Goal: Information Seeking & Learning: Learn about a topic

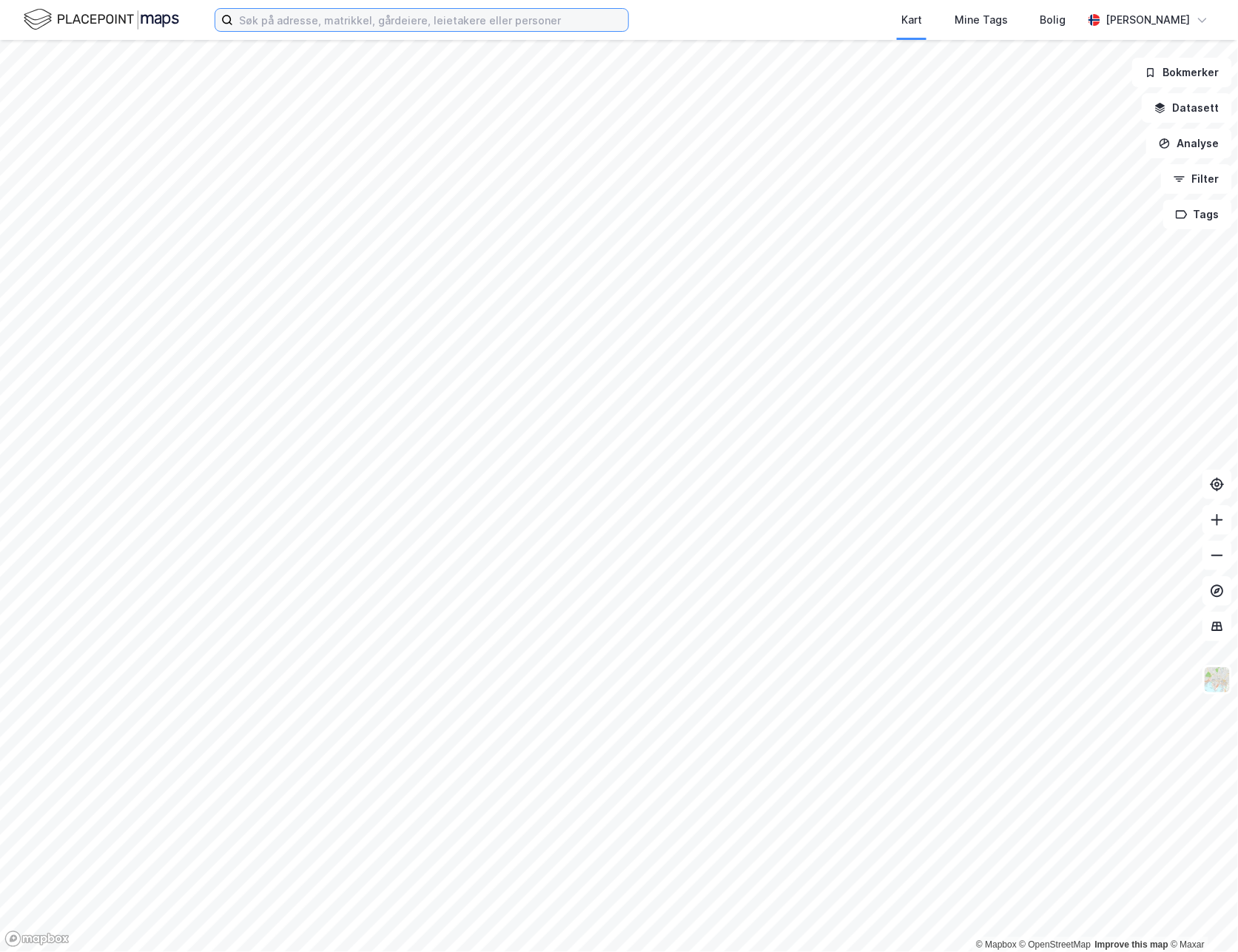
click at [286, 27] on input at bounding box center [430, 20] width 395 height 22
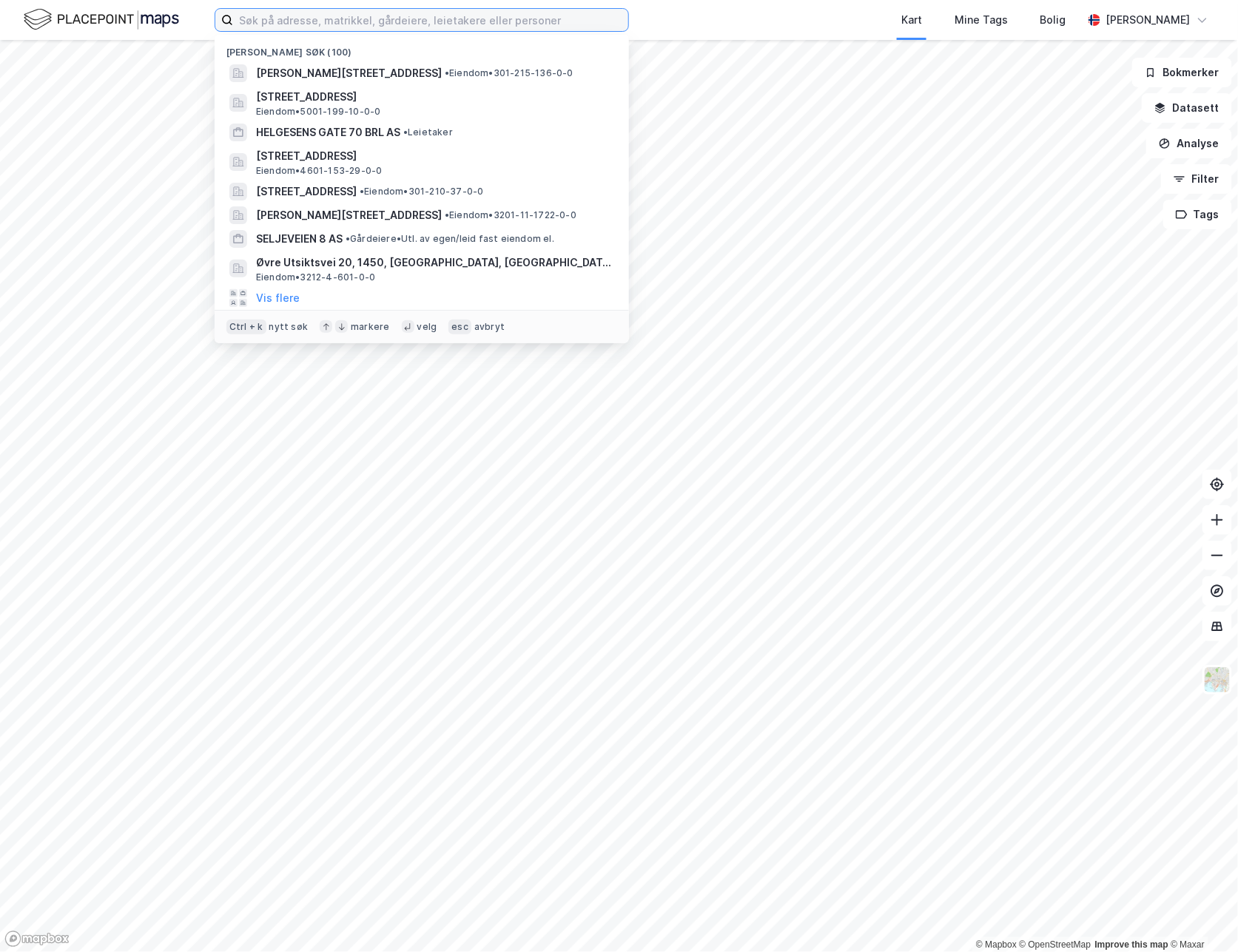
paste input "850127662"
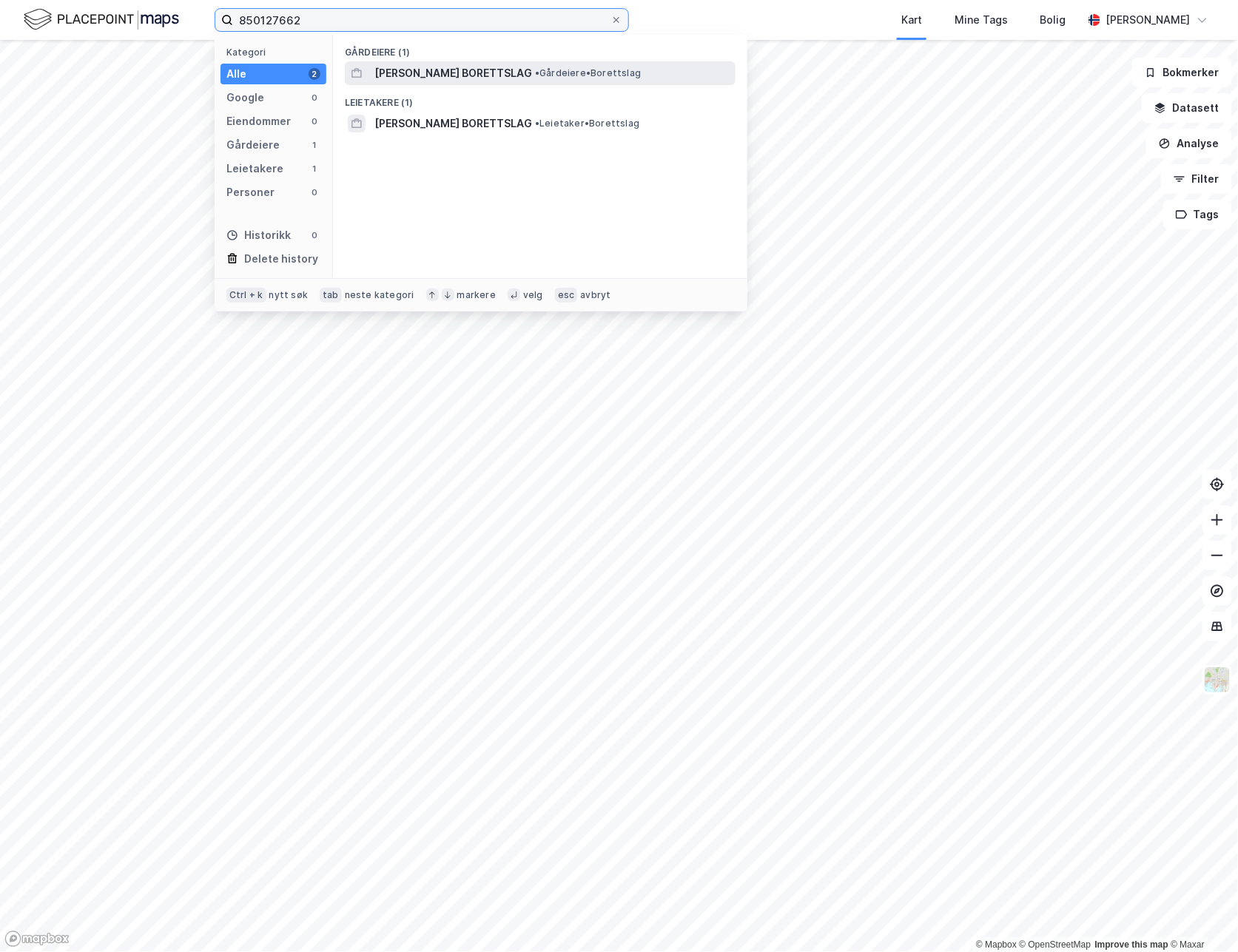
type input "850127662"
click at [466, 81] on span "[PERSON_NAME] BORETTSLAG" at bounding box center [453, 72] width 158 height 18
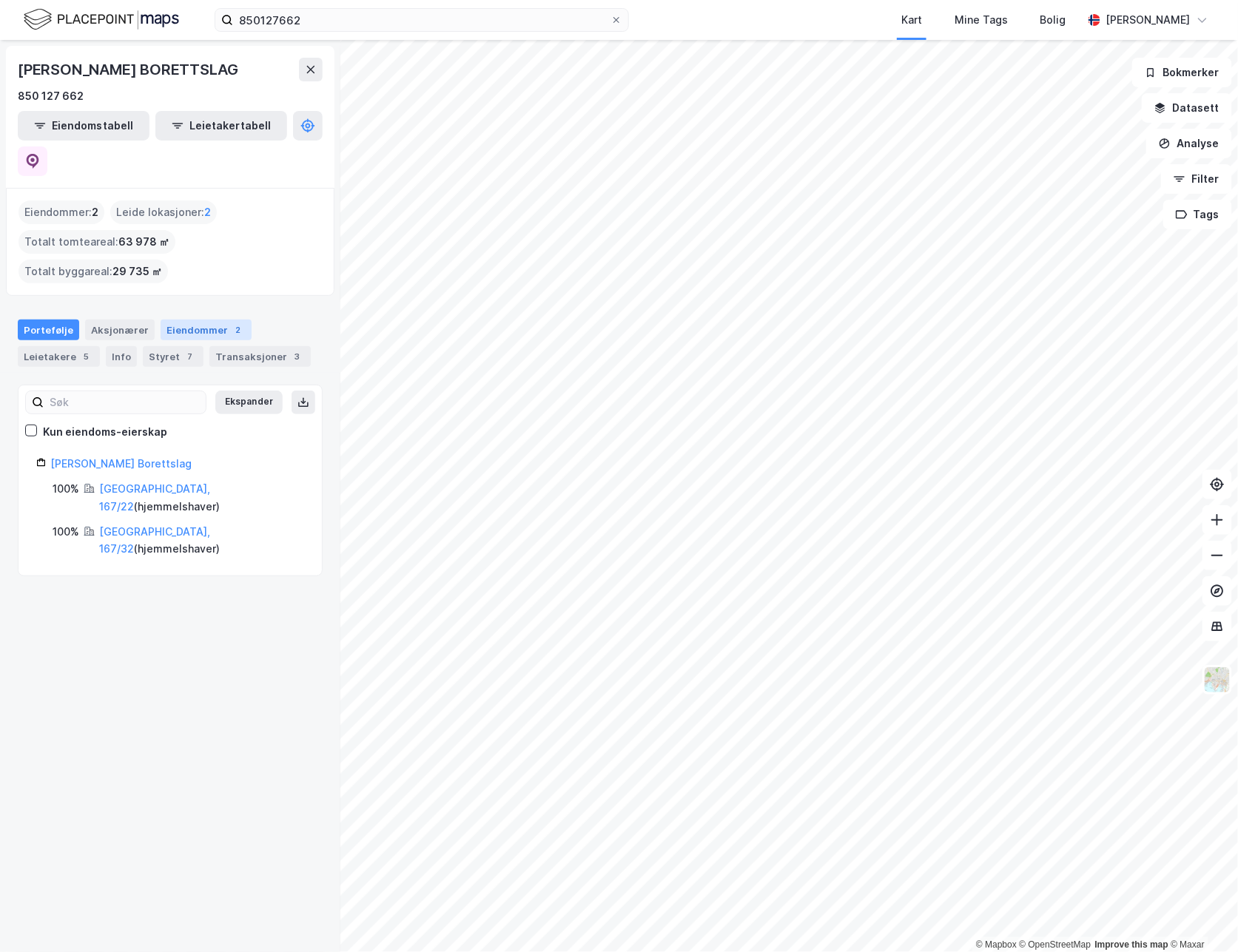
click at [183, 320] on div "Eiendommer 2" at bounding box center [206, 330] width 91 height 20
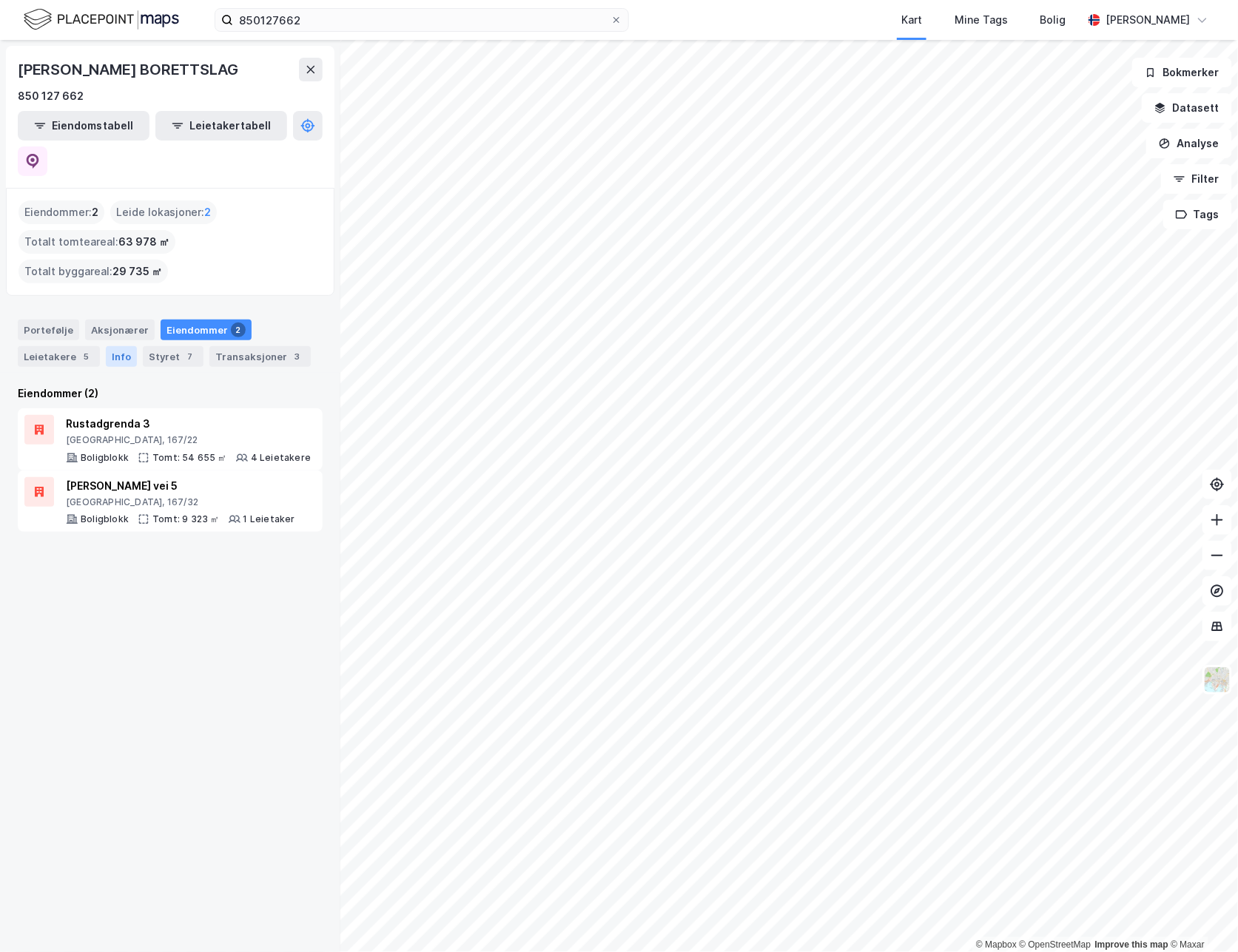
click at [116, 346] on div "Info" at bounding box center [121, 357] width 31 height 20
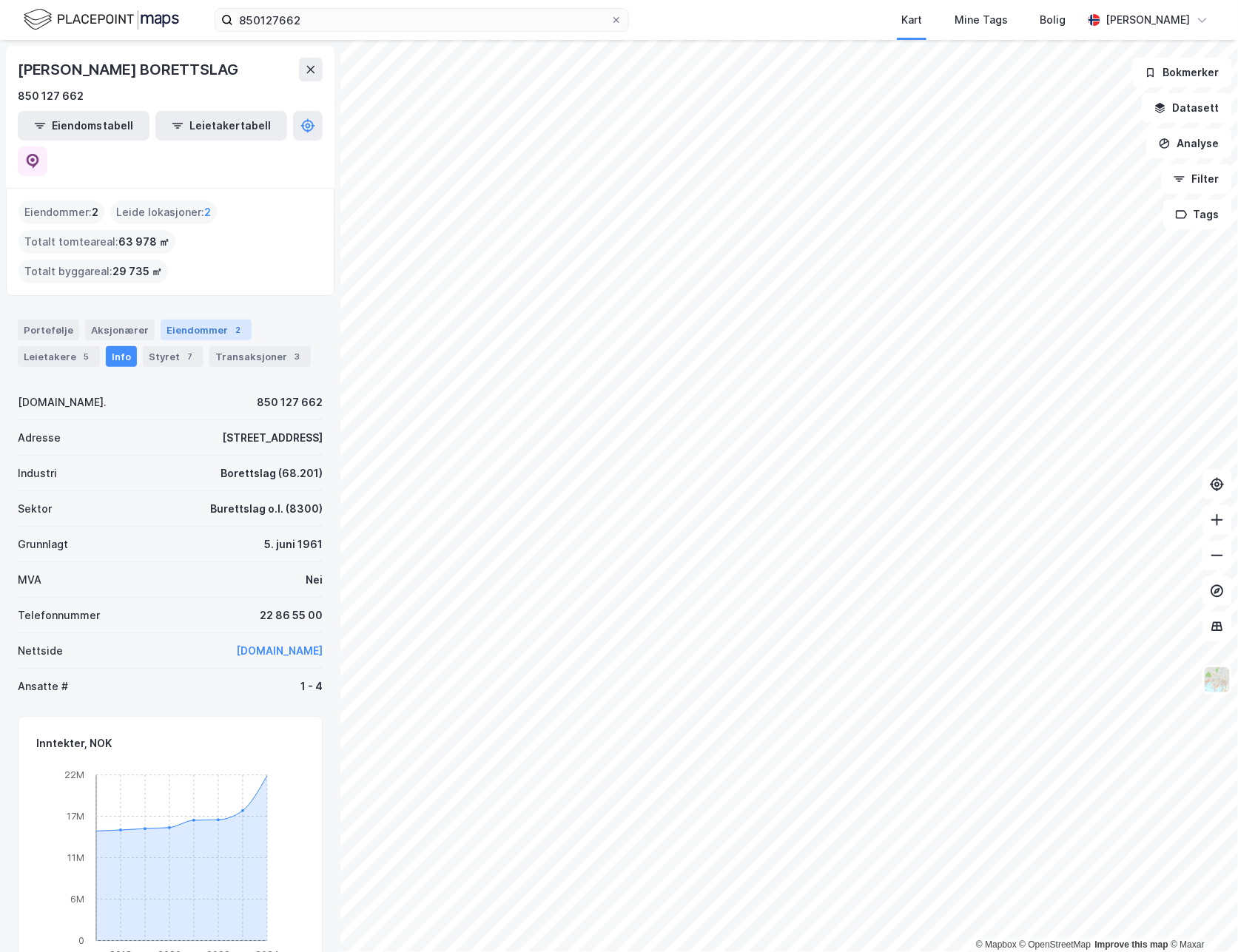
click at [173, 320] on div "Eiendommer 2" at bounding box center [206, 330] width 91 height 20
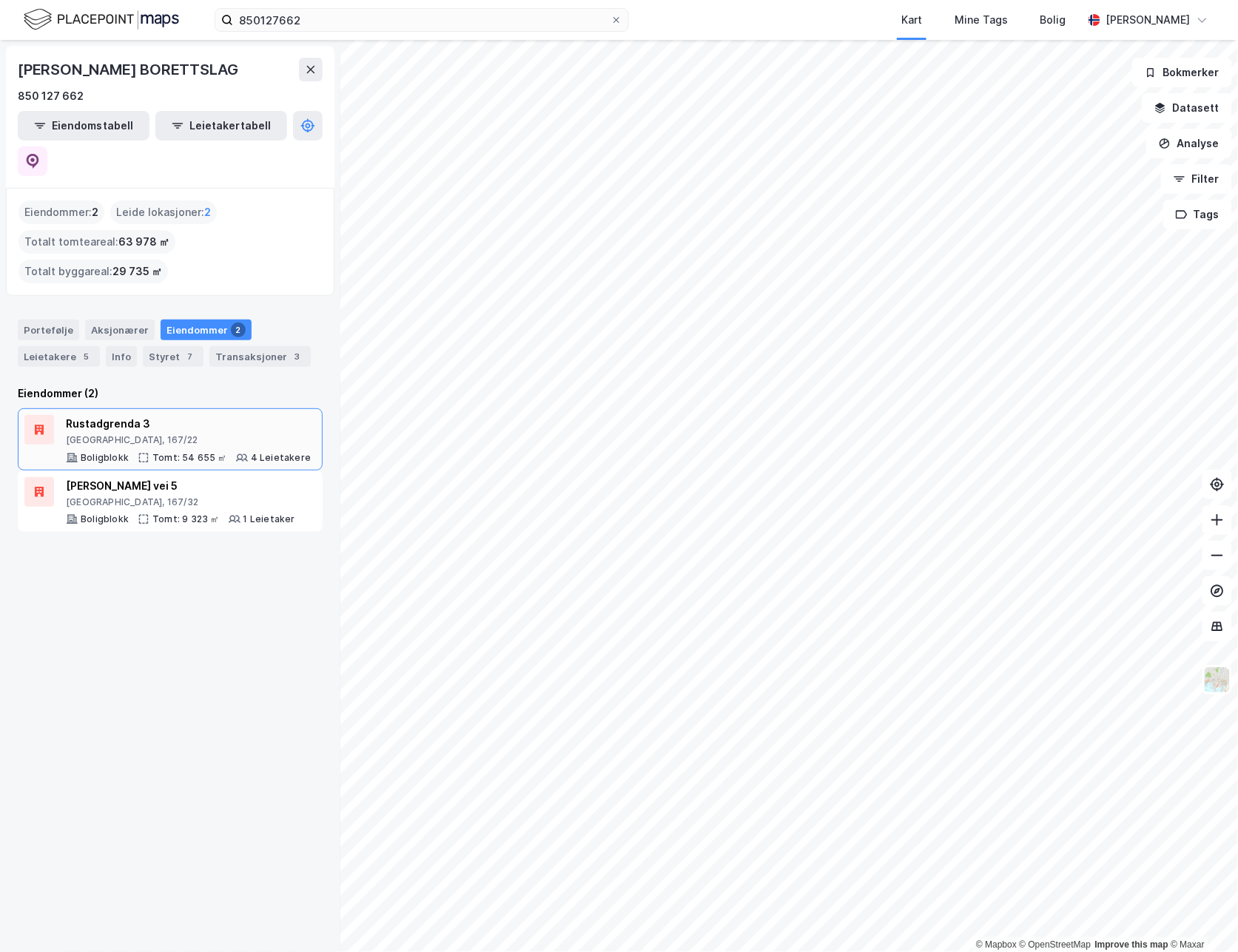
click at [160, 415] on div "Rustadgrenda 3" at bounding box center [189, 424] width 245 height 18
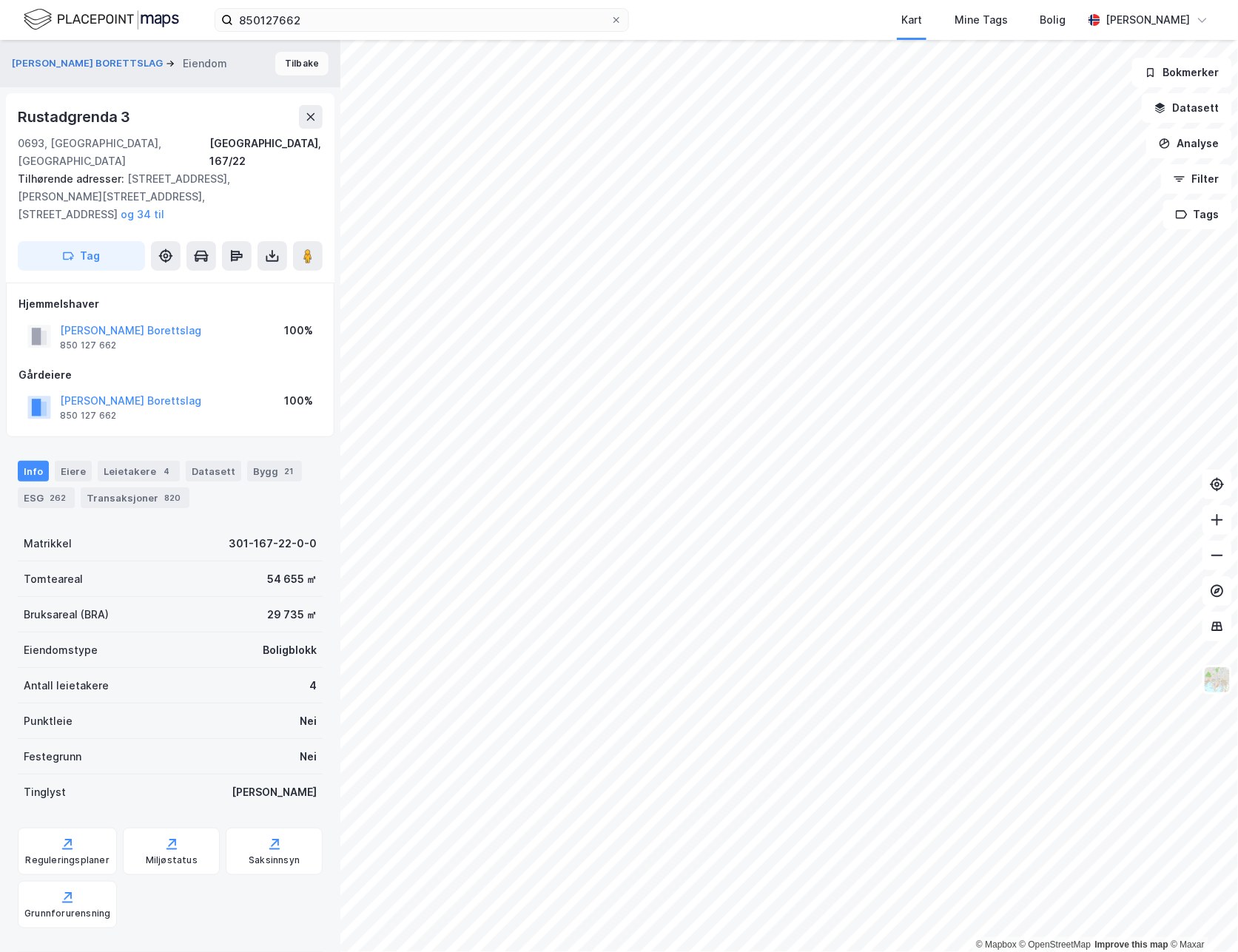
click at [278, 61] on button "Tilbake" at bounding box center [301, 63] width 53 height 23
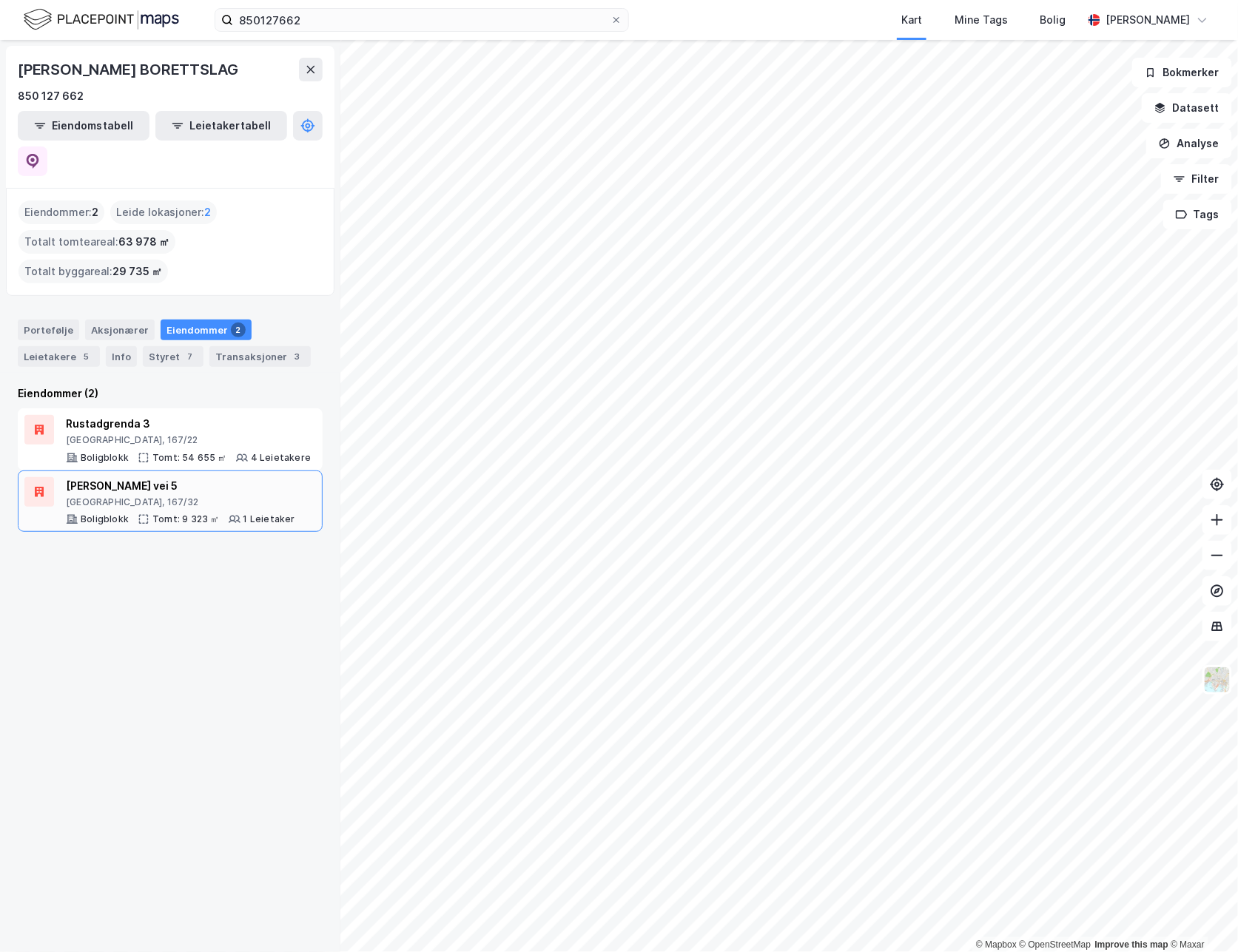
click at [216, 477] on div "[PERSON_NAME] vei 5 [GEOGRAPHIC_DATA], 167/32 Boligblokk Tomt: 9 323 ㎡ 1 Leieta…" at bounding box center [180, 502] width 229 height 49
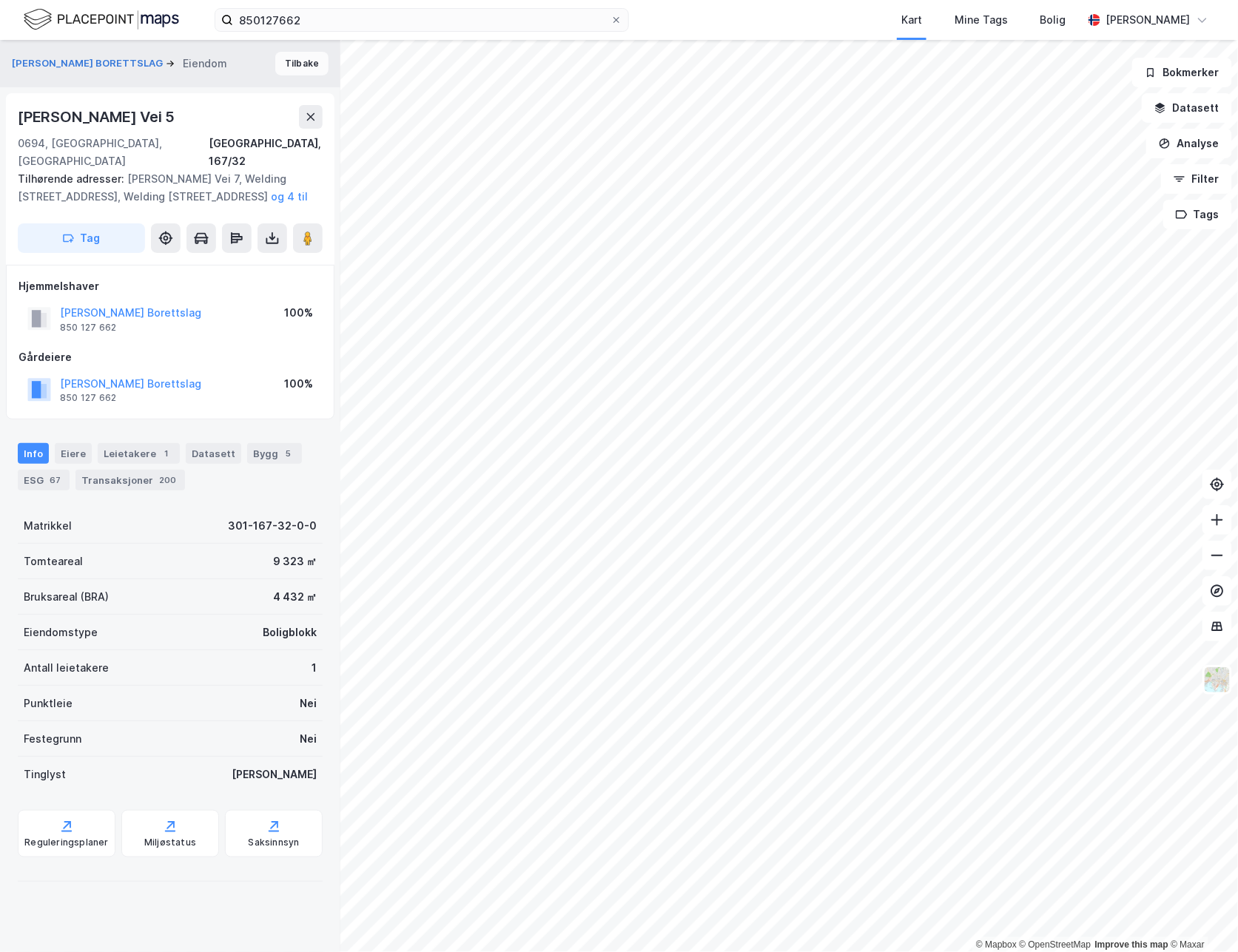
drag, startPoint x: 312, startPoint y: 57, endPoint x: 304, endPoint y: 59, distance: 8.2
click at [304, 59] on button "Tilbake" at bounding box center [301, 63] width 53 height 23
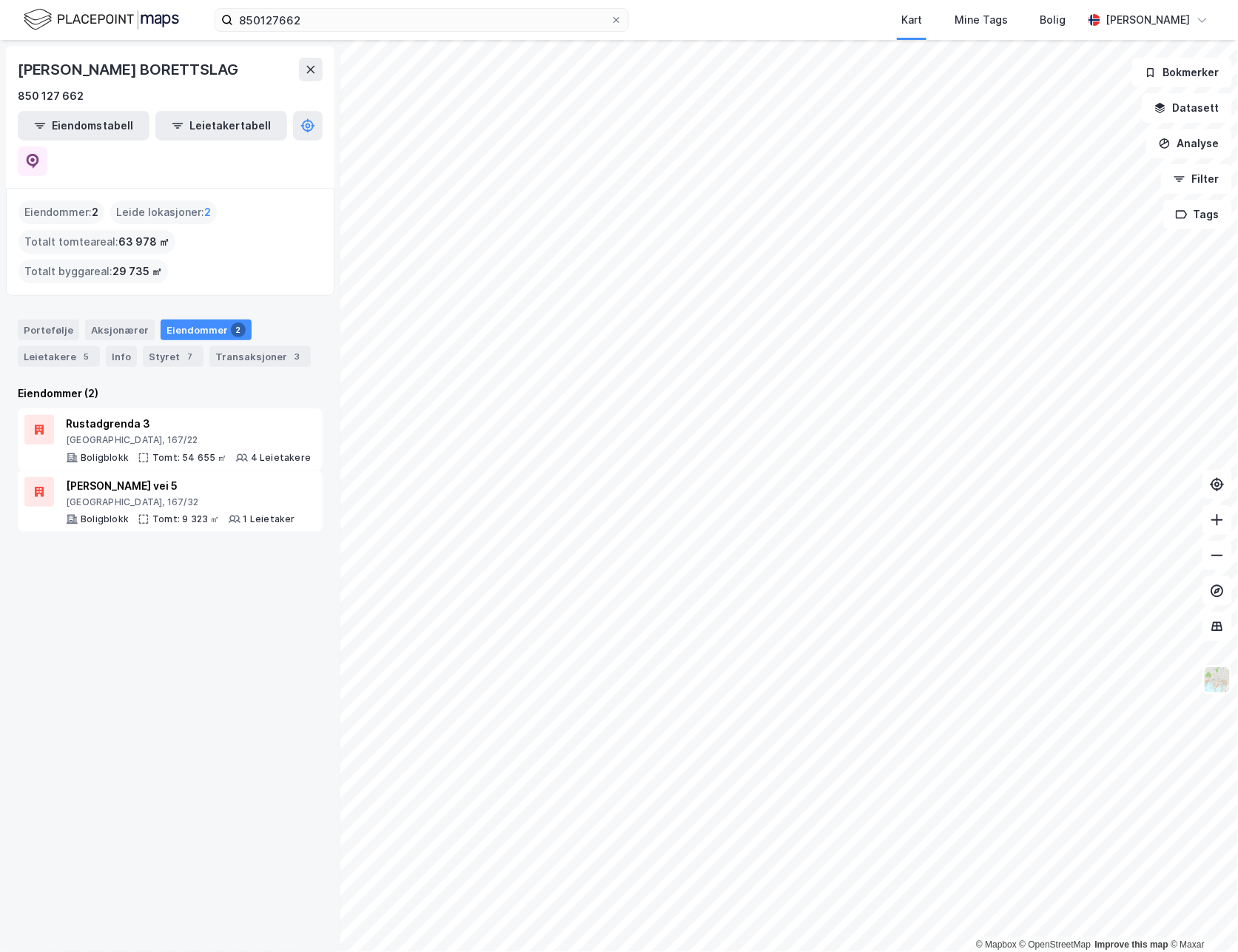
click at [206, 591] on div "[PERSON_NAME] BORETTSLAG 850 127 662 Eiendomstabell Leietakertabell Eiendommer …" at bounding box center [170, 496] width 340 height 912
click at [1184, 112] on button "Datasett" at bounding box center [1186, 108] width 90 height 30
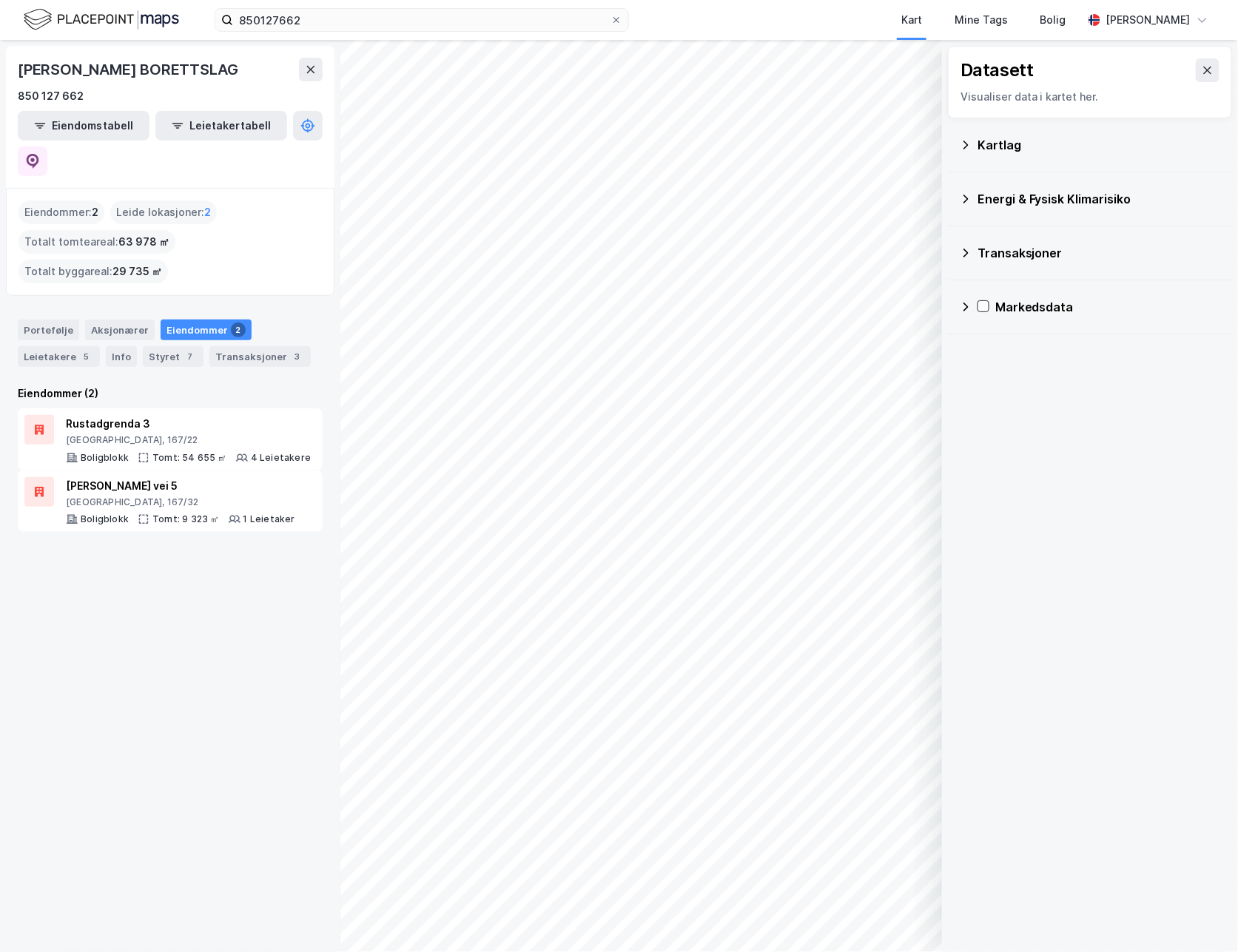
click at [1040, 194] on div "Energi & Fysisk Klimarisiko" at bounding box center [1098, 199] width 242 height 18
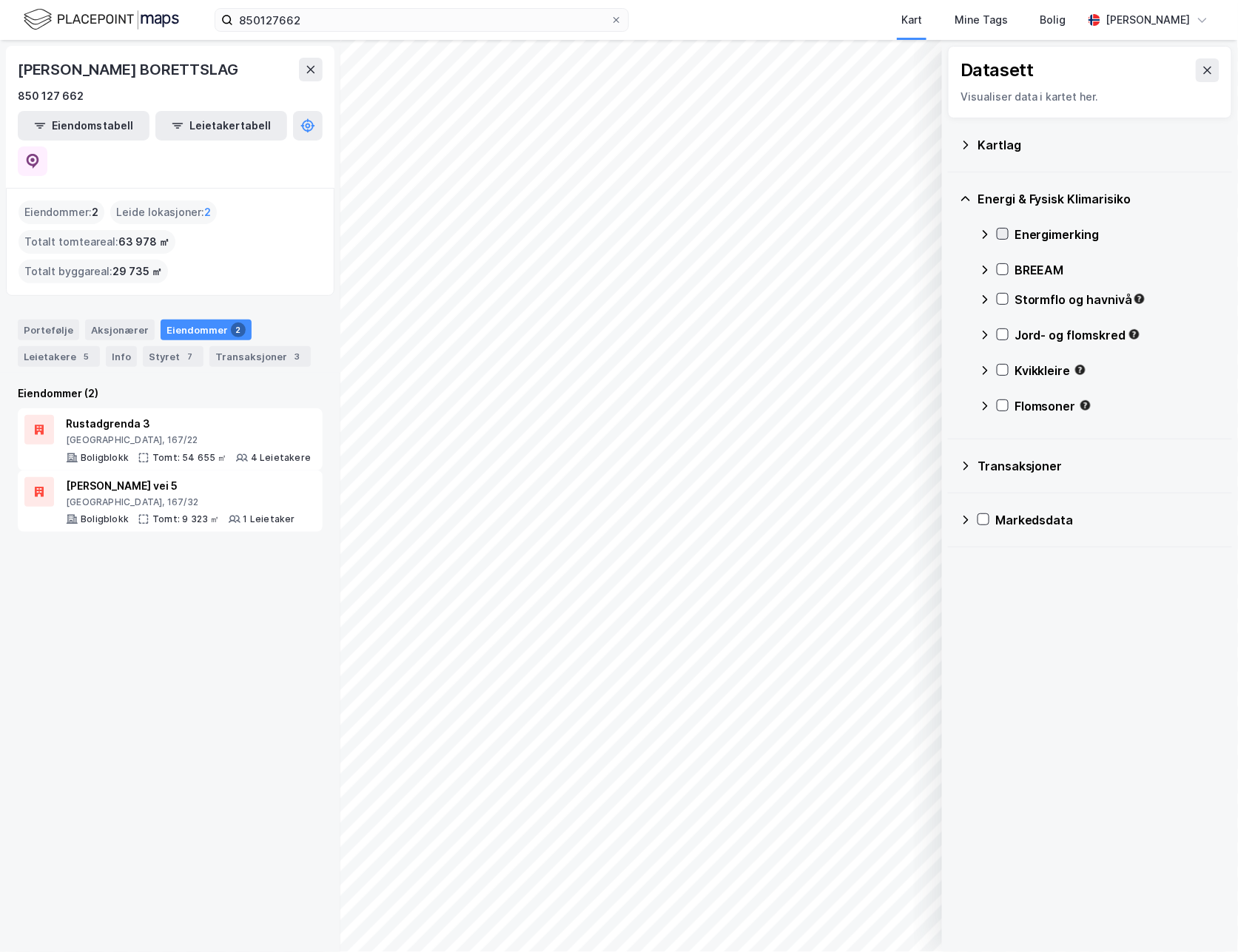
click at [1006, 235] on icon at bounding box center [1002, 233] width 10 height 10
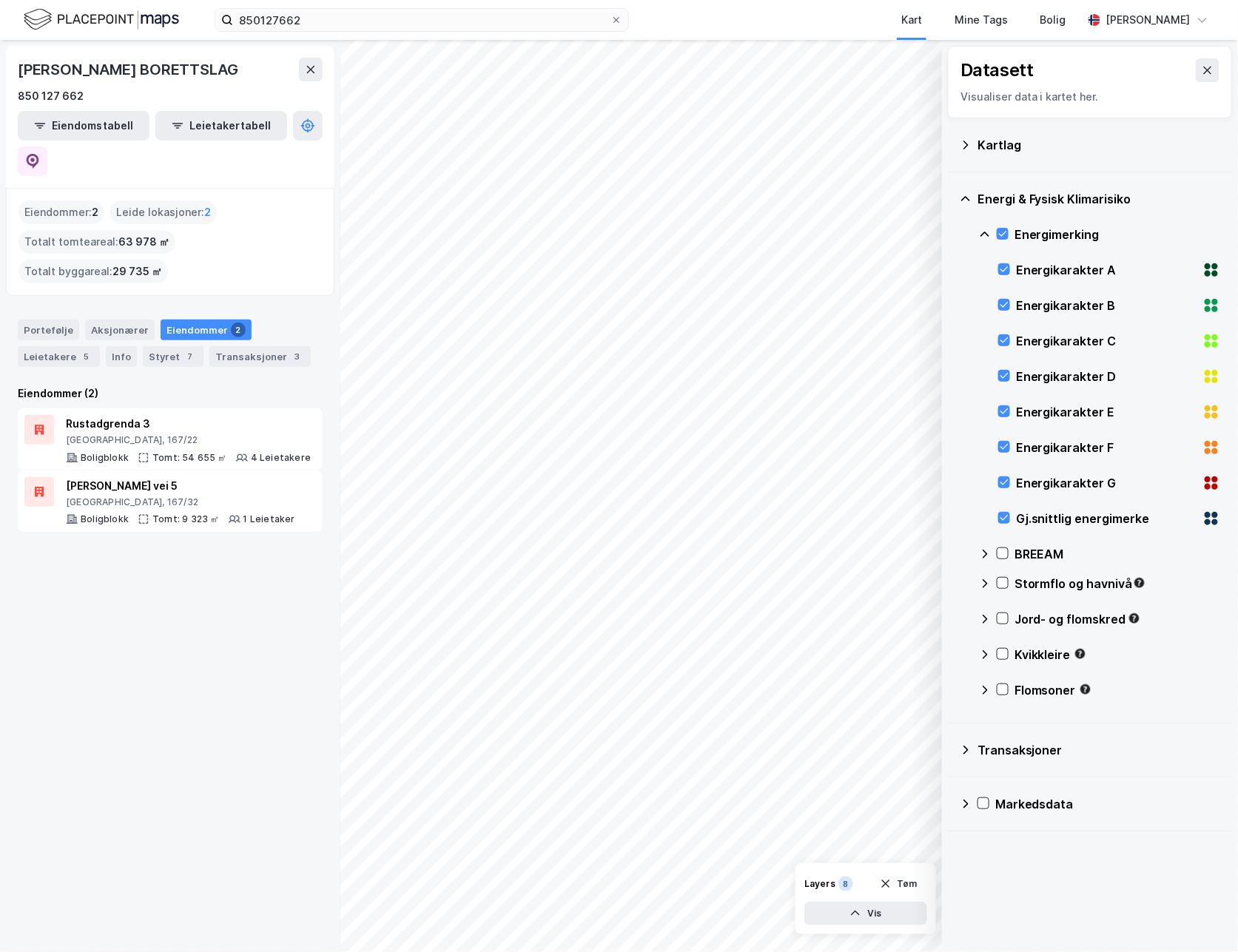
click at [204, 320] on div "Eiendommer 2" at bounding box center [206, 330] width 91 height 20
click at [1195, 62] on button at bounding box center [1206, 70] width 23 height 23
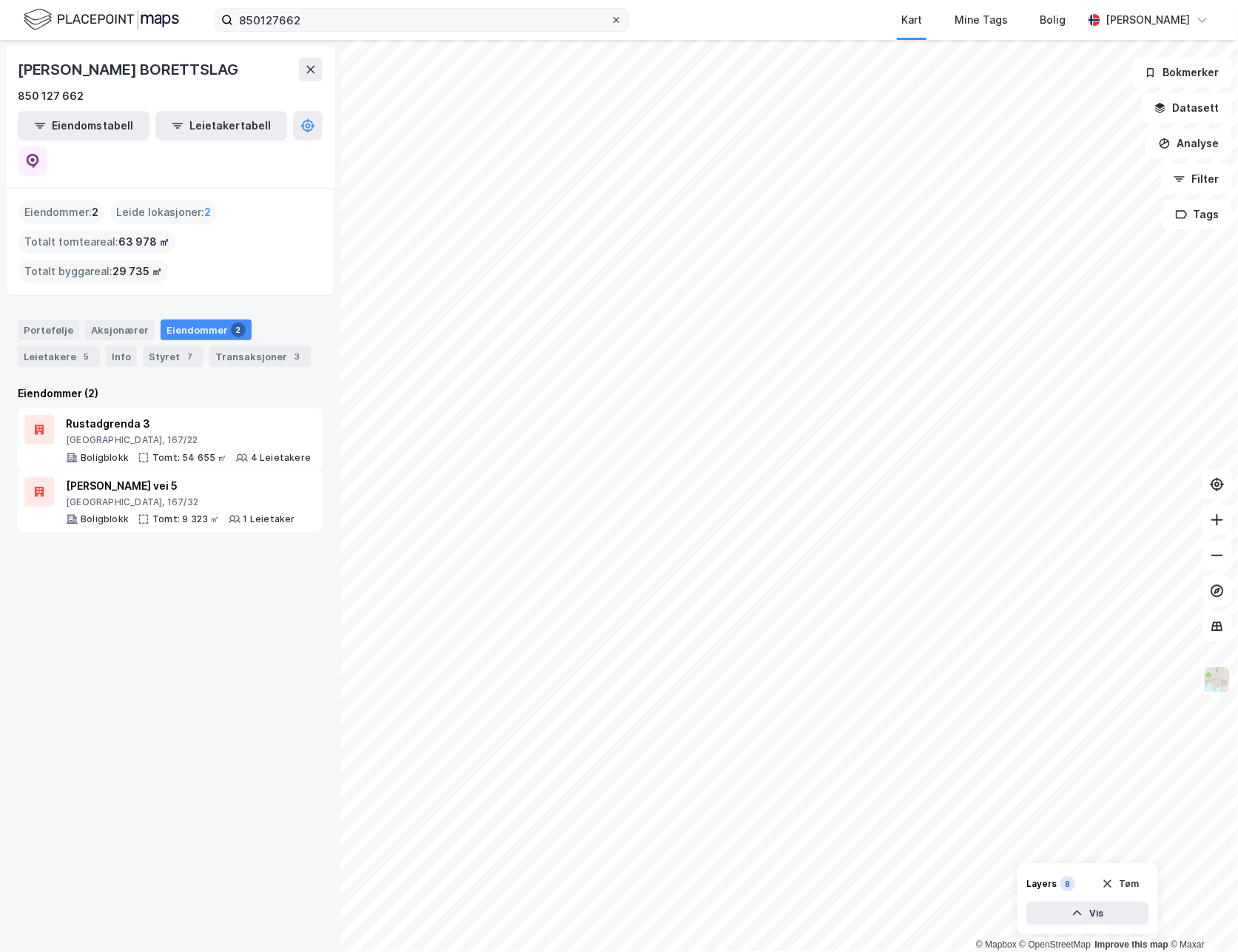
click at [620, 15] on span at bounding box center [616, 20] width 12 height 12
click at [610, 15] on input "850127662" at bounding box center [422, 20] width 377 height 22
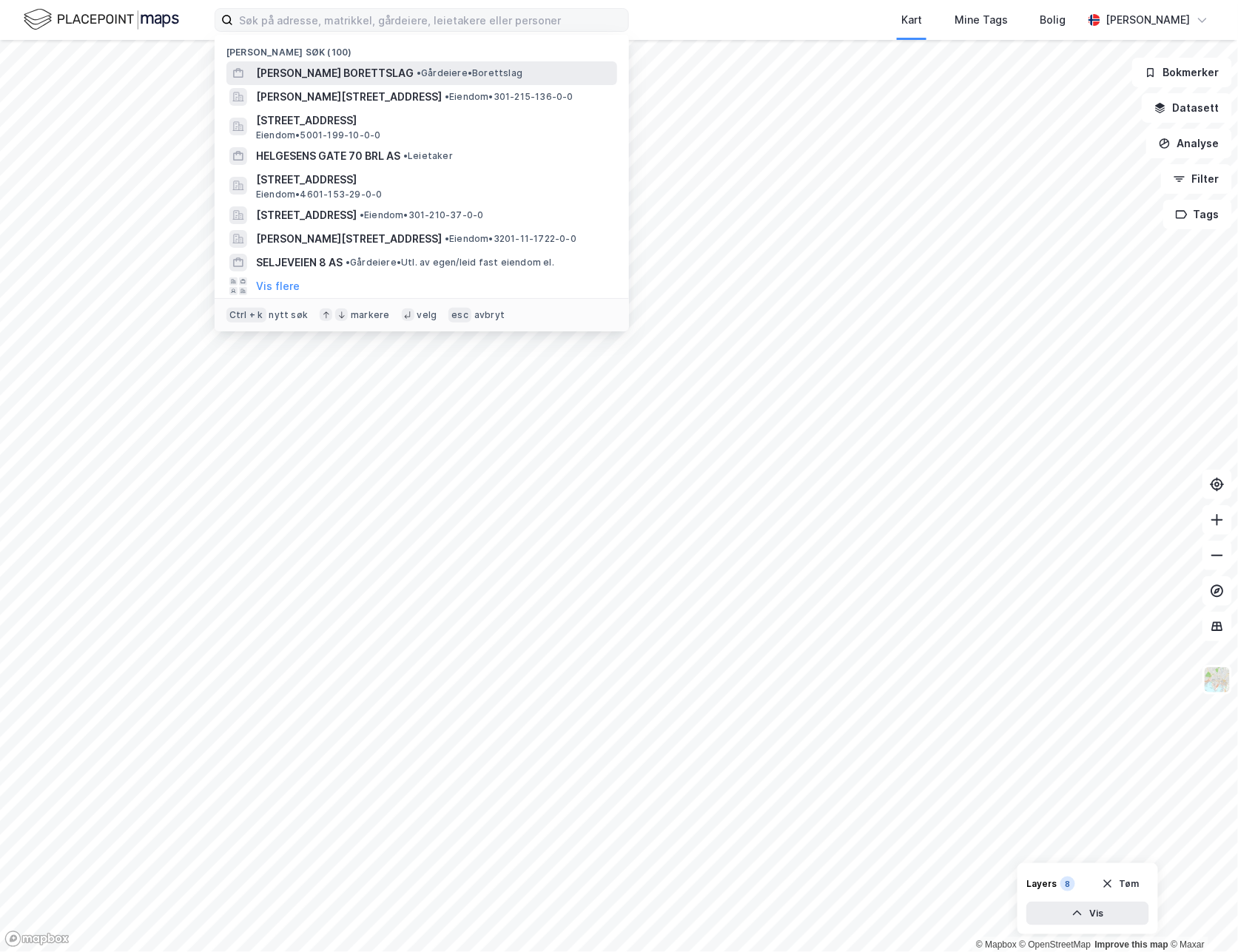
click at [370, 82] on div "[PERSON_NAME] BORETTSLAG • Gårdeiere • Borettslag" at bounding box center [422, 72] width 391 height 23
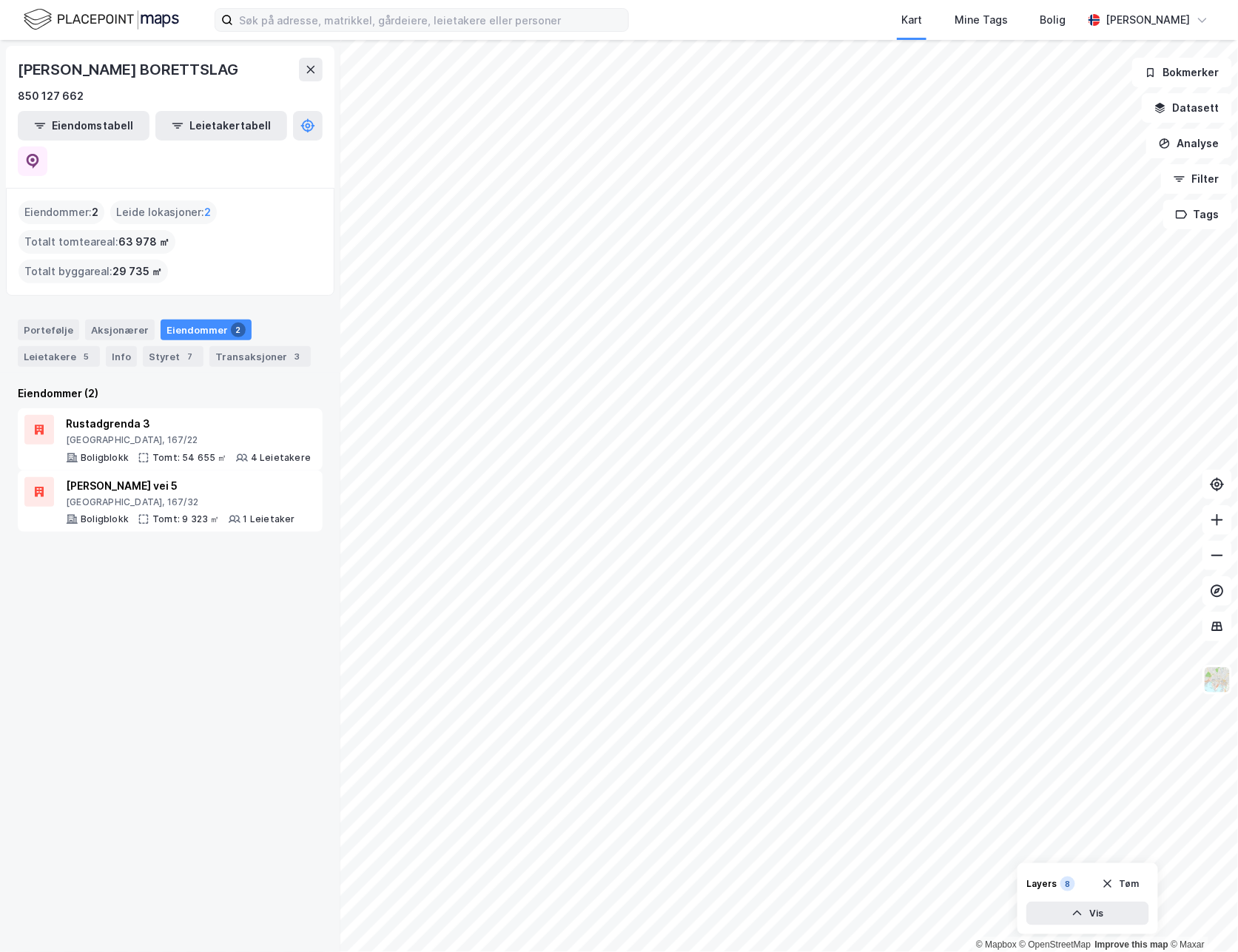
click at [209, 499] on div "[PERSON_NAME] BORETTSLAG 850 127 662 Eiendomstabell Leietakertabell Eiendommer …" at bounding box center [170, 496] width 340 height 912
click at [137, 435] on div "[GEOGRAPHIC_DATA], 167/22" at bounding box center [189, 440] width 245 height 12
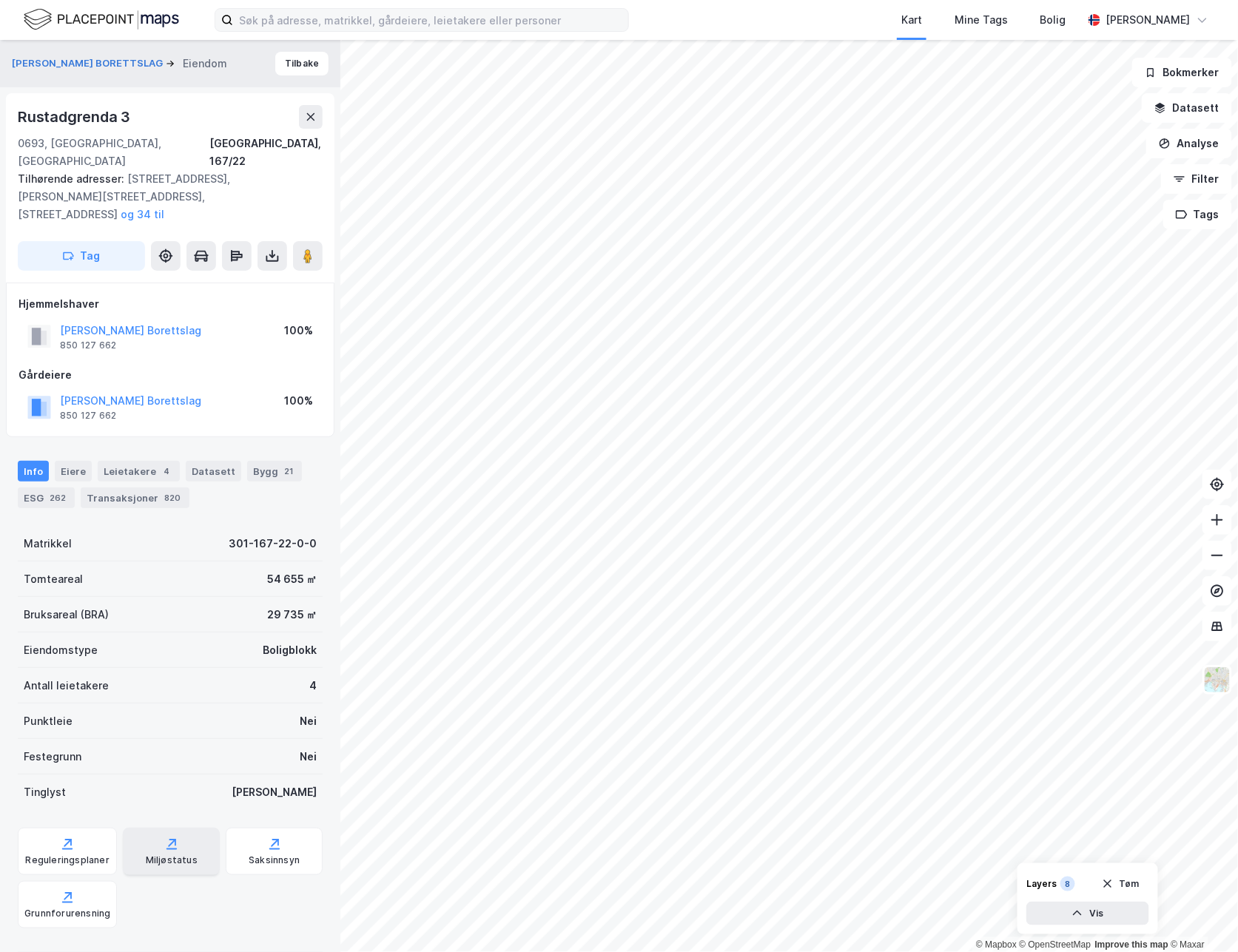
click at [131, 828] on div "Miljøstatus" at bounding box center [171, 851] width 97 height 47
click at [478, 12] on input at bounding box center [430, 20] width 395 height 22
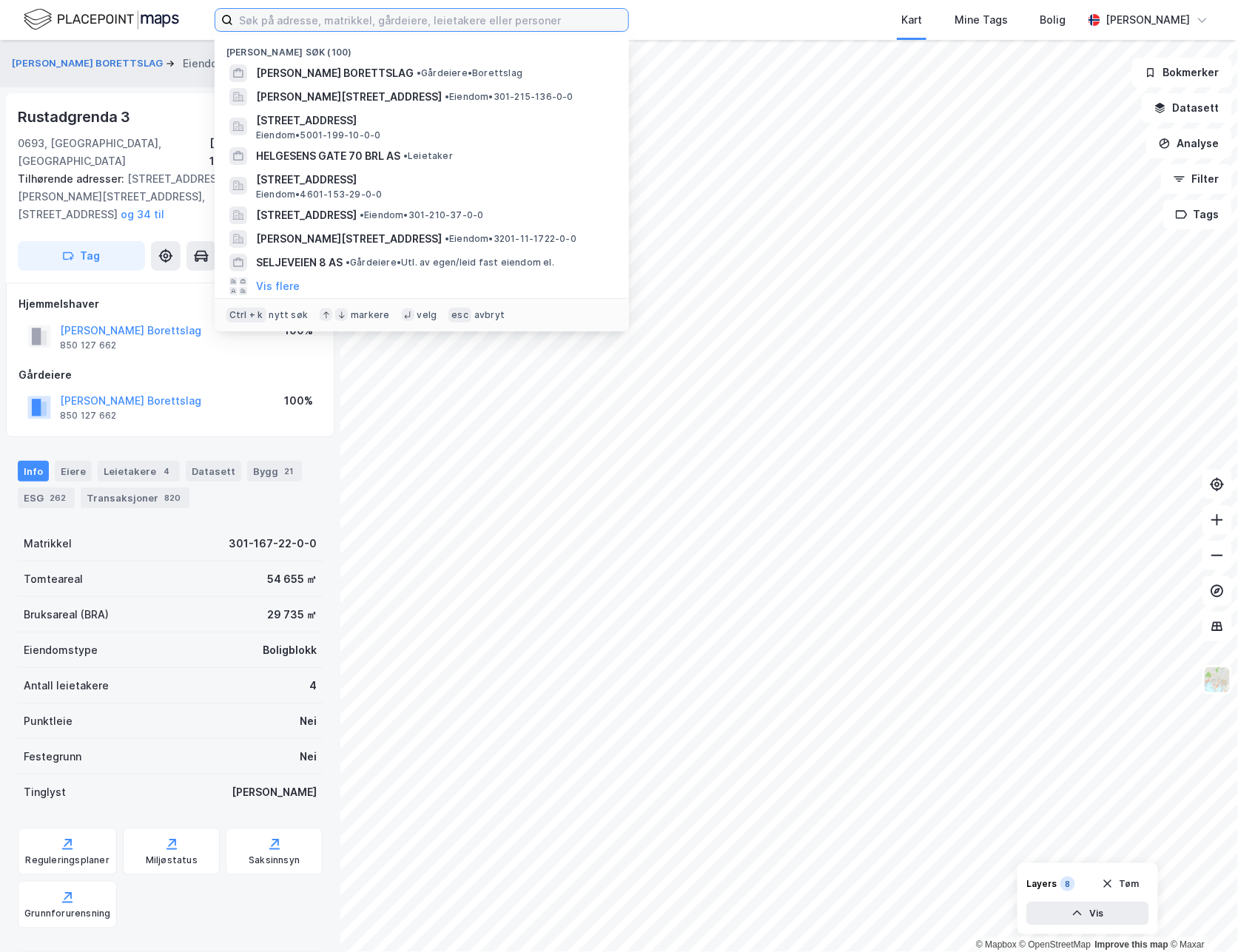
paste input "977503787"
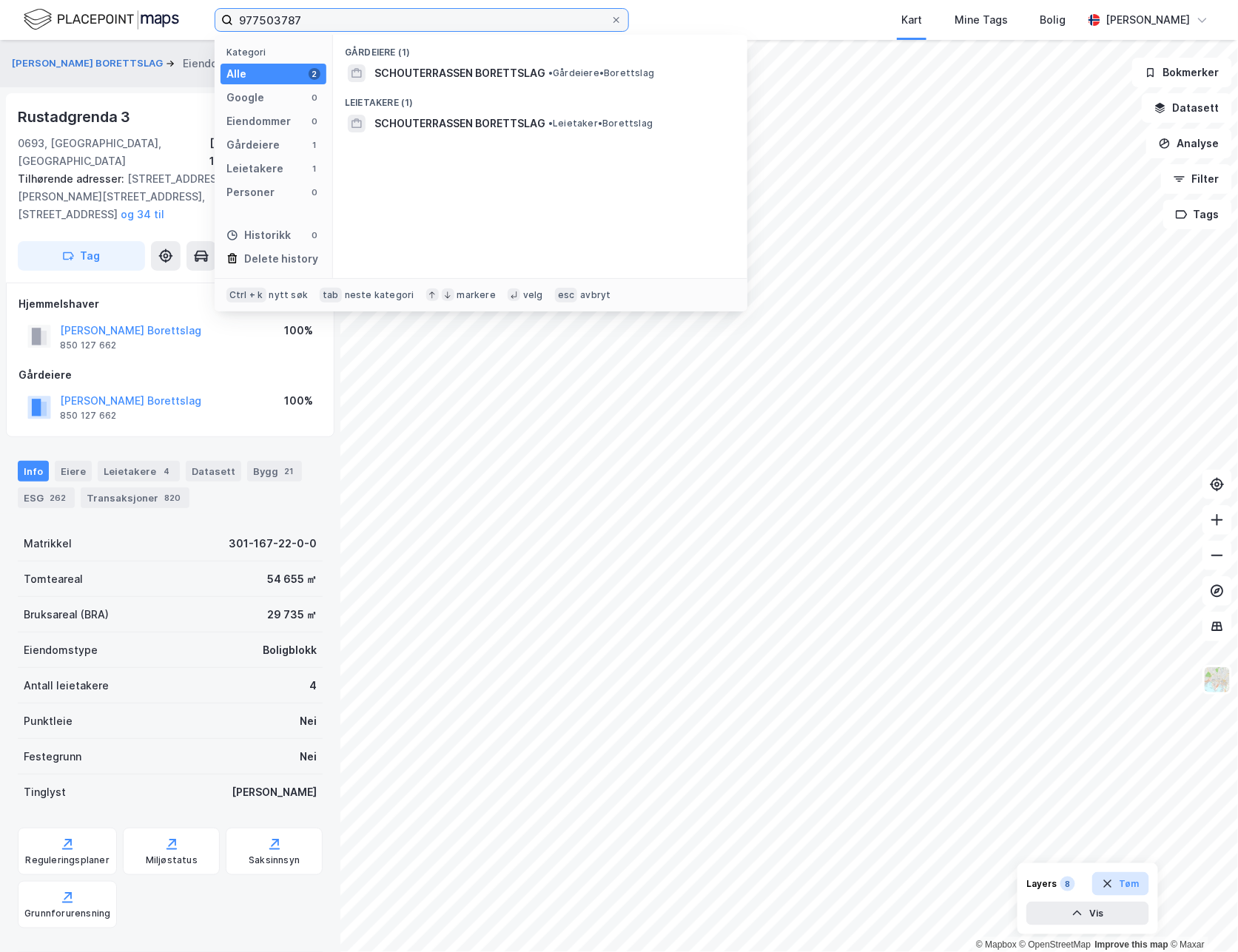
type input "977503787"
click at [1107, 882] on icon "button" at bounding box center [1107, 884] width 12 height 12
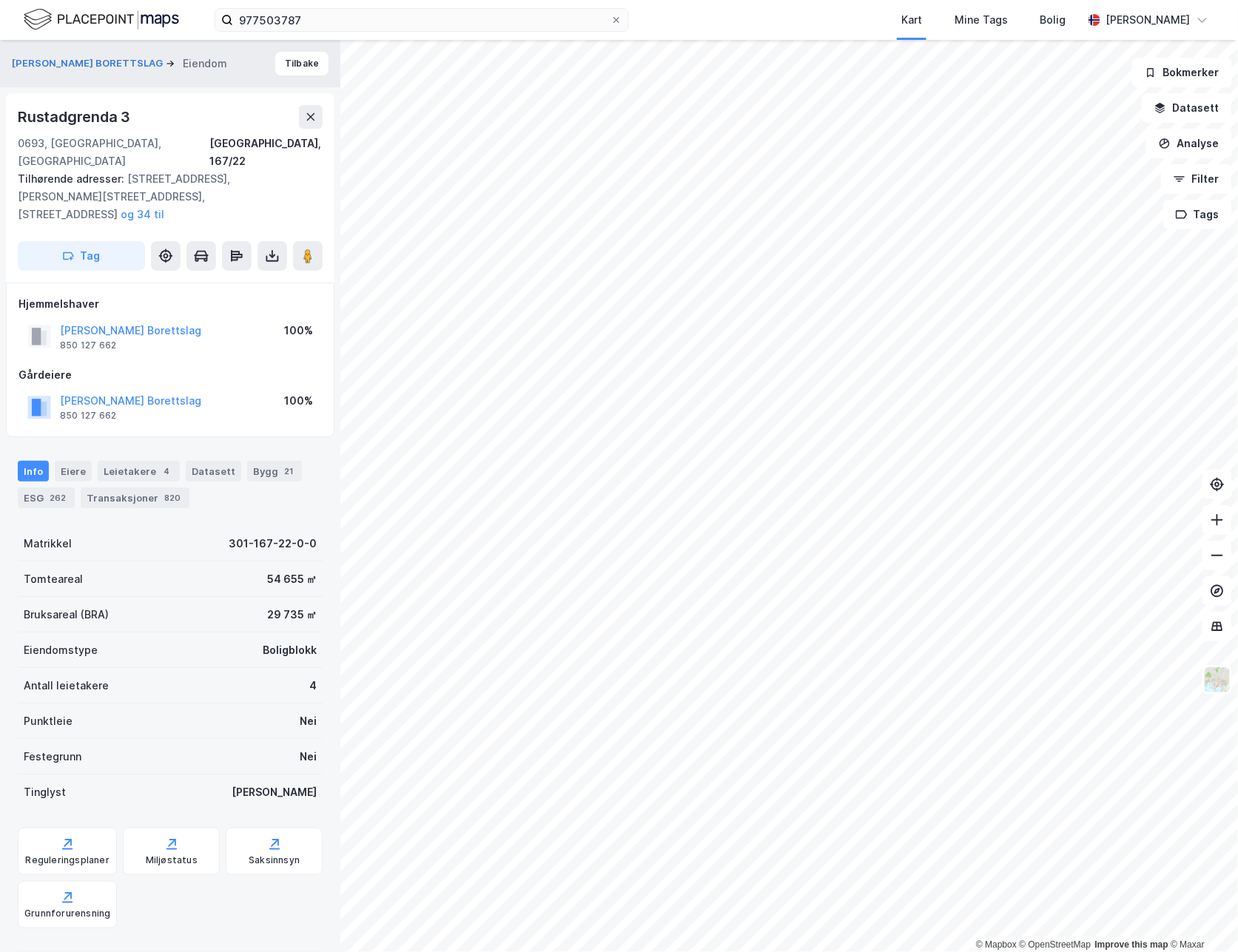
click at [362, 34] on div "977503787 Kart Mine Tags [PERSON_NAME]" at bounding box center [619, 20] width 1238 height 40
click at [358, 27] on input "977503787" at bounding box center [422, 20] width 377 height 22
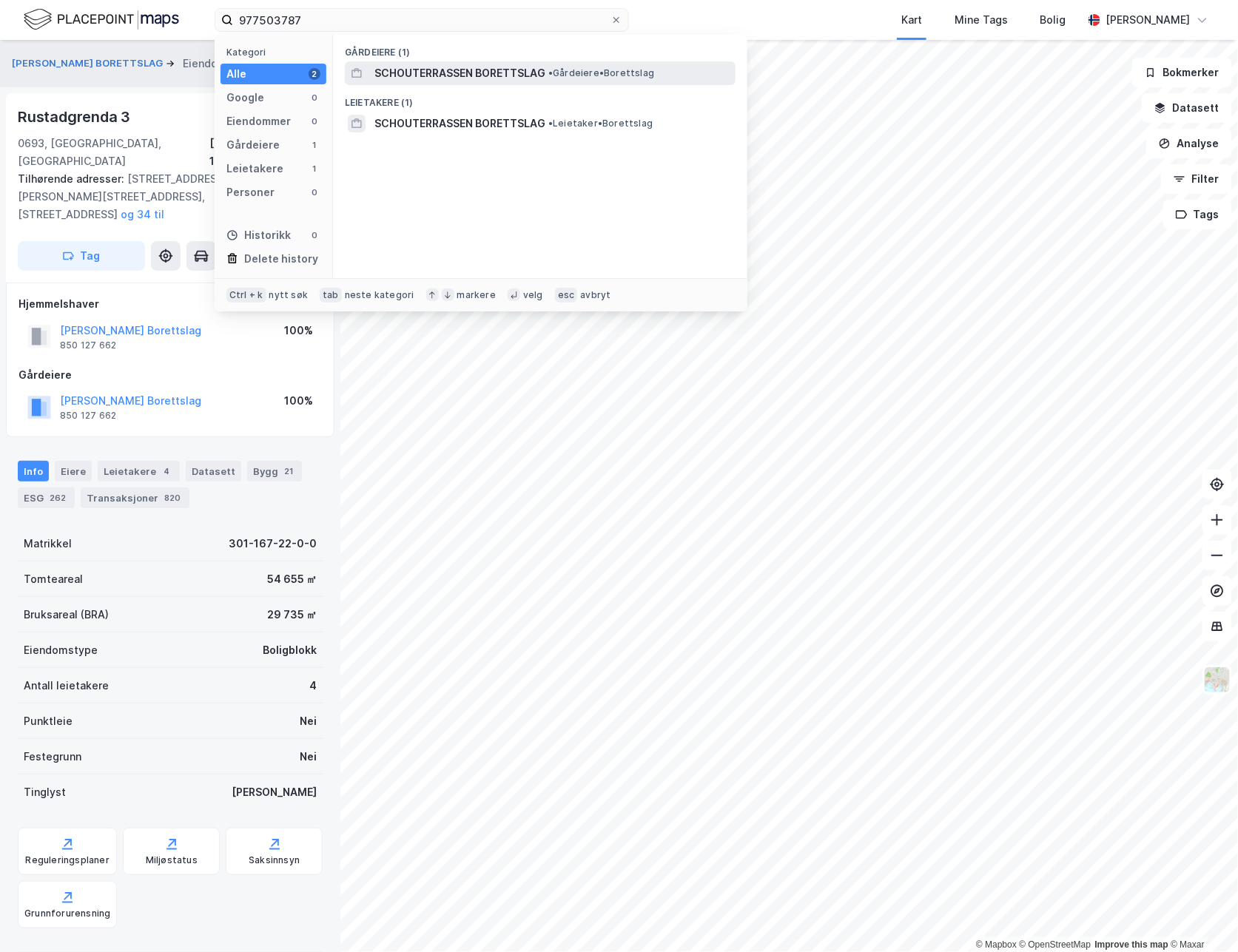
click at [486, 78] on span "SCHOUTERRASSEN BORETTSLAG" at bounding box center [460, 72] width 171 height 18
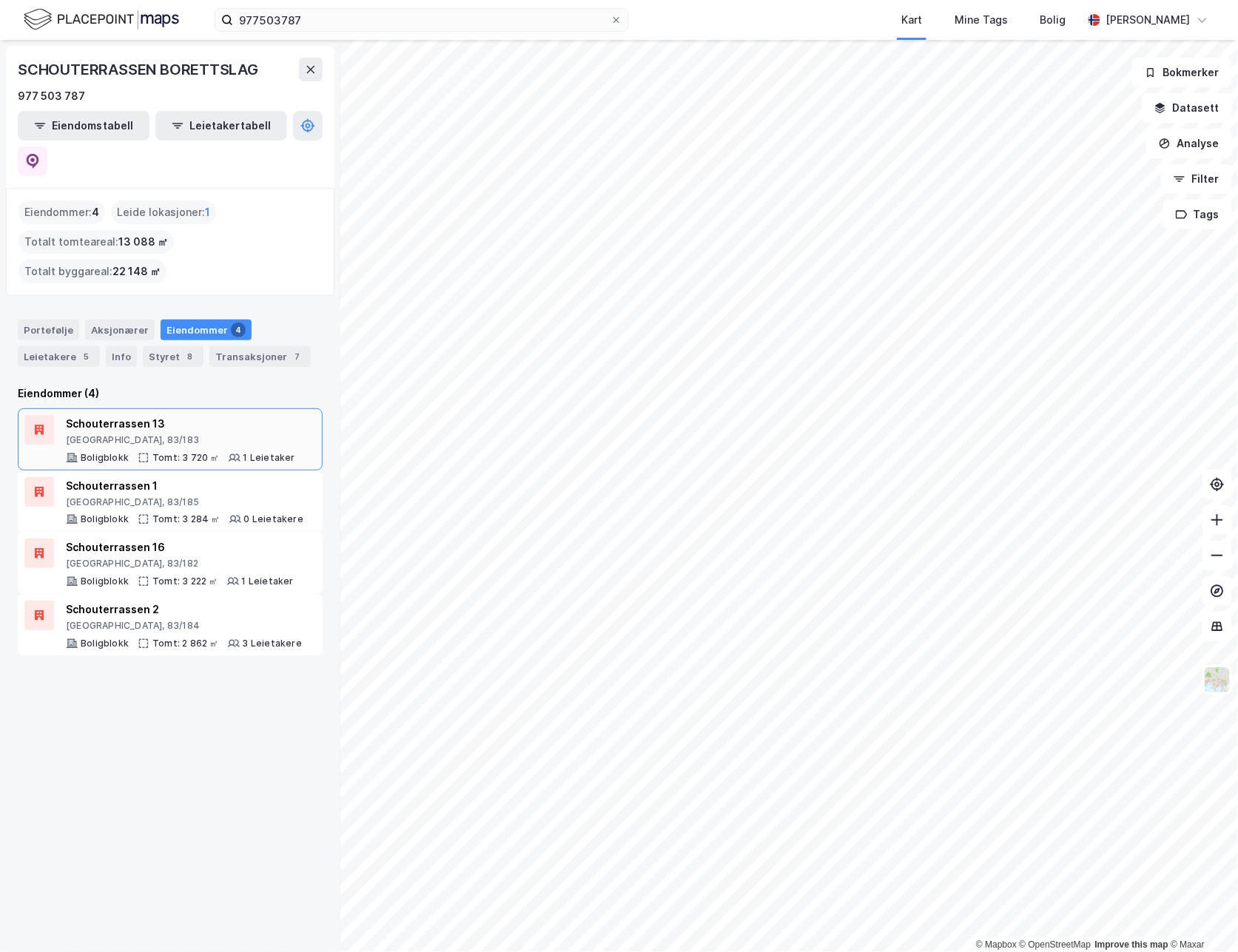
click at [122, 435] on div "[GEOGRAPHIC_DATA], 83/183" at bounding box center [180, 440] width 229 height 12
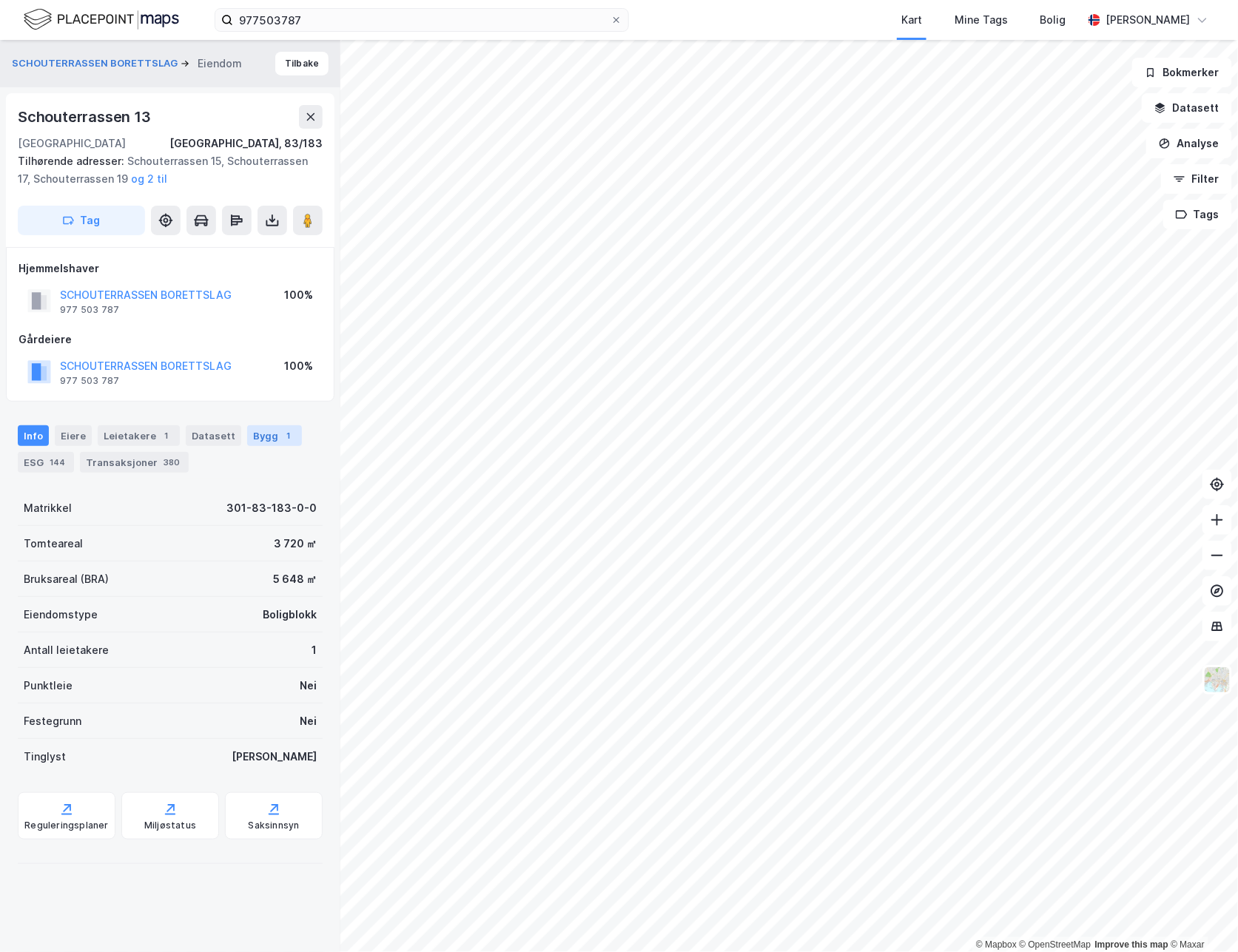
click at [277, 427] on div "Bygg 1" at bounding box center [274, 436] width 55 height 20
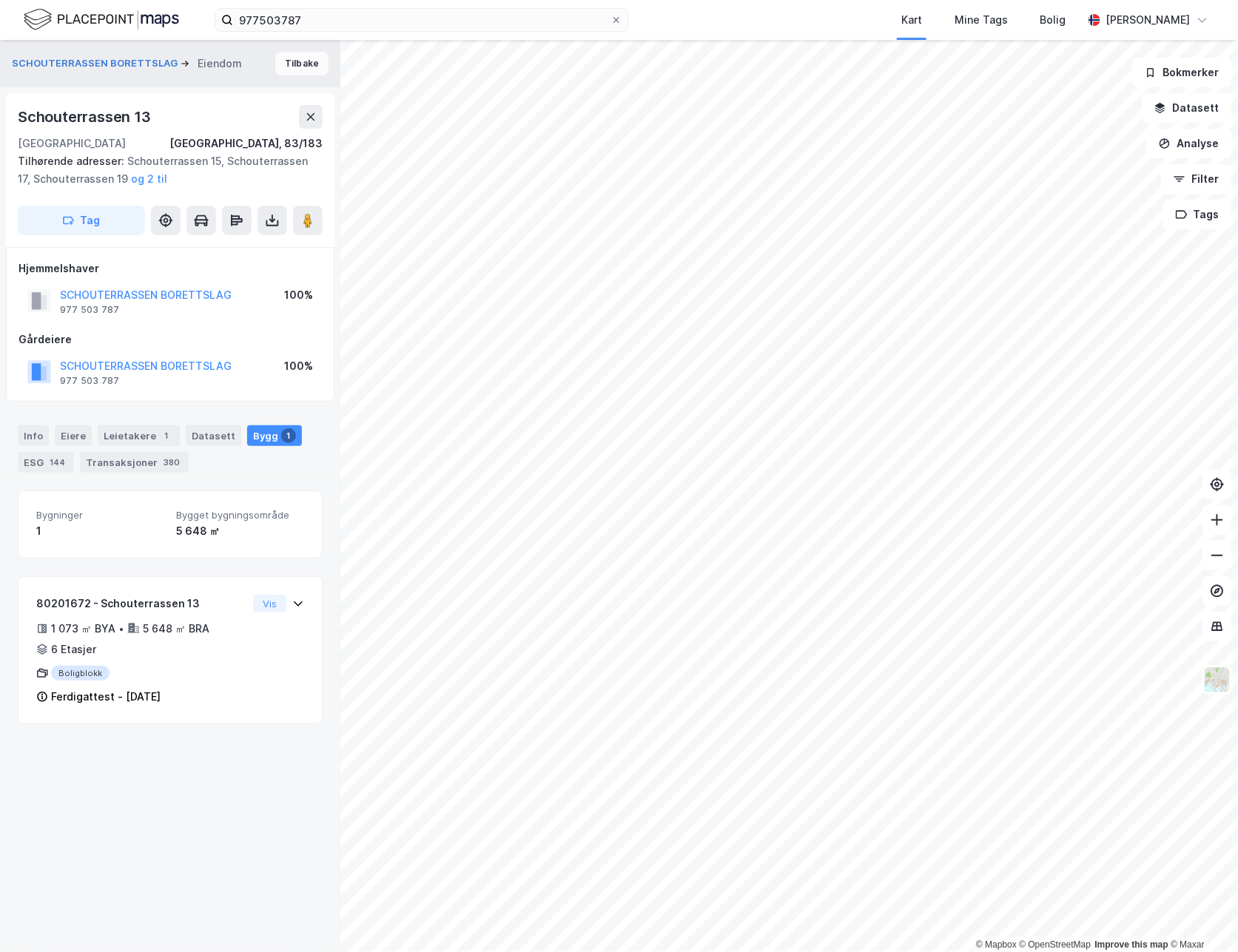
click at [289, 59] on button "Tilbake" at bounding box center [301, 63] width 53 height 23
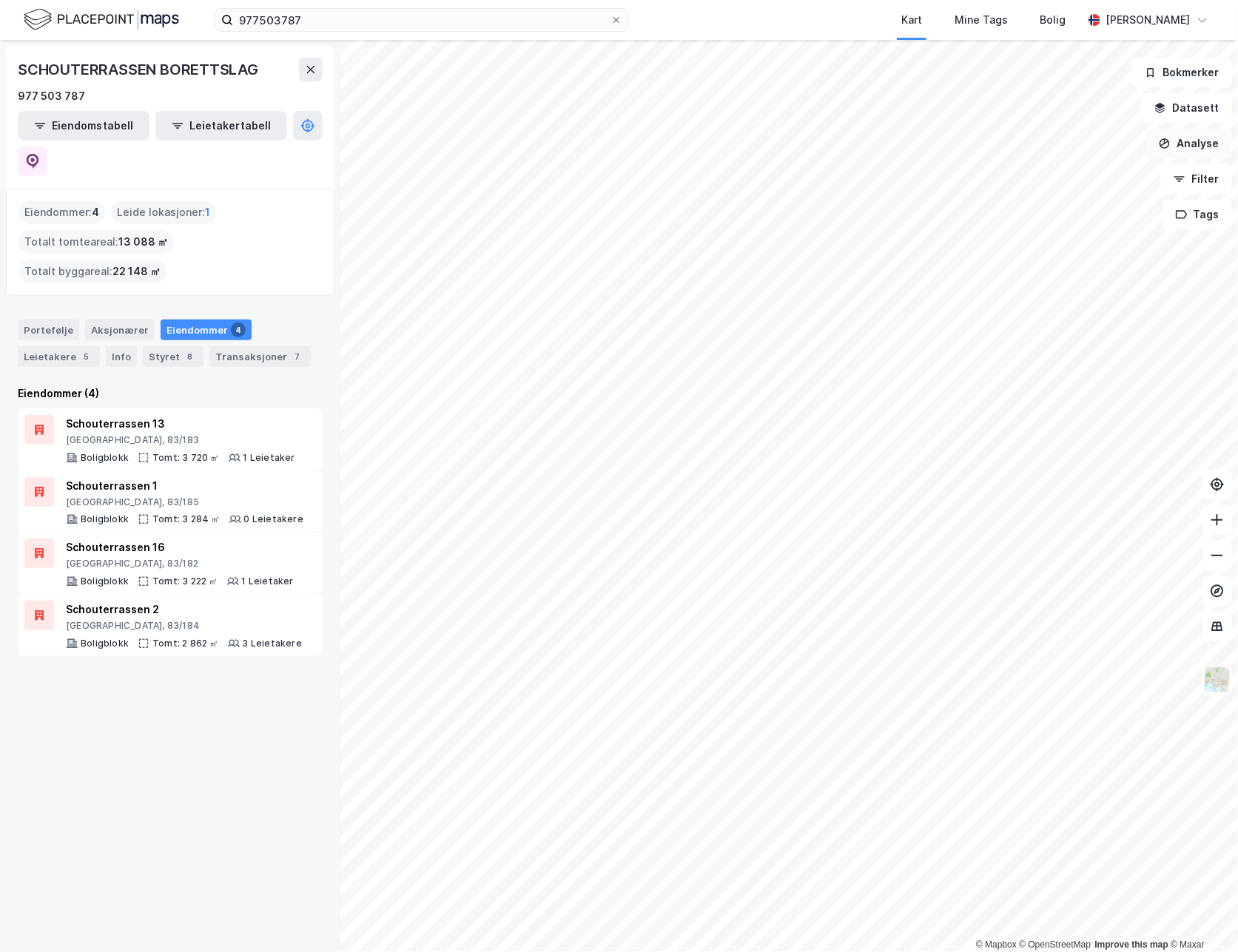
click at [1208, 155] on button "Analyse" at bounding box center [1189, 144] width 85 height 30
click at [1069, 222] on div "Mål avstand Tegn område Tegn sirkel Se demografi Reisetidsanalyse" at bounding box center [1050, 205] width 170 height 146
click at [1057, 191] on div "Mål avstand Tegn område Tegn sirkel Se demografi Reisetidsanalyse" at bounding box center [1050, 205] width 170 height 146
click at [1052, 204] on div "Tegn sirkel" at bounding box center [1060, 205] width 129 height 13
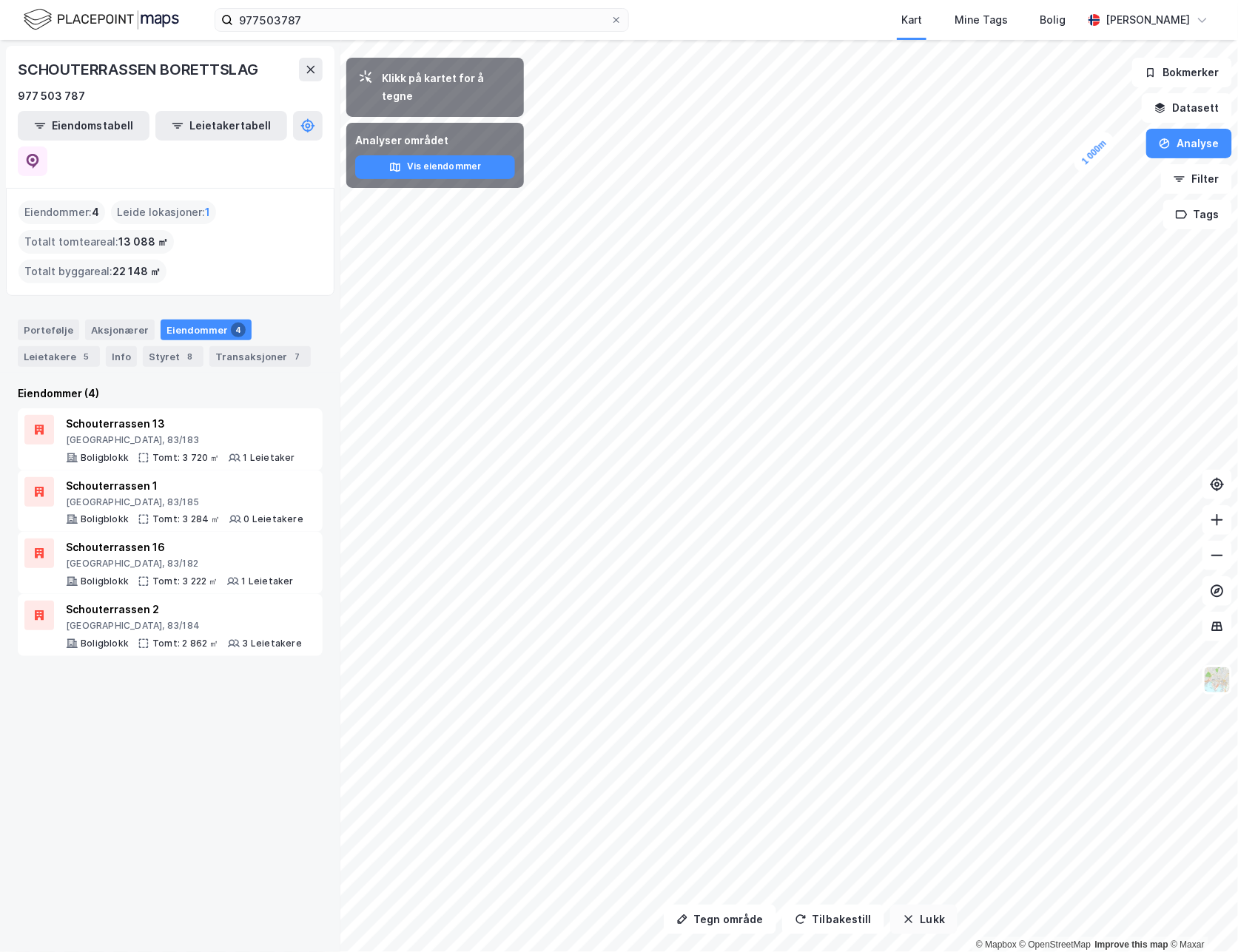
click at [915, 907] on button "Lukk" at bounding box center [923, 919] width 67 height 30
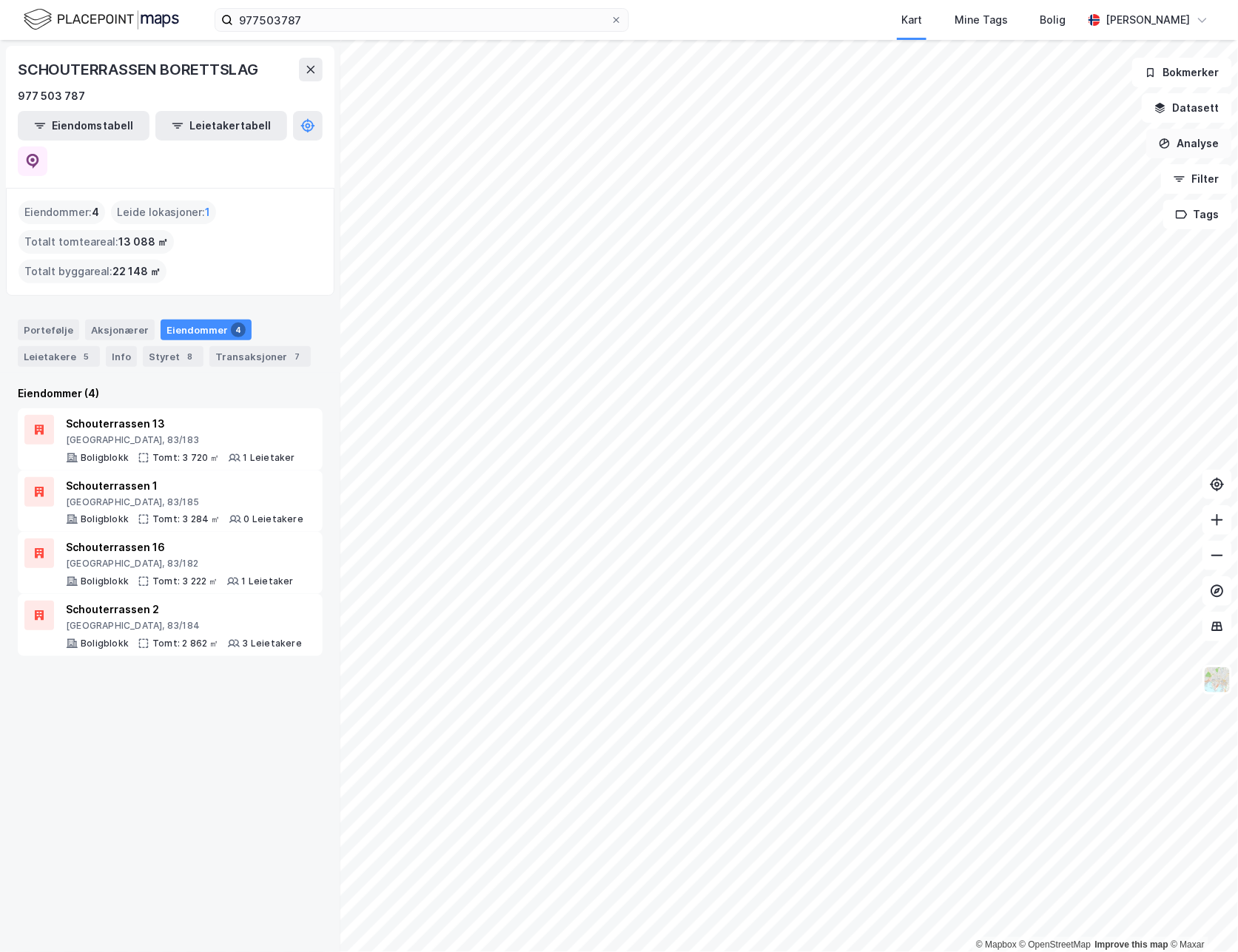
click at [1204, 144] on button "Analyse" at bounding box center [1189, 144] width 85 height 30
click at [1093, 178] on div "Tegn område" at bounding box center [1060, 176] width 129 height 13
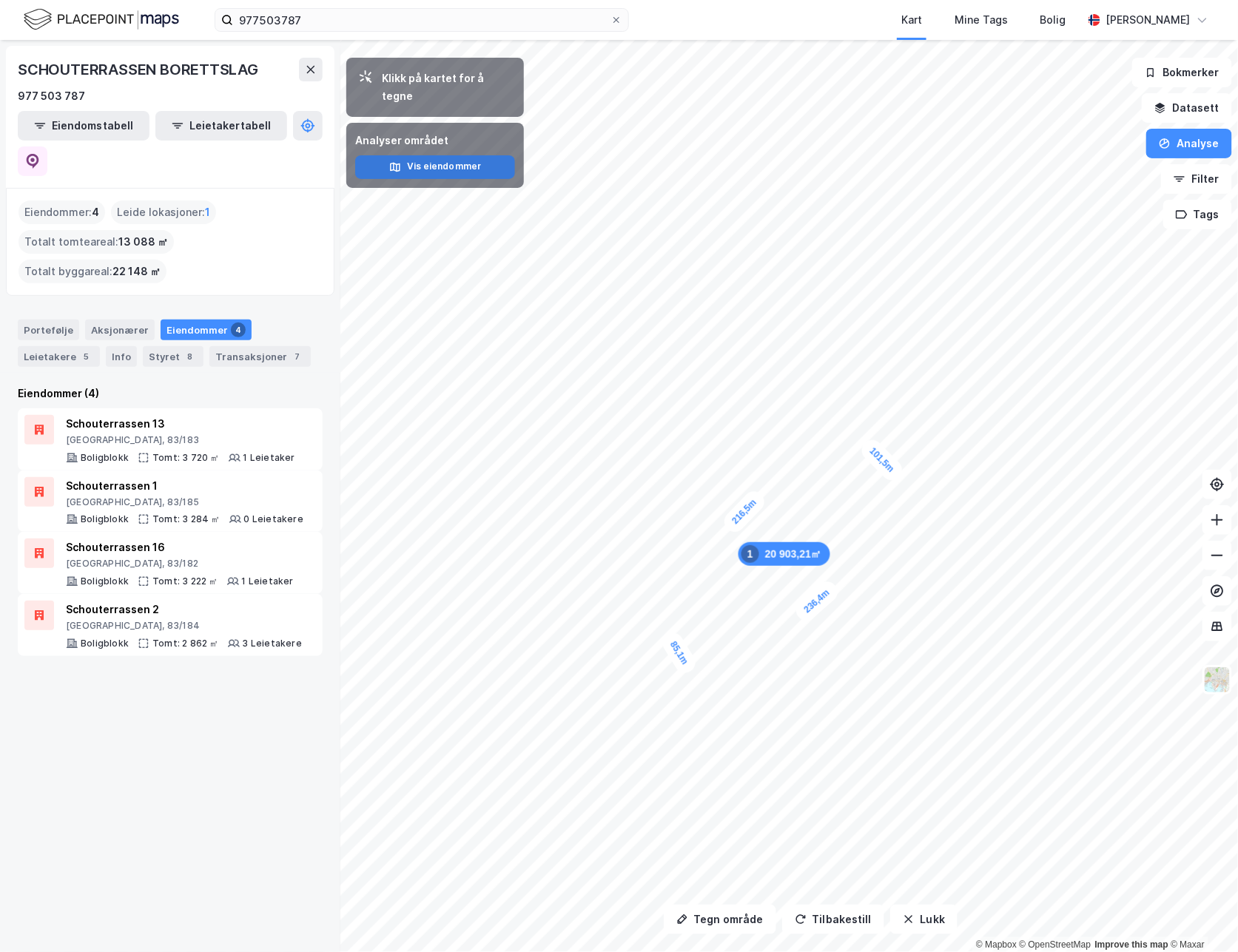
click at [424, 155] on button "Vis eiendommer" at bounding box center [435, 166] width 160 height 23
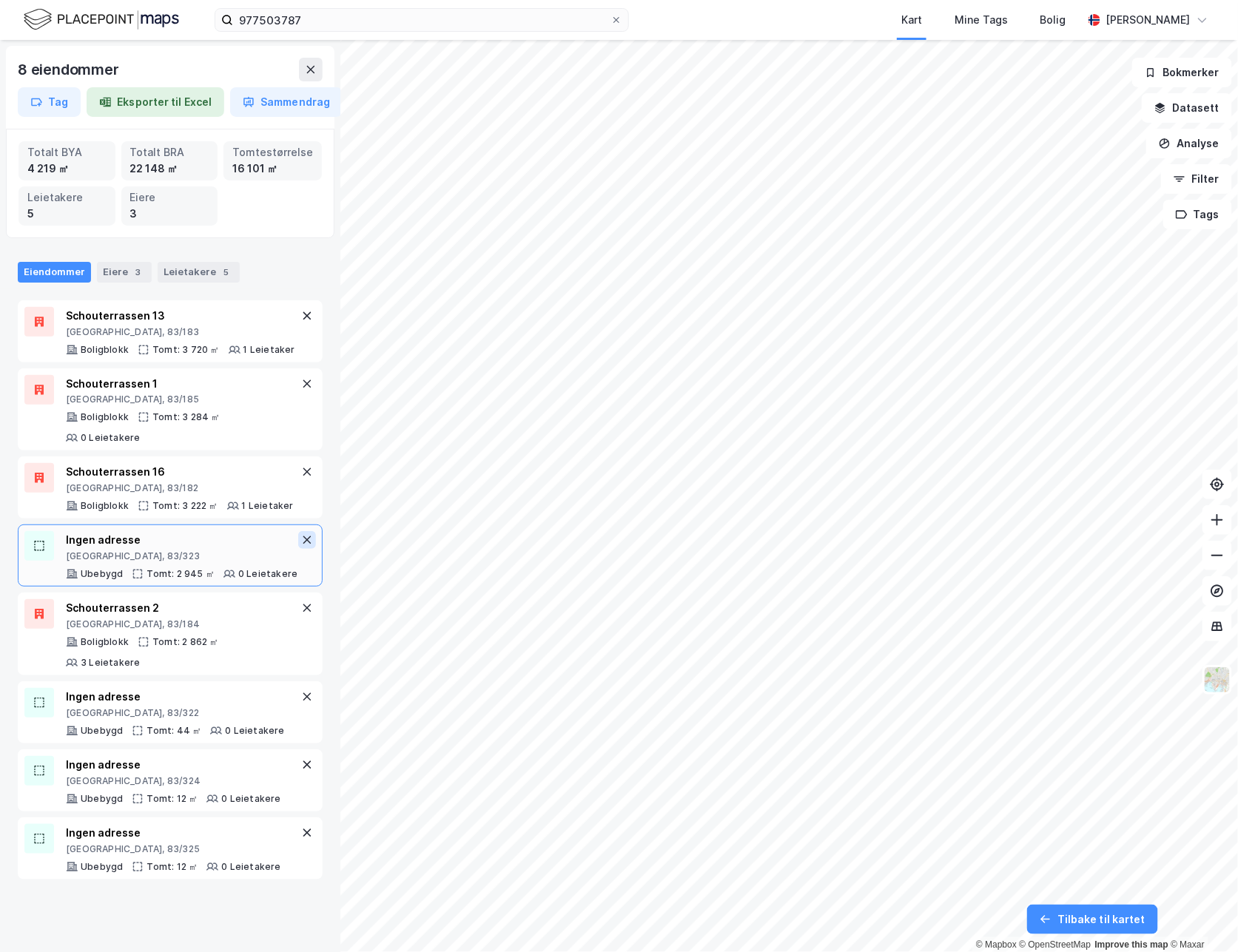
click at [301, 546] on icon at bounding box center [306, 540] width 12 height 12
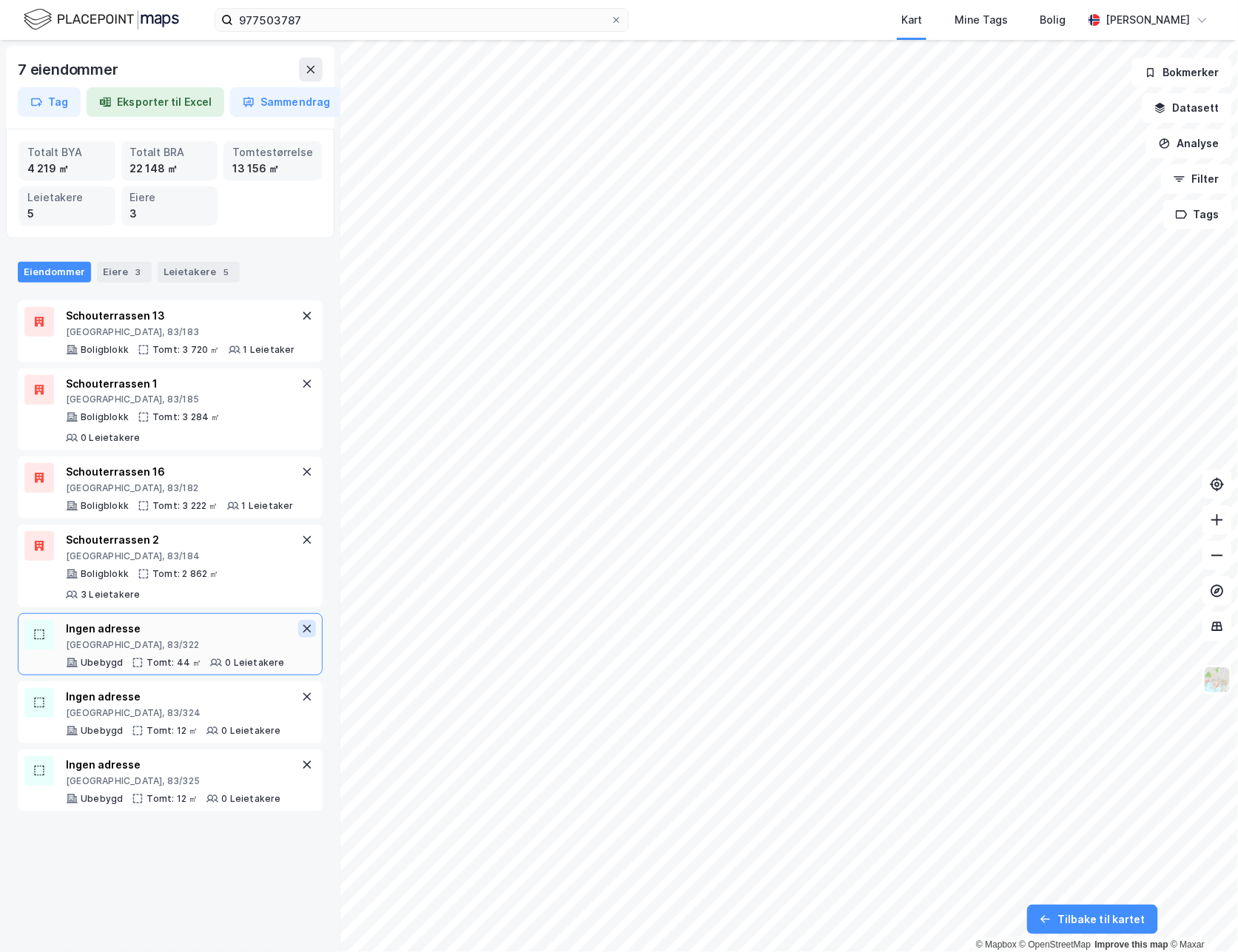
click at [301, 634] on icon at bounding box center [306, 629] width 12 height 12
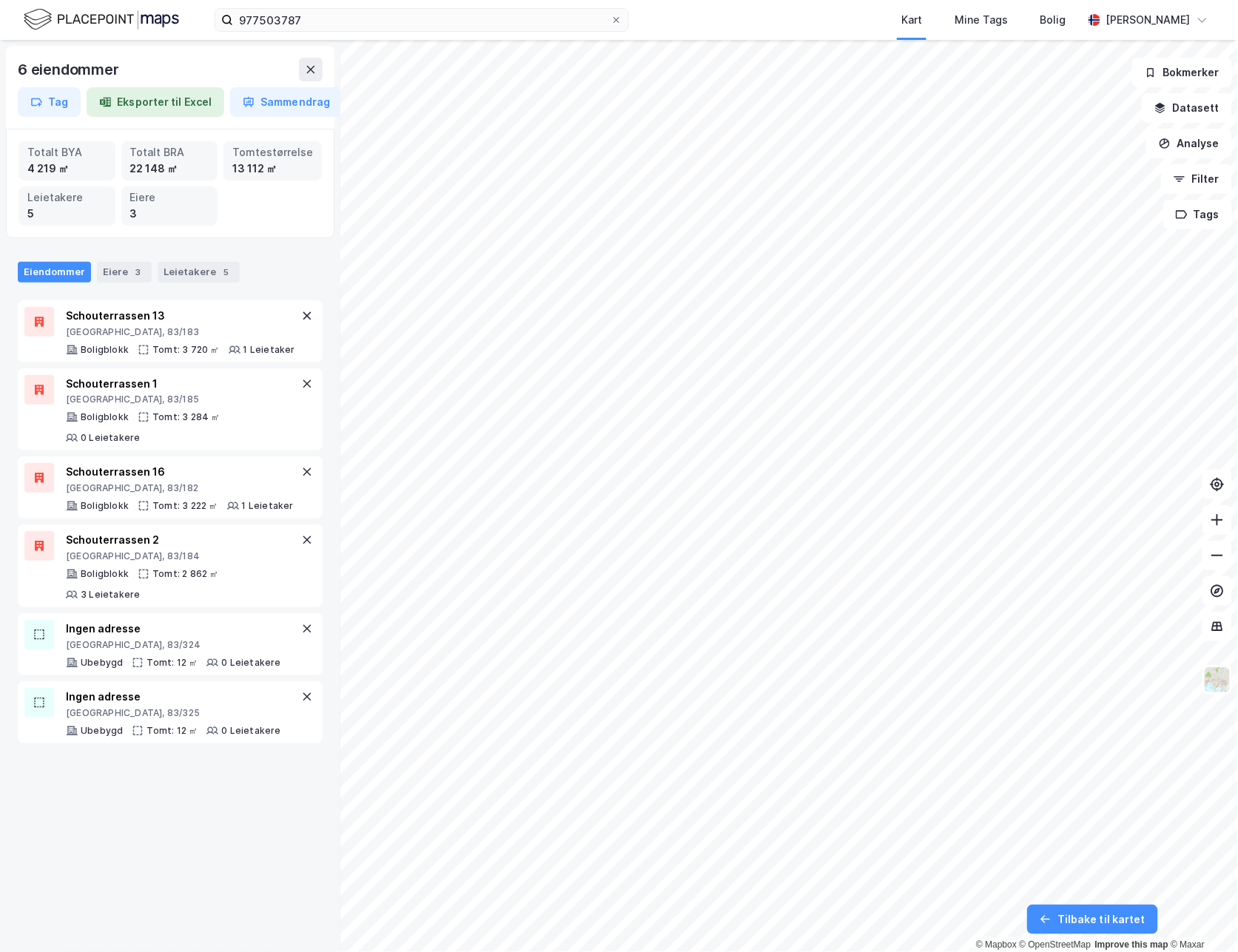
click at [301, 634] on icon at bounding box center [306, 629] width 12 height 12
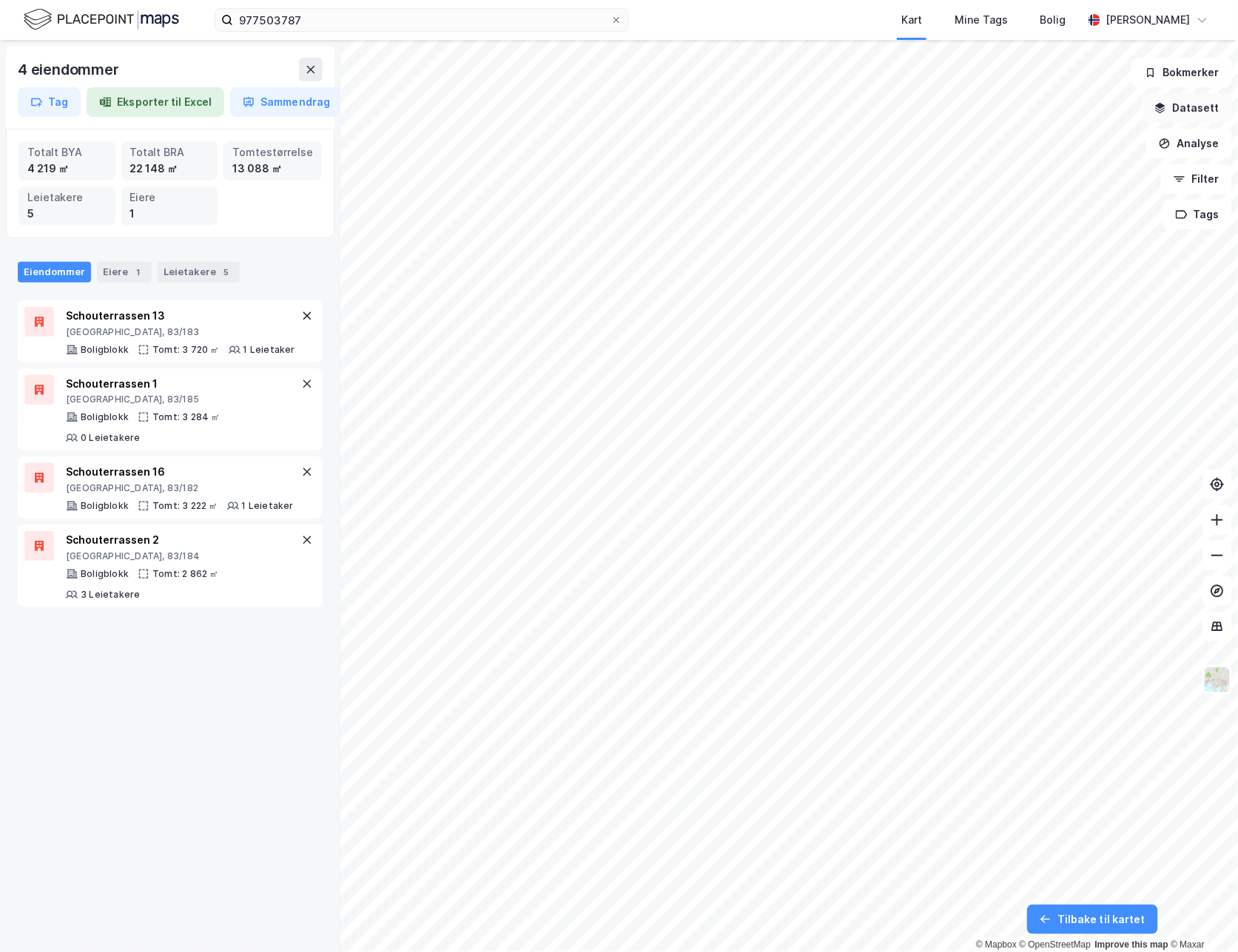
click at [1192, 119] on button "Datasett" at bounding box center [1186, 108] width 90 height 30
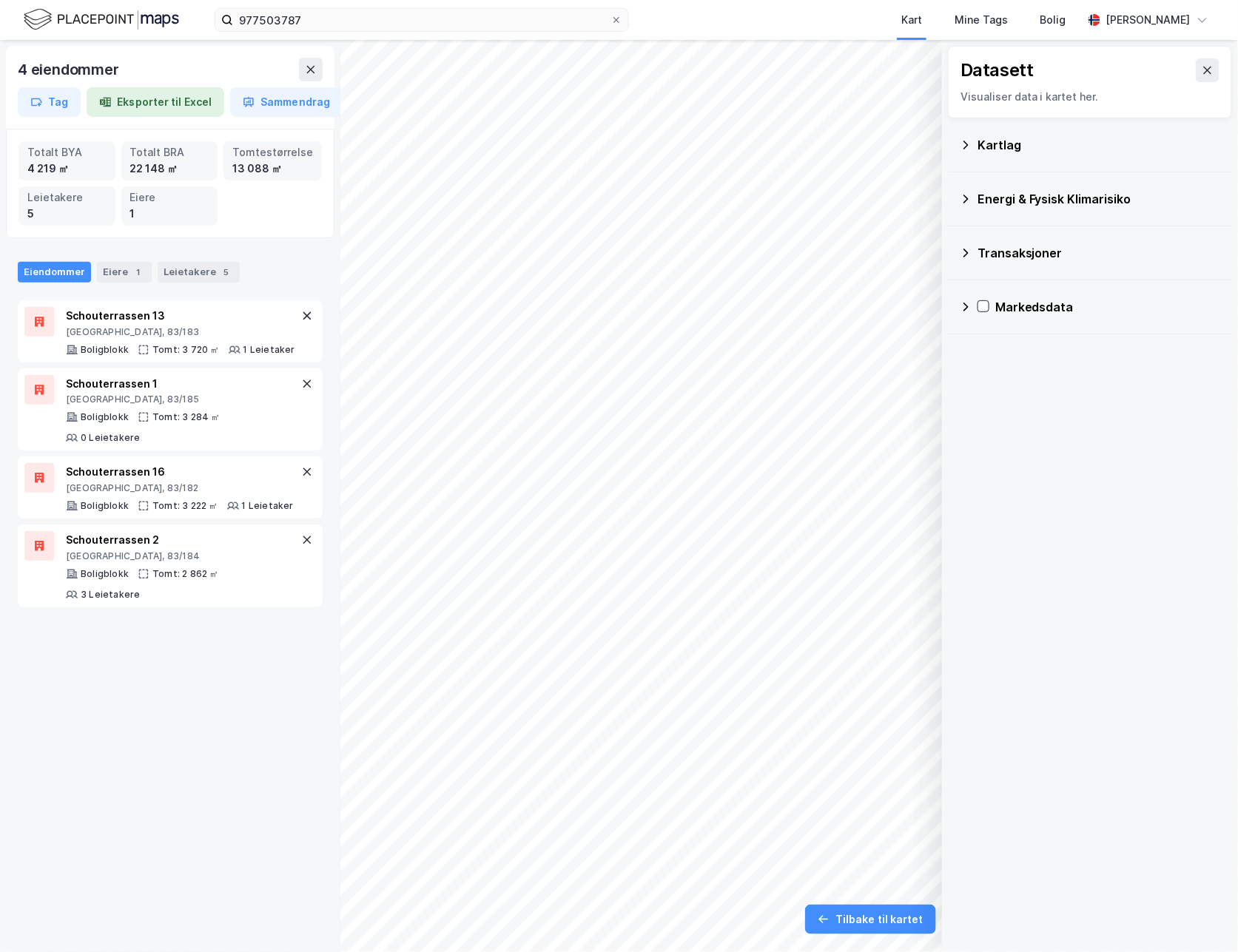
click at [1062, 205] on div "Energi & Fysisk Klimarisiko" at bounding box center [1098, 199] width 242 height 18
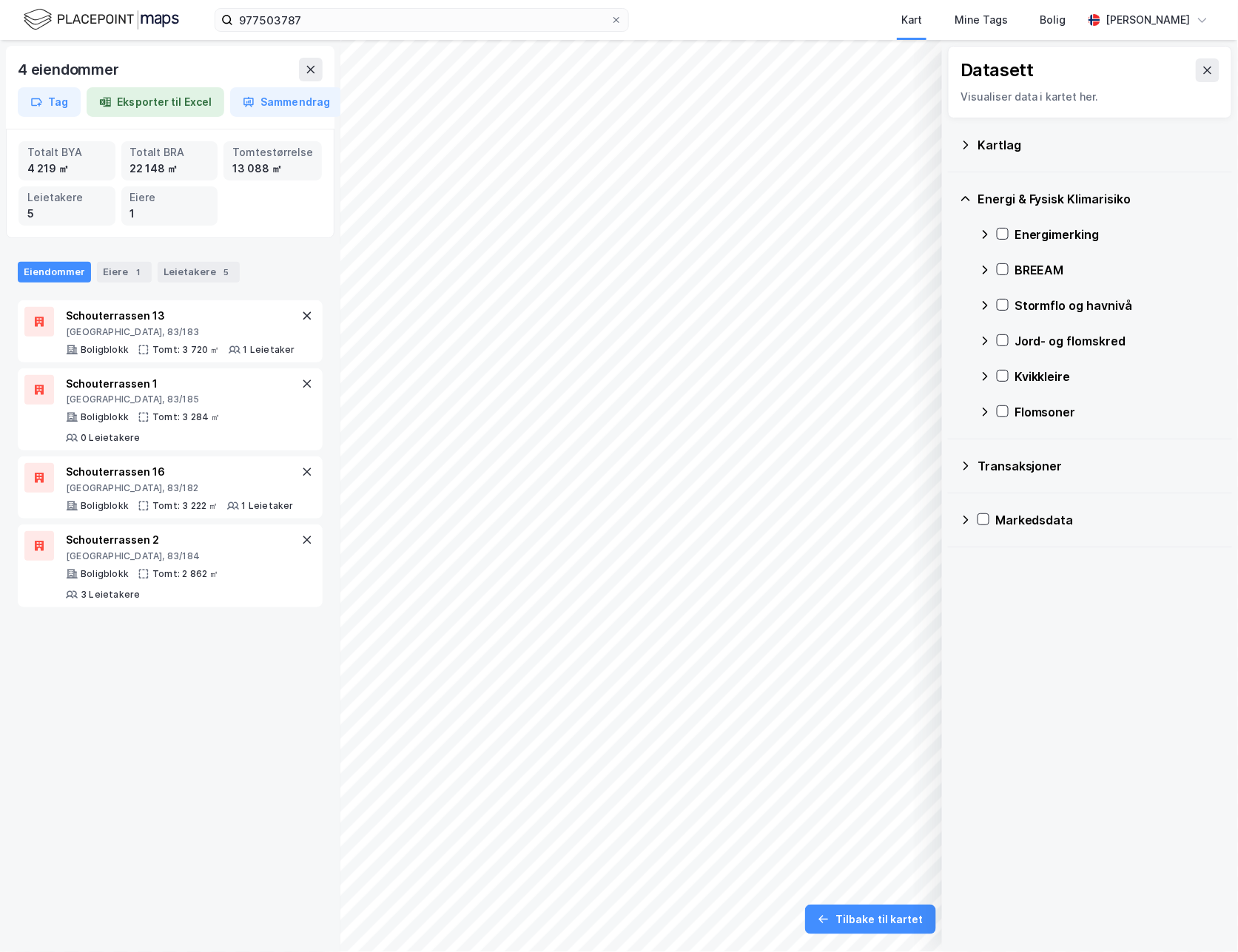
click at [1063, 224] on div "Energimerking" at bounding box center [1100, 234] width 241 height 35
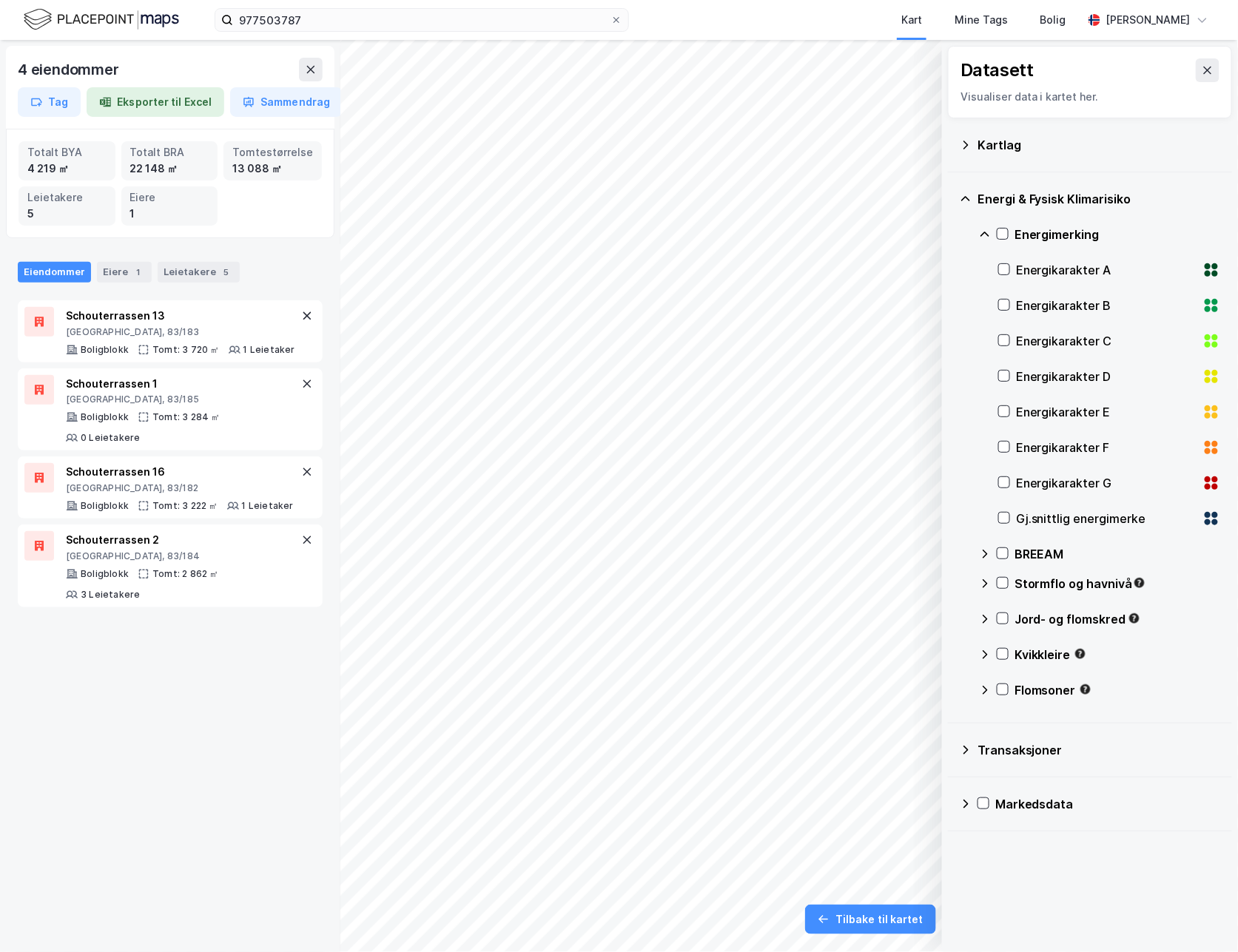
click at [1058, 515] on div "Gj.snittlig energimerke" at bounding box center [1106, 518] width 180 height 18
click at [217, 778] on div "4 eiendommer Tag Eksporter til Excel Sammendrag Totalt BYA 4 219 ㎡ Totalt BRA 2…" at bounding box center [170, 496] width 340 height 912
click at [913, 886] on button "Tøm" at bounding box center [898, 883] width 57 height 23
click at [1204, 71] on icon at bounding box center [1207, 71] width 8 height 7
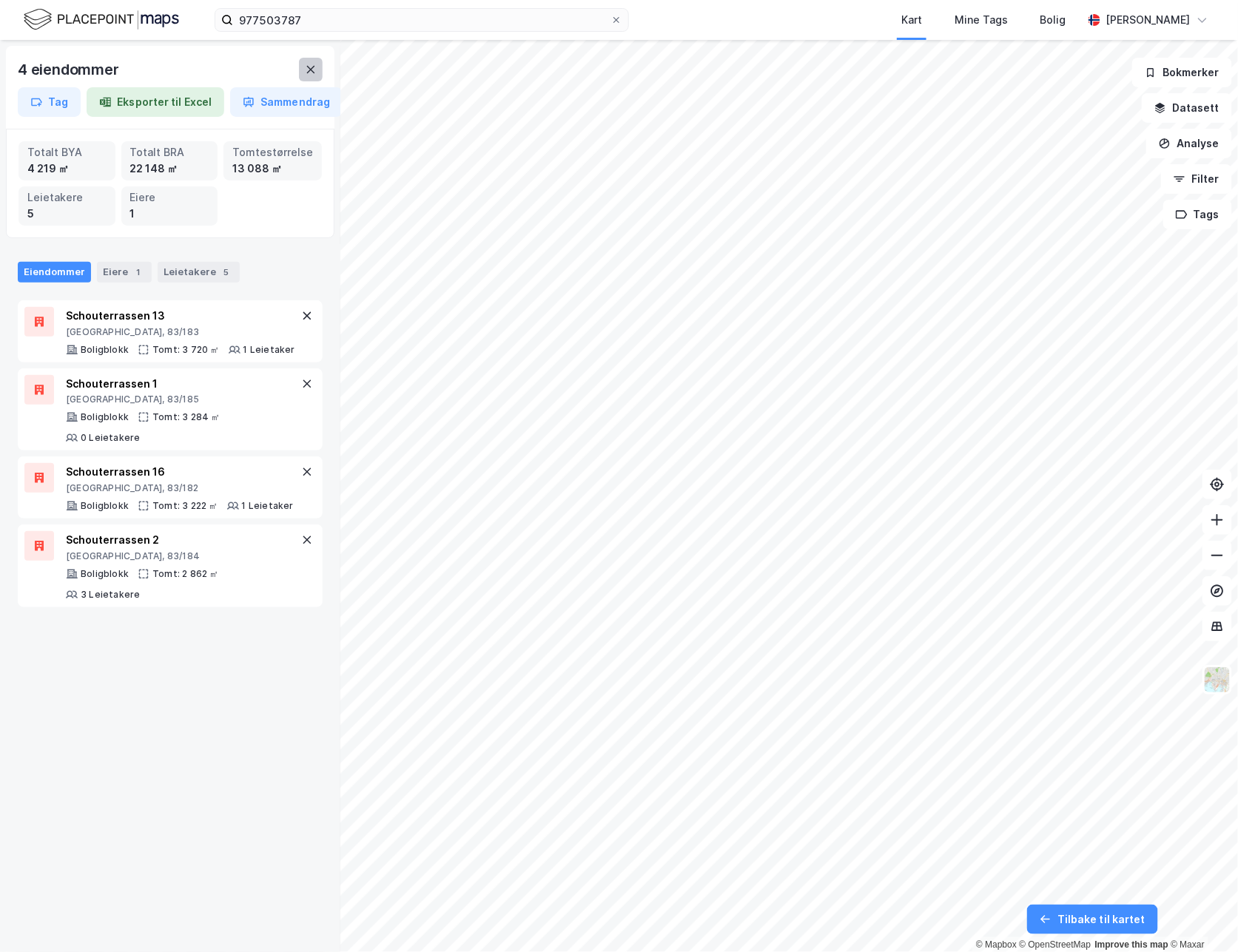
click at [310, 71] on icon at bounding box center [311, 70] width 8 height 7
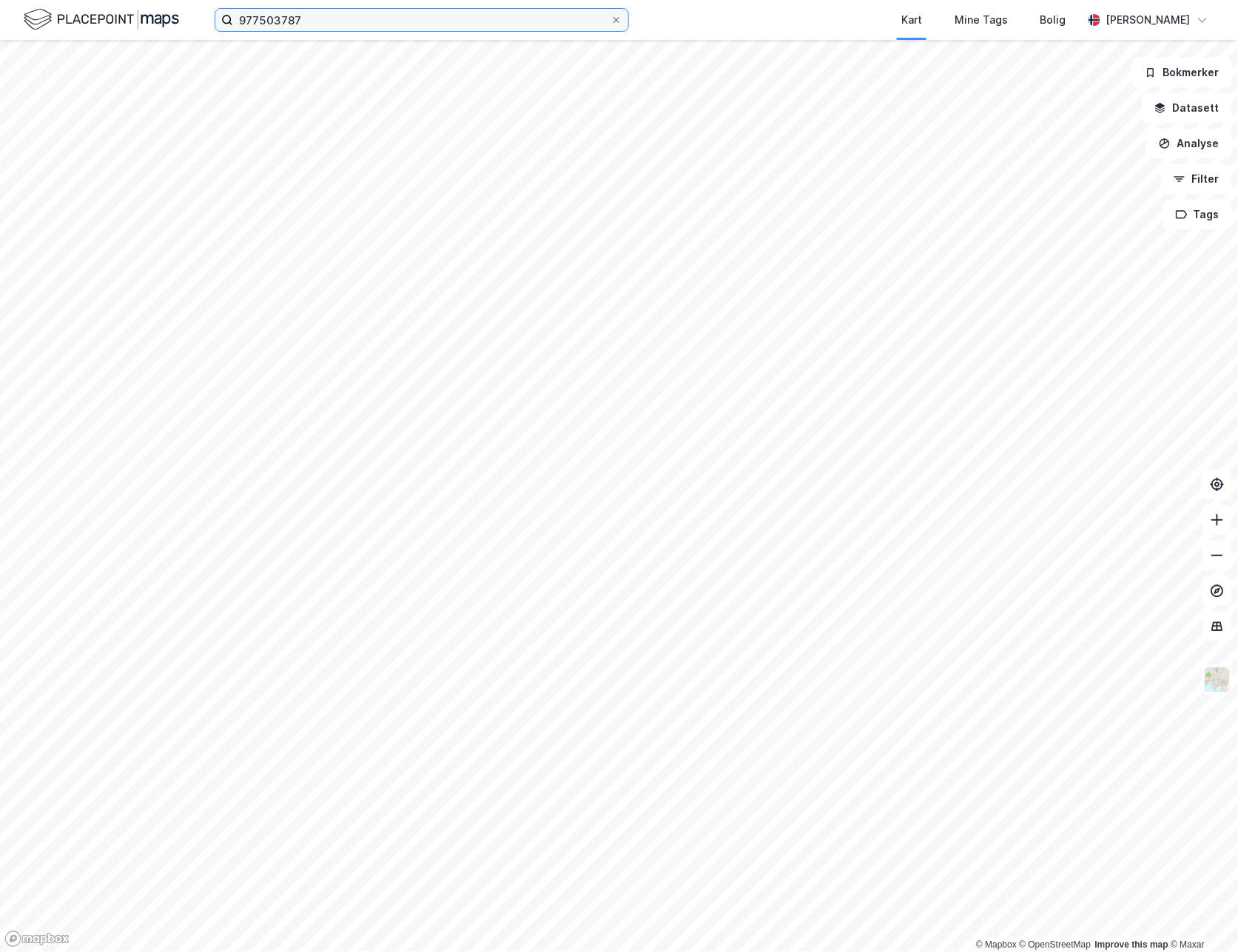
click at [358, 24] on input "977503787" at bounding box center [422, 20] width 377 height 22
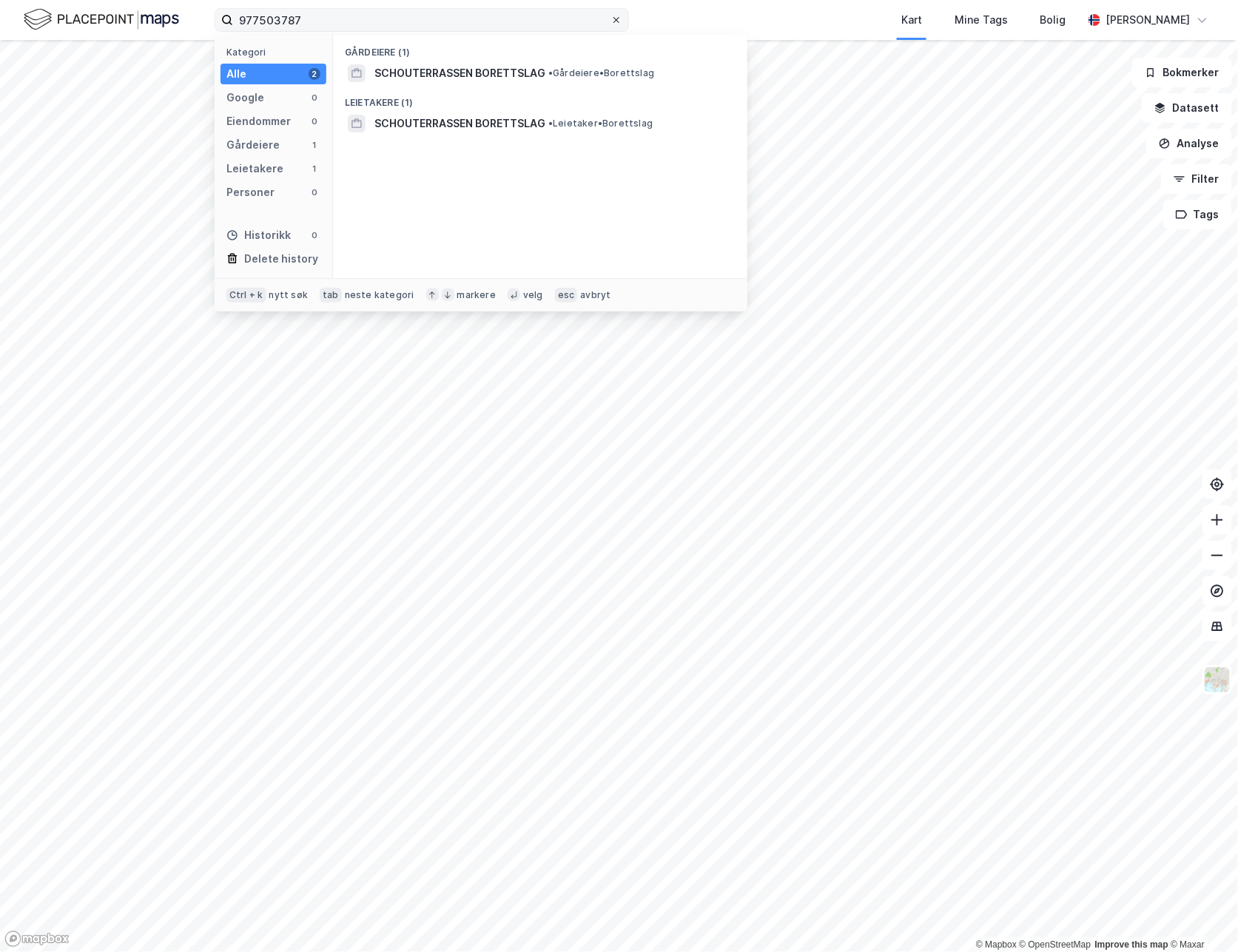
click at [612, 24] on div at bounding box center [617, 20] width 9 height 12
click at [610, 24] on input "977503787" at bounding box center [422, 20] width 377 height 22
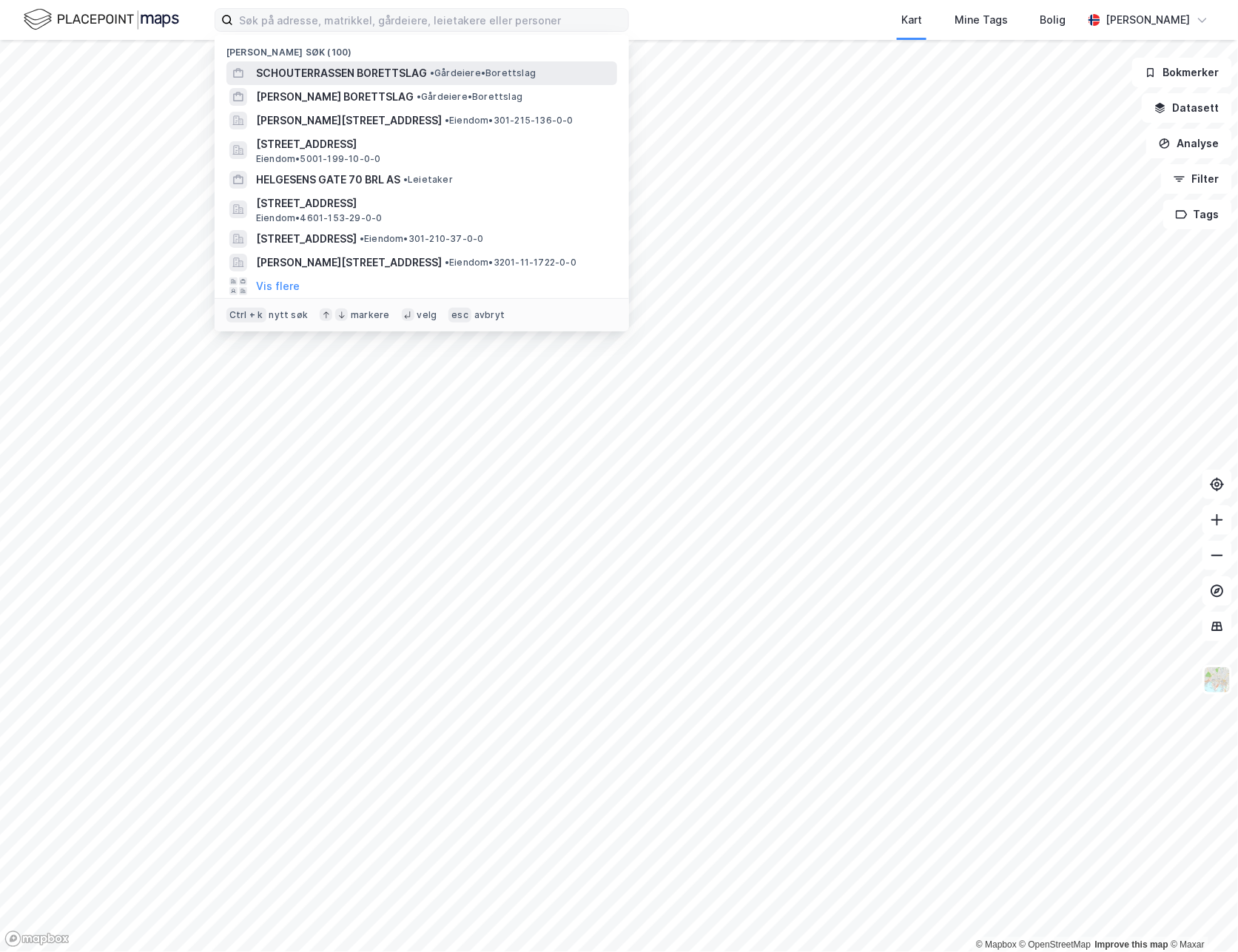
click at [334, 64] on span "SCHOUTERRASSEN BORETTSLAG" at bounding box center [342, 72] width 171 height 18
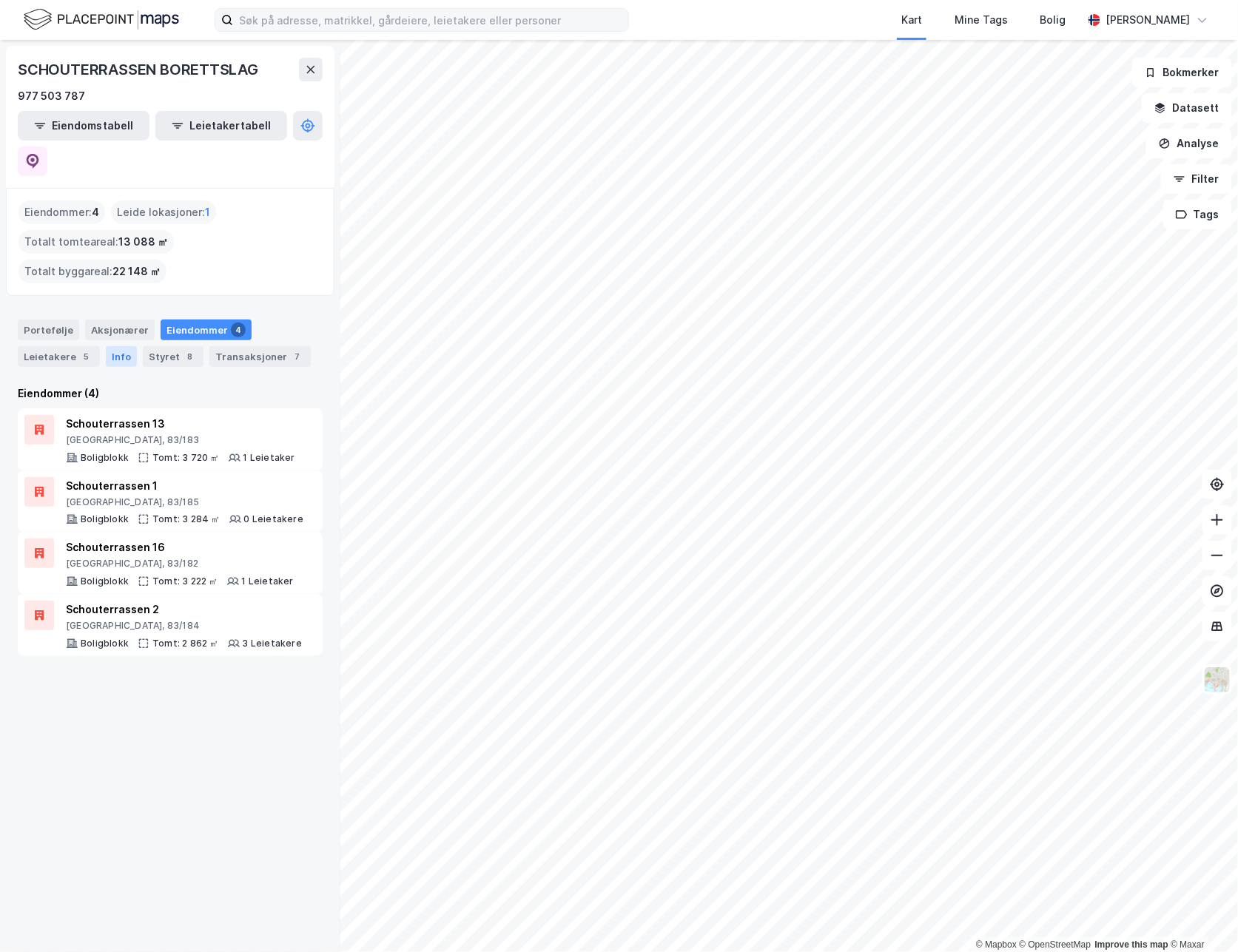
click at [123, 346] on div "Info" at bounding box center [121, 357] width 31 height 20
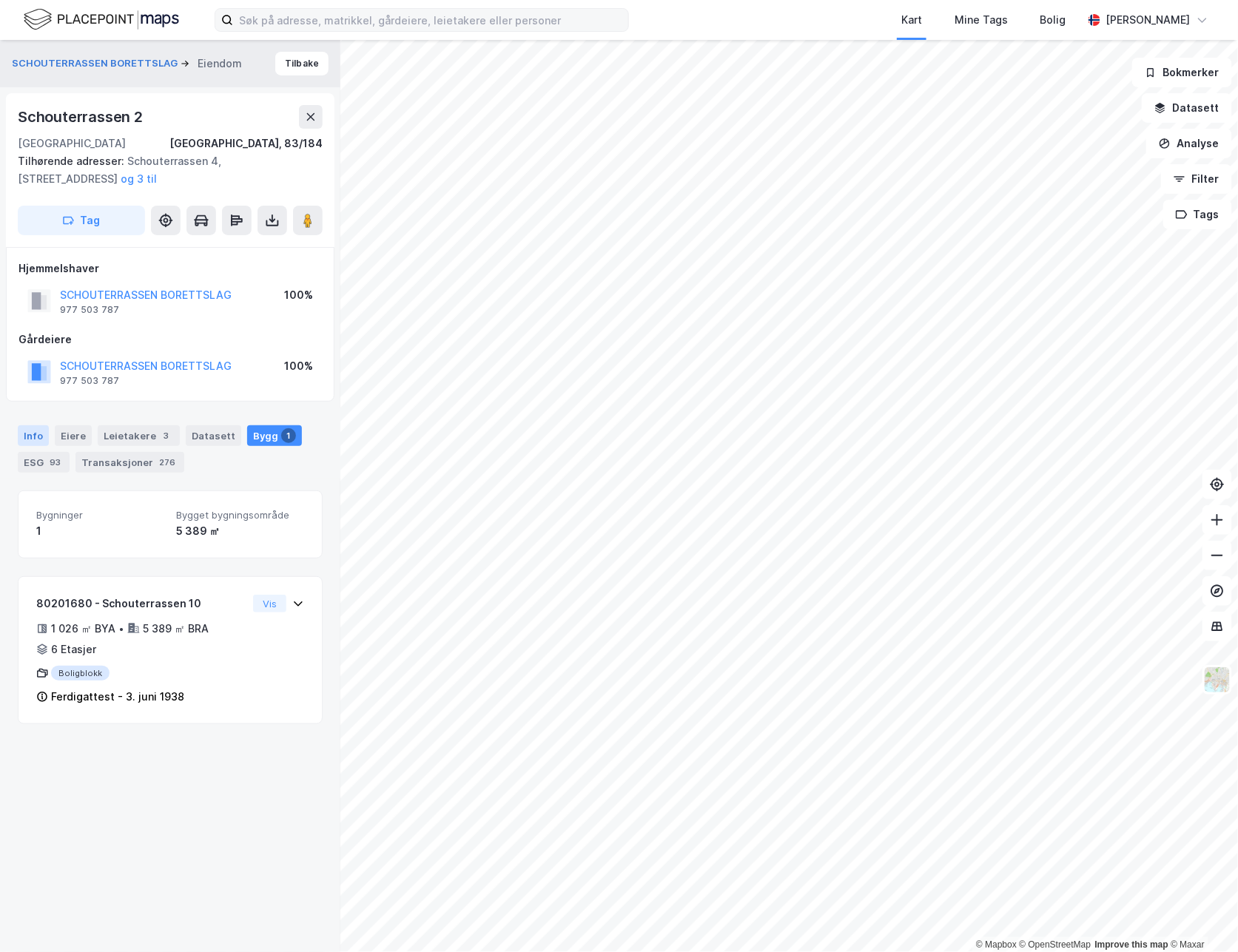
click at [23, 439] on div "Info" at bounding box center [33, 436] width 31 height 20
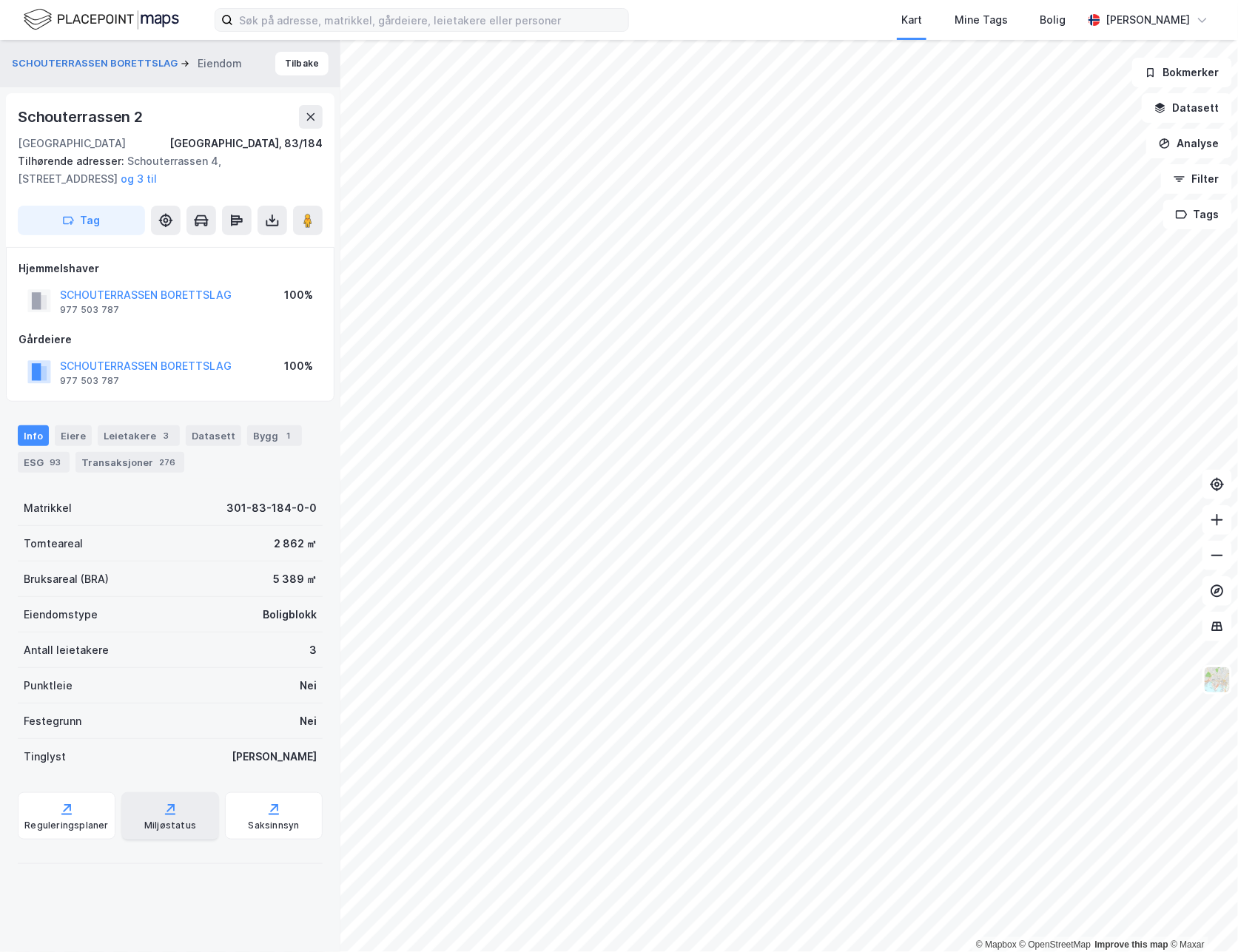
click at [185, 821] on div "Miljøstatus" at bounding box center [170, 826] width 52 height 12
click at [0, 0] on button "SCHOUTERRASSEN BORETTSLAG" at bounding box center [0, 0] width 0 height 0
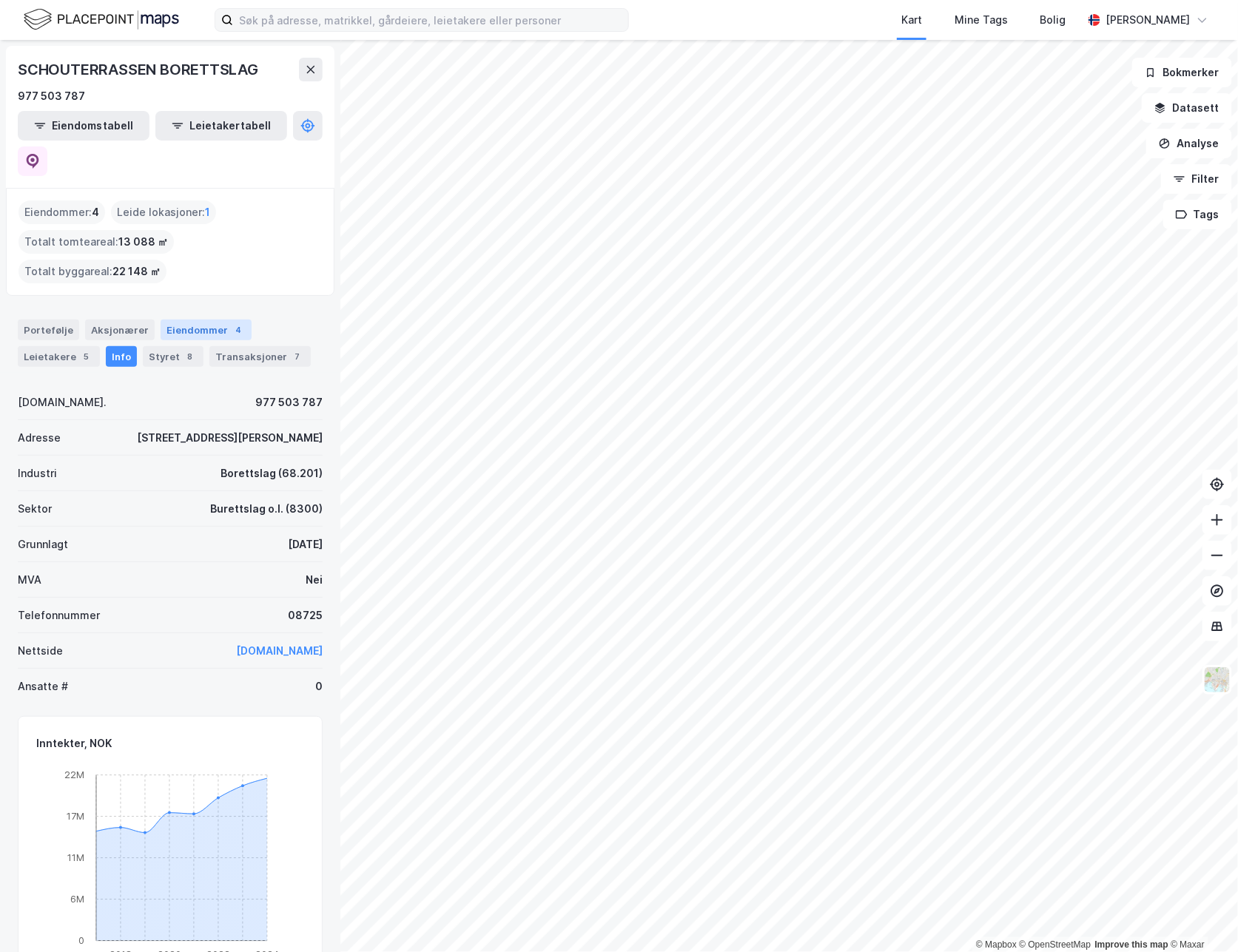
click at [170, 320] on div "Eiendommer 4" at bounding box center [206, 330] width 91 height 20
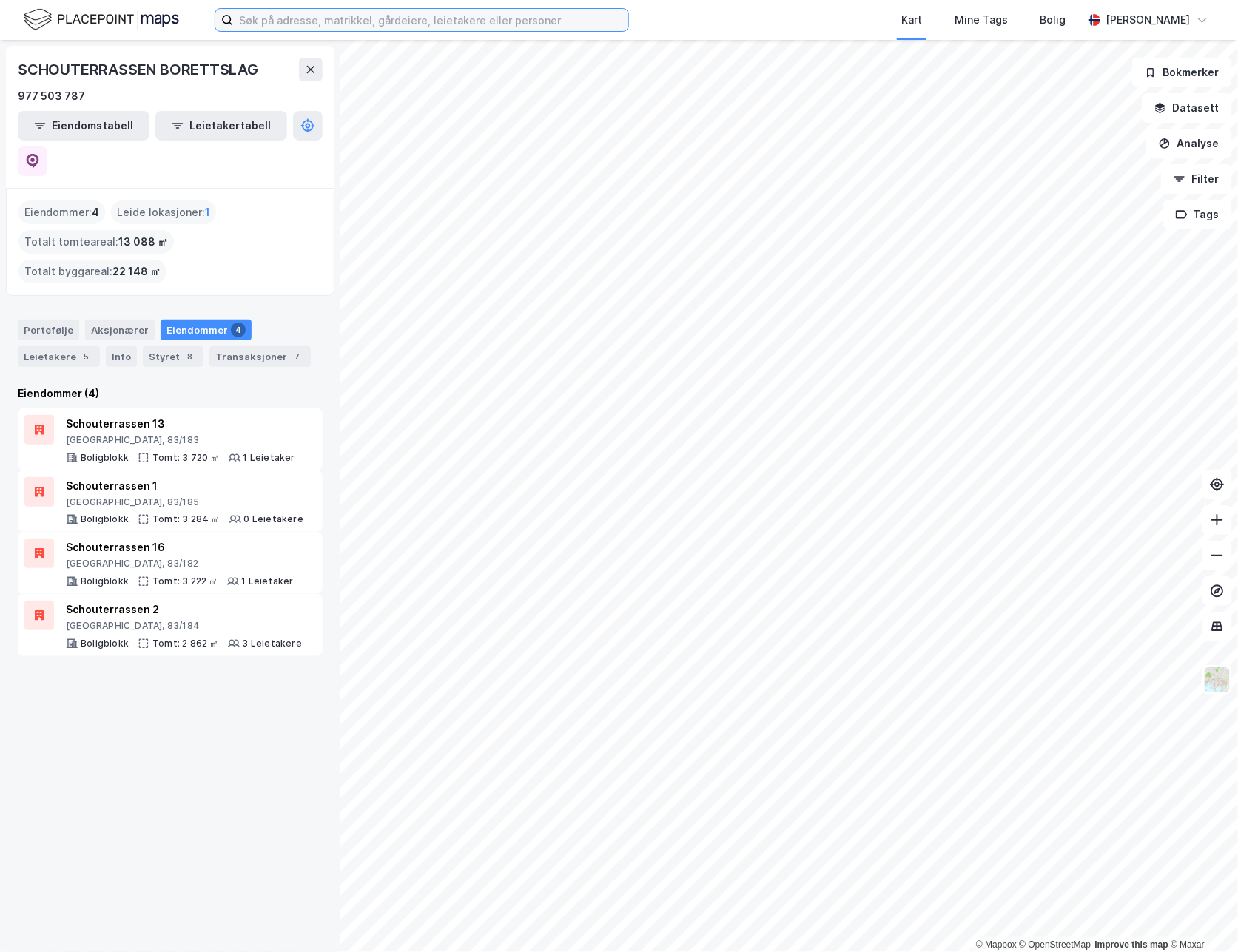
click at [245, 20] on input at bounding box center [430, 20] width 395 height 22
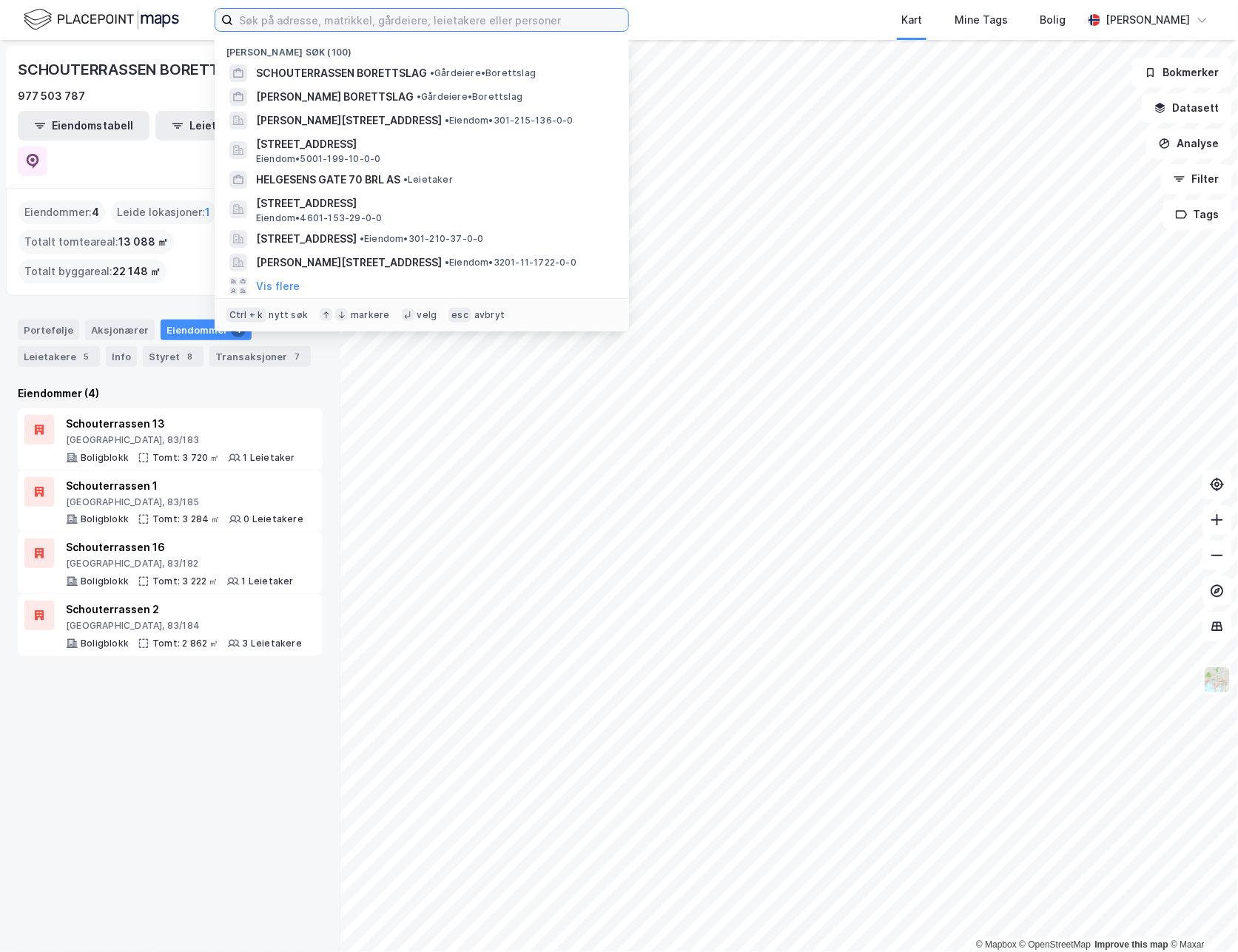
paste input "990456526"
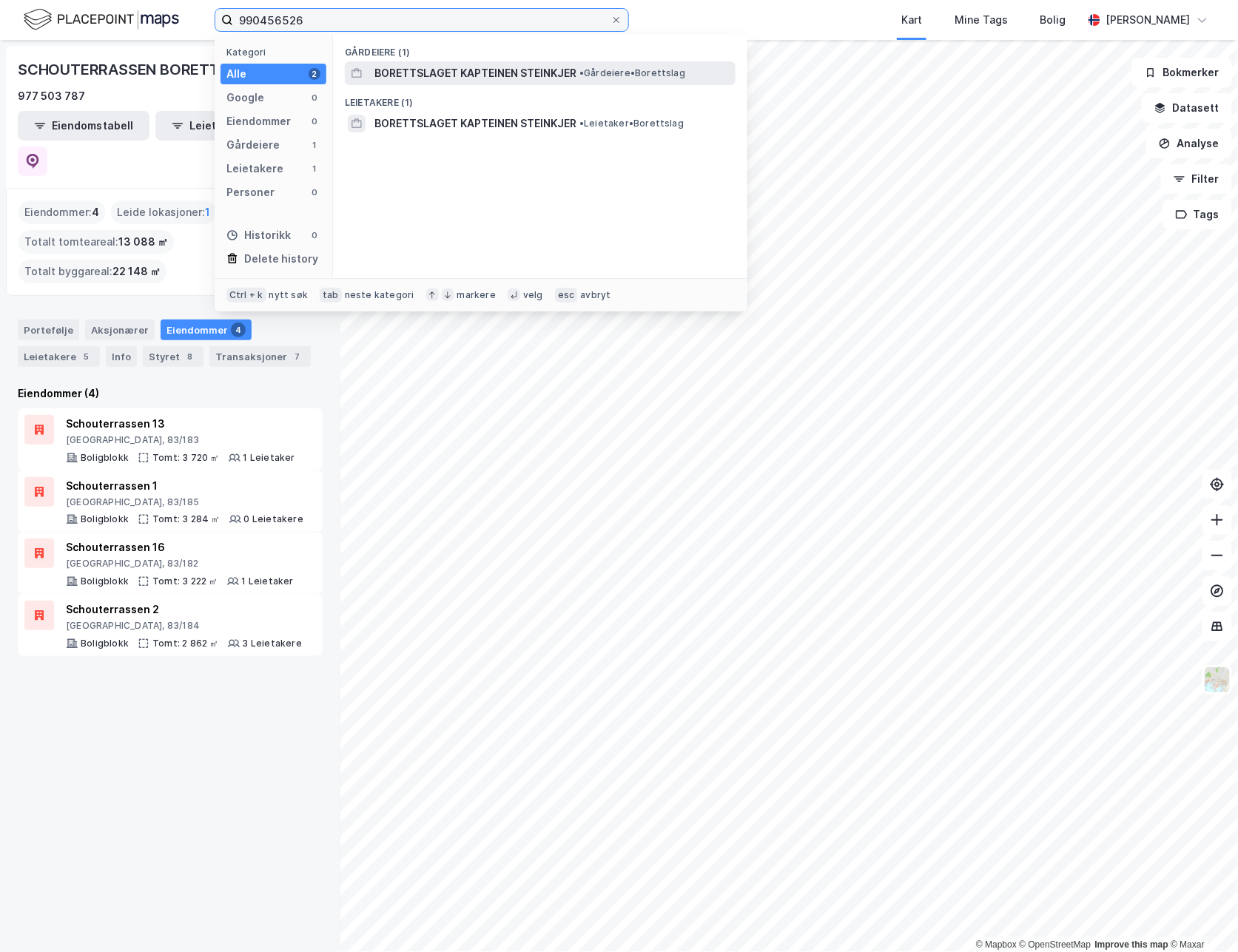
type input "990456526"
click at [475, 78] on span "BORETTSLAGET KAPTEINEN STEINKJER" at bounding box center [475, 72] width 202 height 18
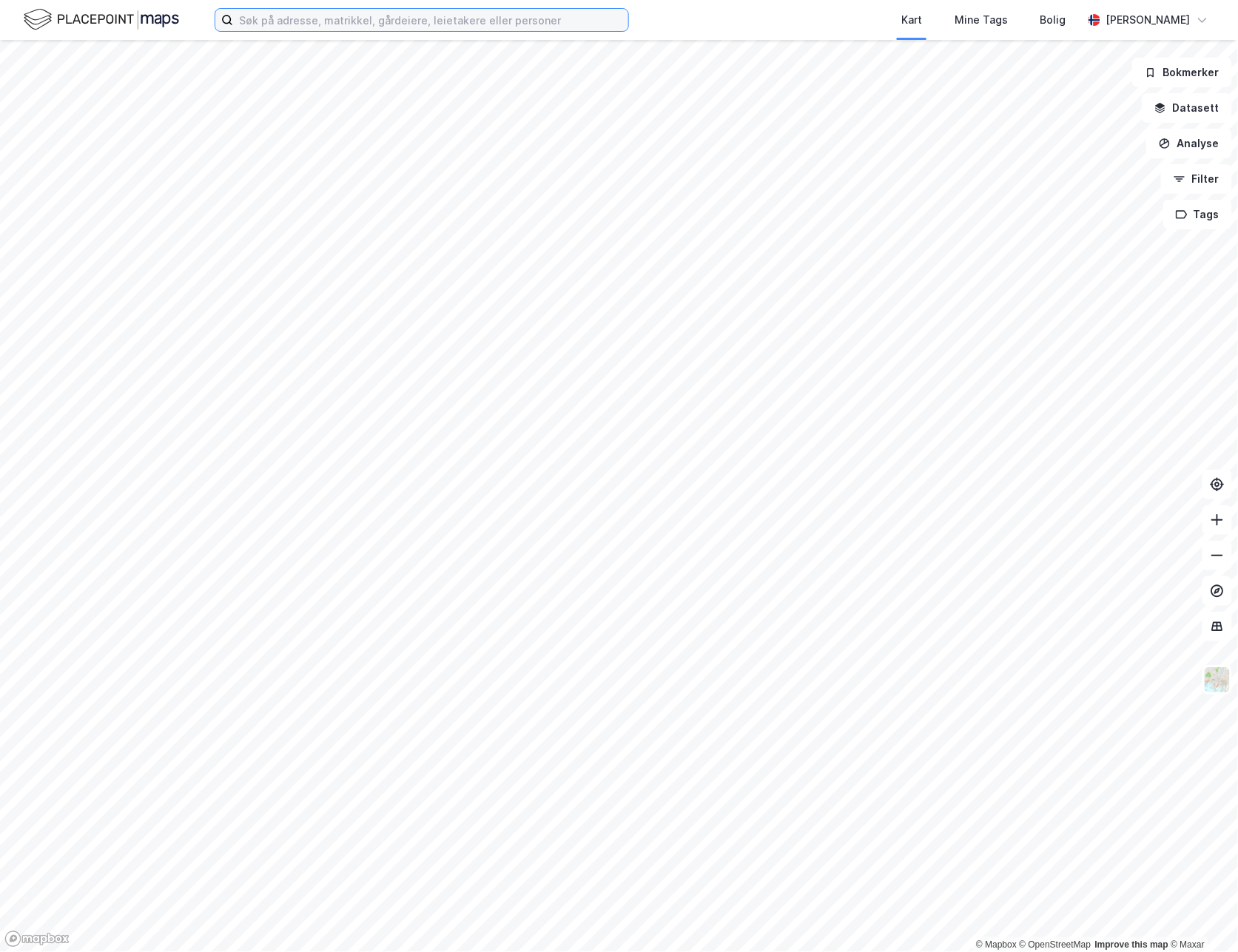
click at [311, 18] on input at bounding box center [430, 20] width 395 height 22
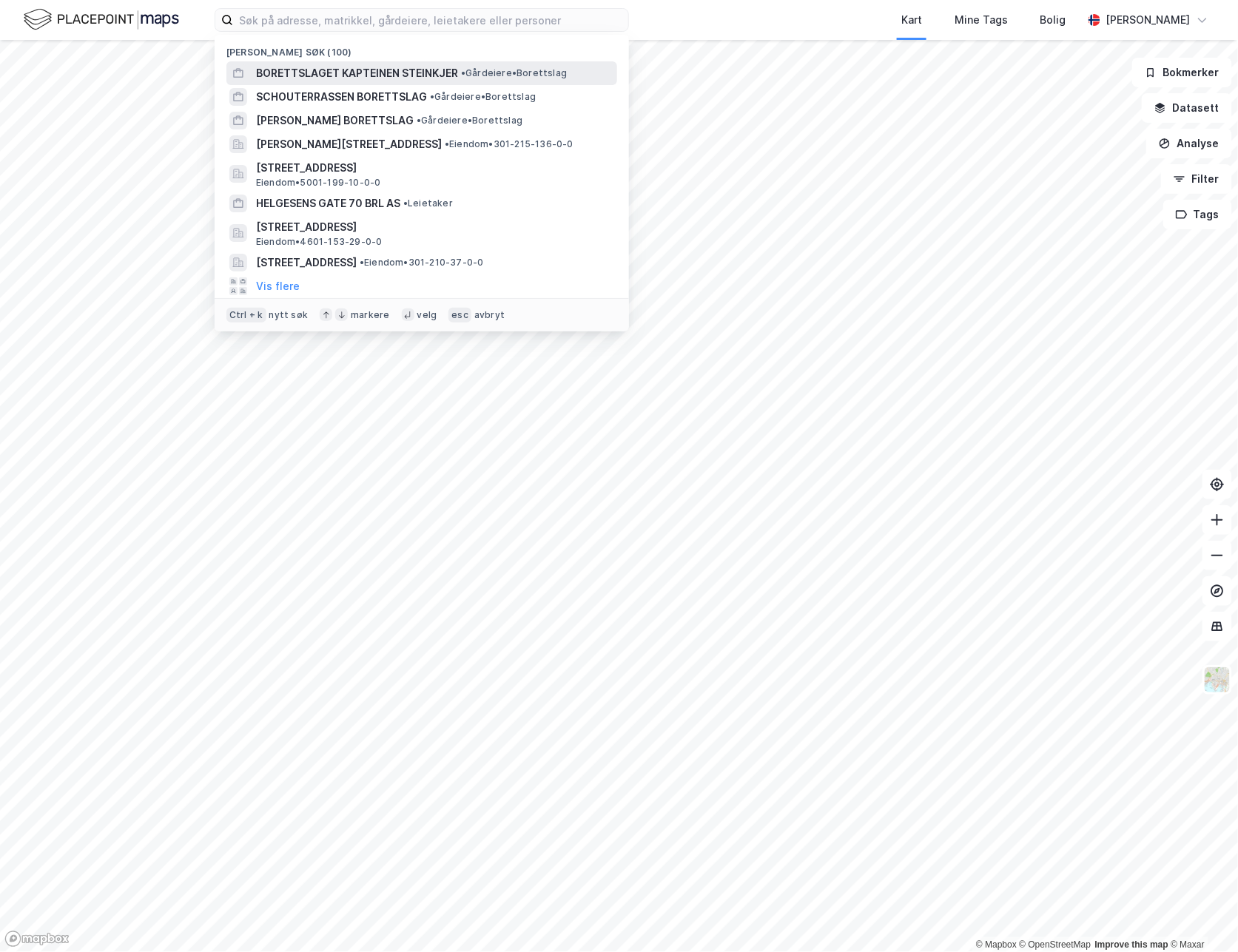
click at [329, 78] on span "BORETTSLAGET KAPTEINEN STEINKJER" at bounding box center [357, 72] width 202 height 18
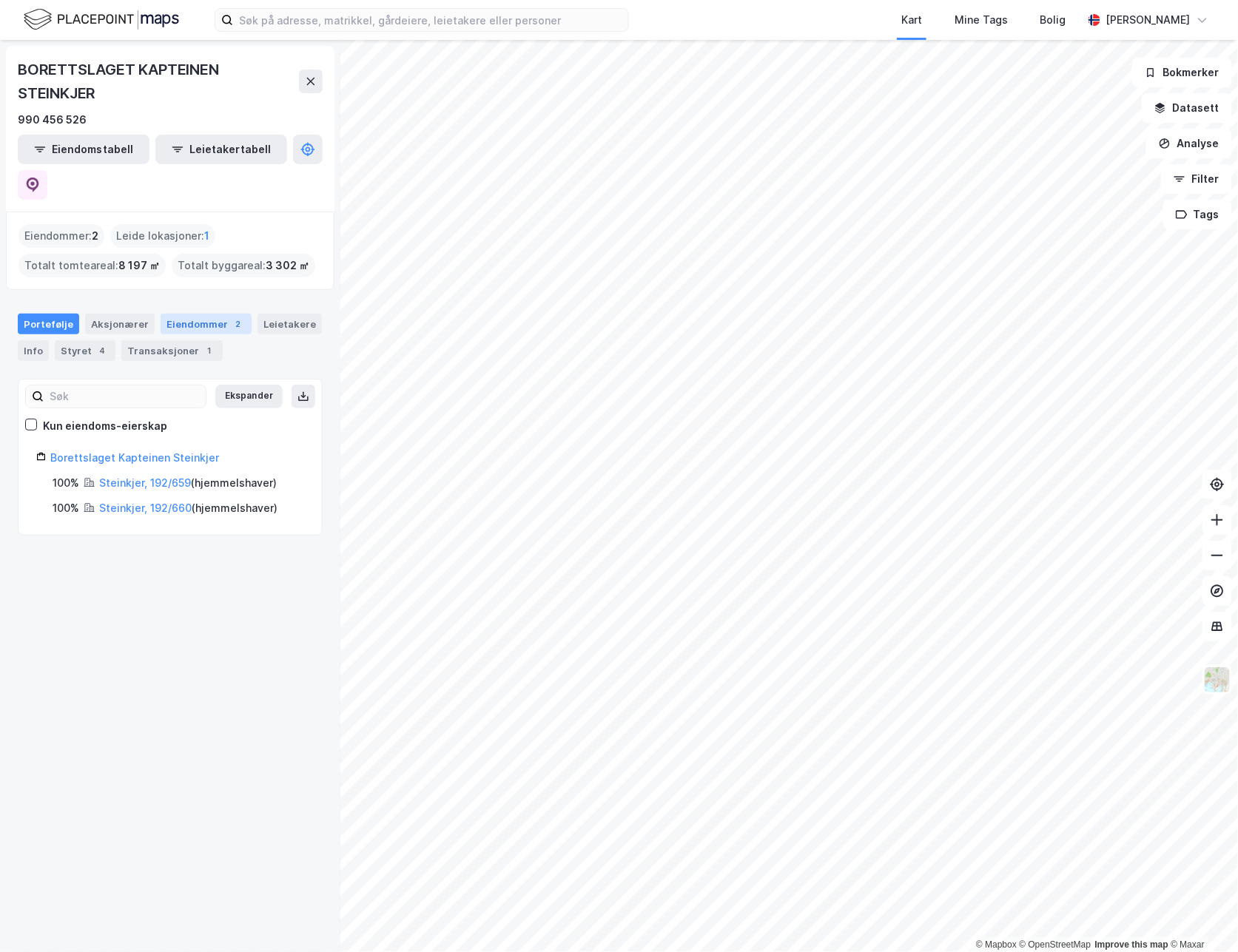
click at [205, 314] on div "Eiendommer 2" at bounding box center [206, 324] width 91 height 20
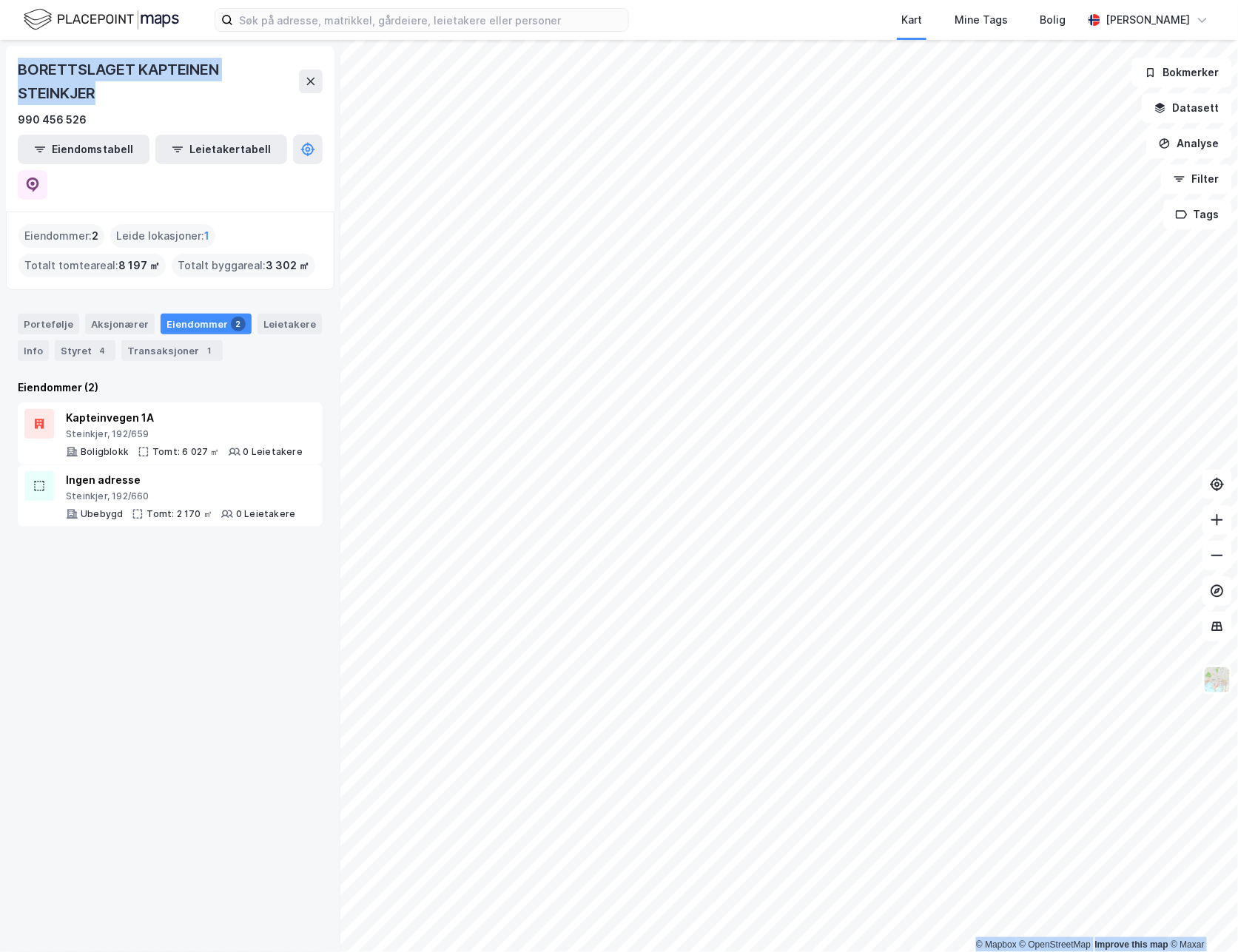
drag, startPoint x: 116, startPoint y: 94, endPoint x: -6, endPoint y: 64, distance: 125.6
click at [0, 64] on html "Kart Mine Tags Bolig Astrid Napastaa © Mapbox © OpenStreetMap Improve this map …" at bounding box center [619, 476] width 1238 height 952
copy div "© Mapbox © OpenStreetMap Improve this map © Maxar BORETTSLAGET KAPTEINEN STEINK…"
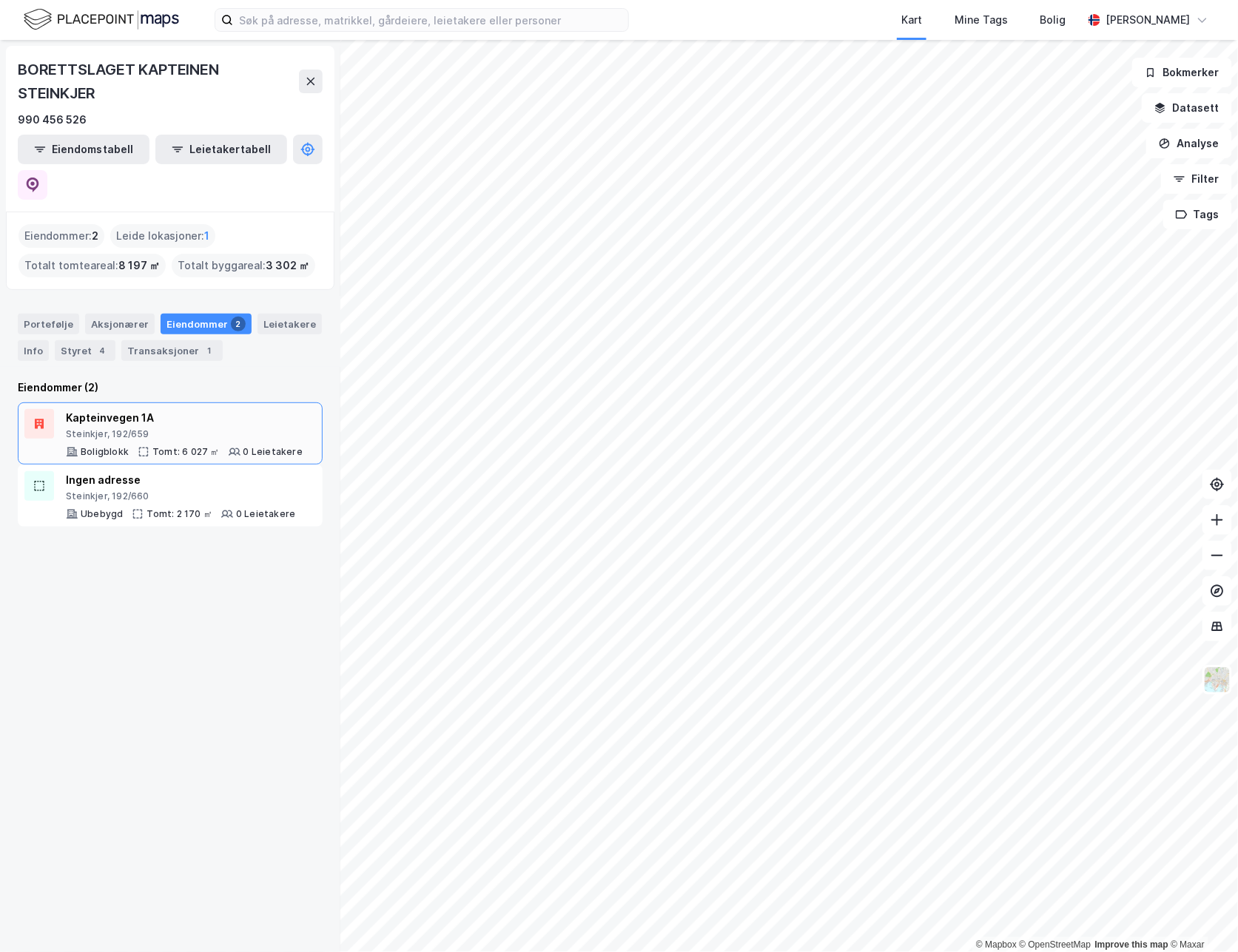
click at [211, 428] on div "Steinkjer, 192/659" at bounding box center [184, 434] width 237 height 12
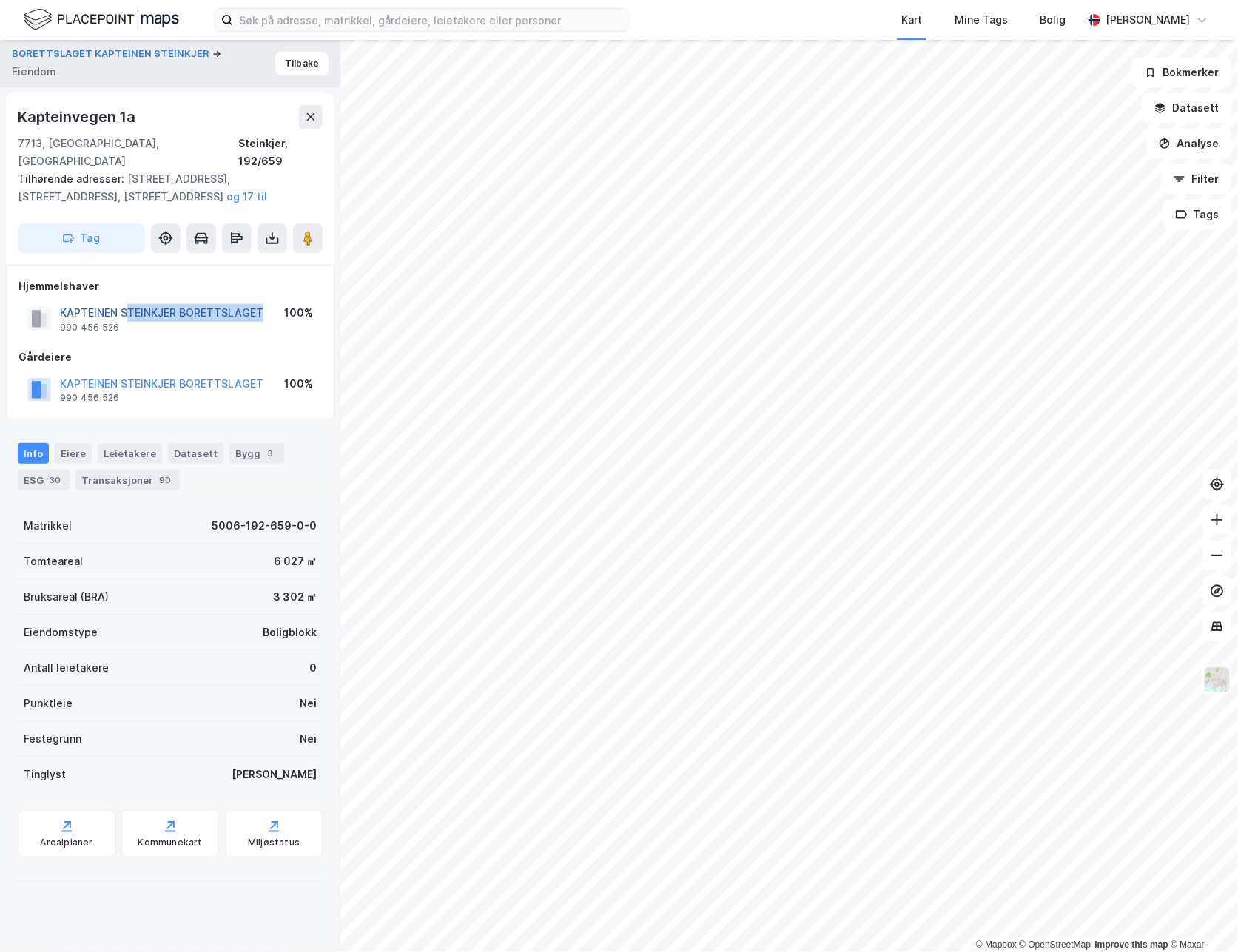
drag, startPoint x: 263, startPoint y: 297, endPoint x: 122, endPoint y: 292, distance: 141.1
click at [122, 301] on div "KAPTEINEN STEINKJER BORETTSLAGET 990 456 526 100%" at bounding box center [170, 319] width 304 height 35
drag, startPoint x: 122, startPoint y: 292, endPoint x: 118, endPoint y: 58, distance: 234.0
click at [118, 58] on button "BORETTSLAGET KAPTEINEN STEINKJER" at bounding box center [112, 54] width 201 height 15
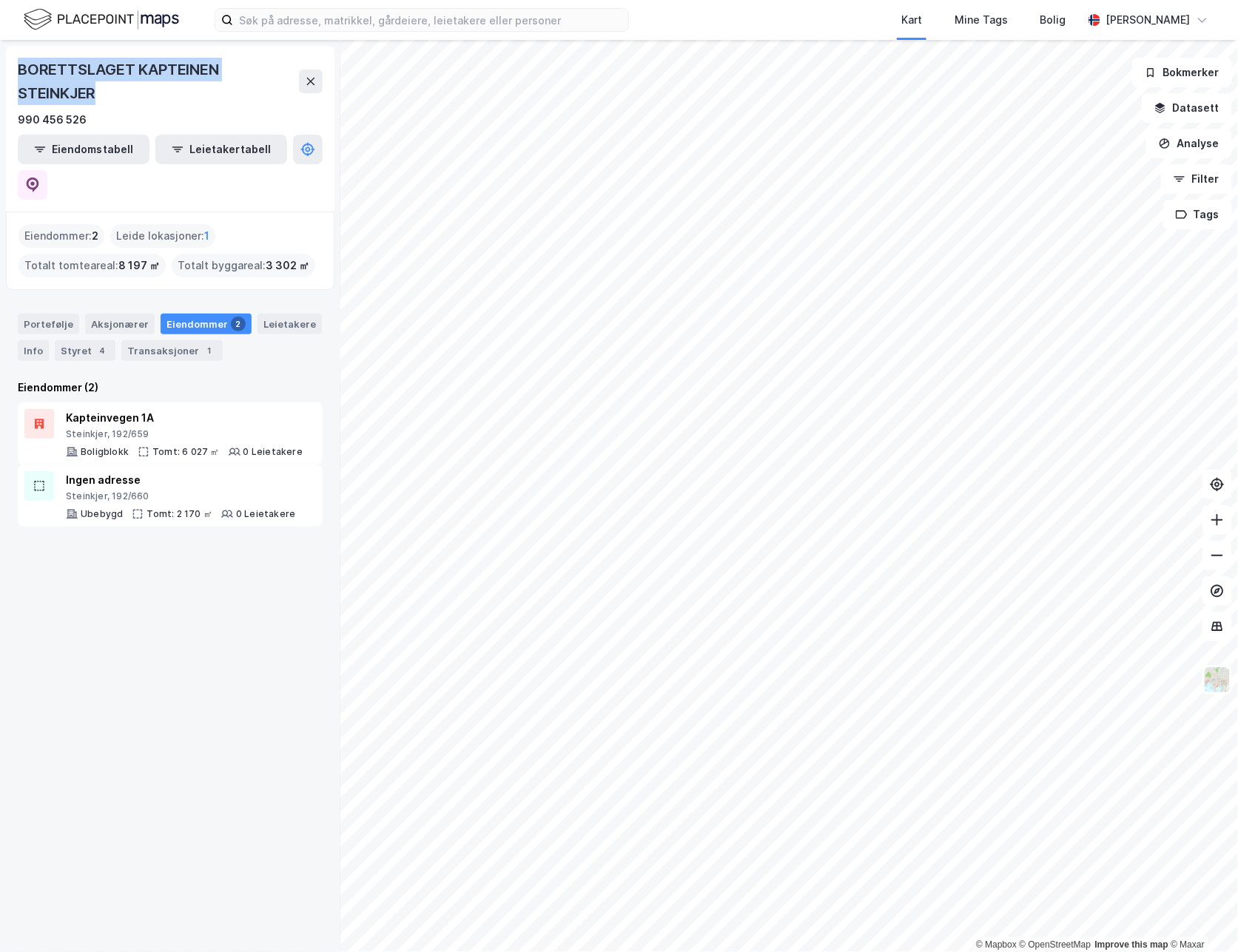
drag, startPoint x: 104, startPoint y: 98, endPoint x: 5, endPoint y: 74, distance: 101.9
click at [5, 74] on div "BORETTSLAGET KAPTEINEN STEINKJER 990 456 526 Eiendomstabell Leietakertabell Eie…" at bounding box center [170, 496] width 340 height 912
copy div "BORETTSLAGET KAPTEINEN STEINKJER"
click at [32, 340] on div "Info" at bounding box center [33, 350] width 31 height 20
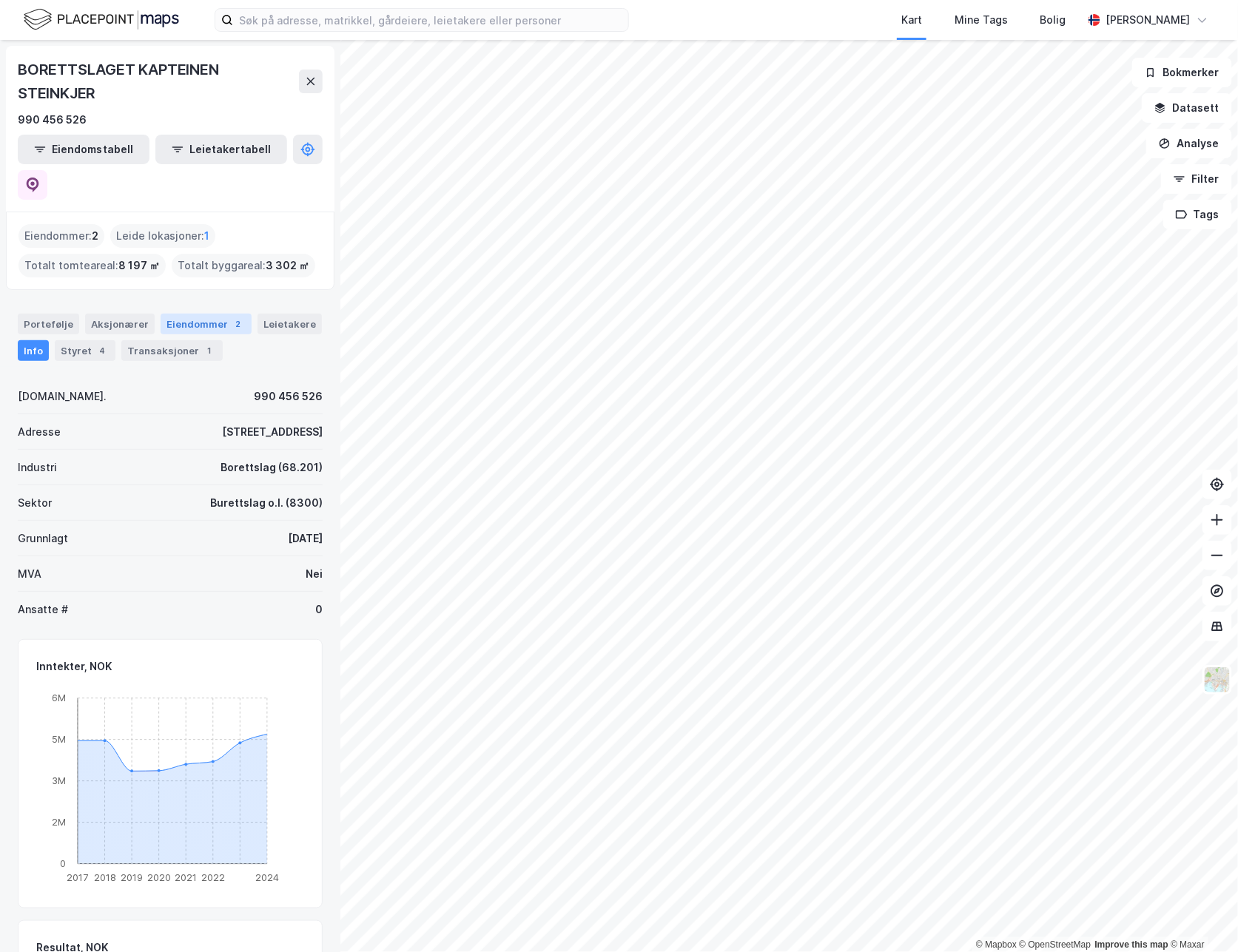
click at [214, 314] on div "Eiendommer 2" at bounding box center [206, 324] width 91 height 20
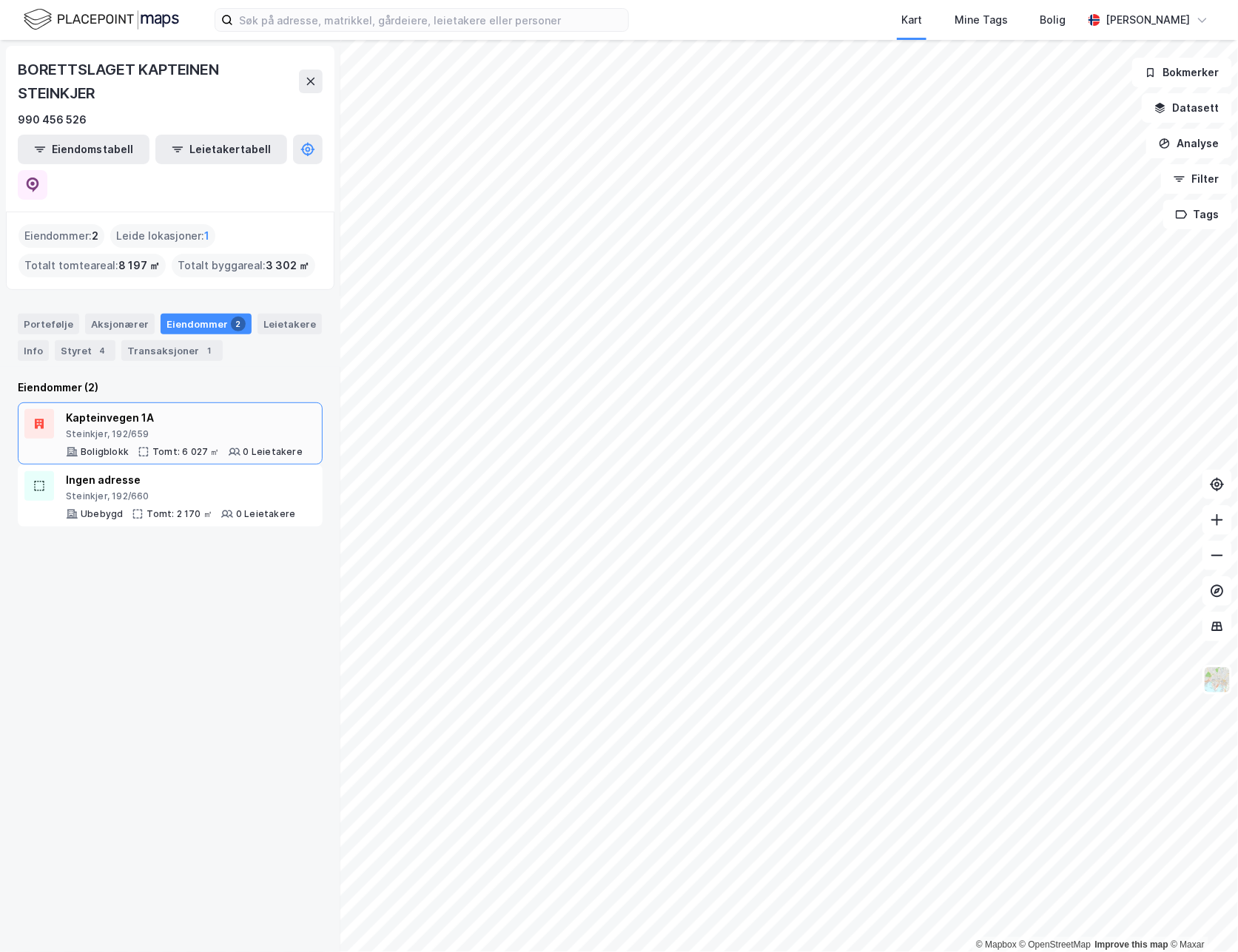
click at [173, 428] on div "Steinkjer, 192/659" at bounding box center [184, 434] width 237 height 12
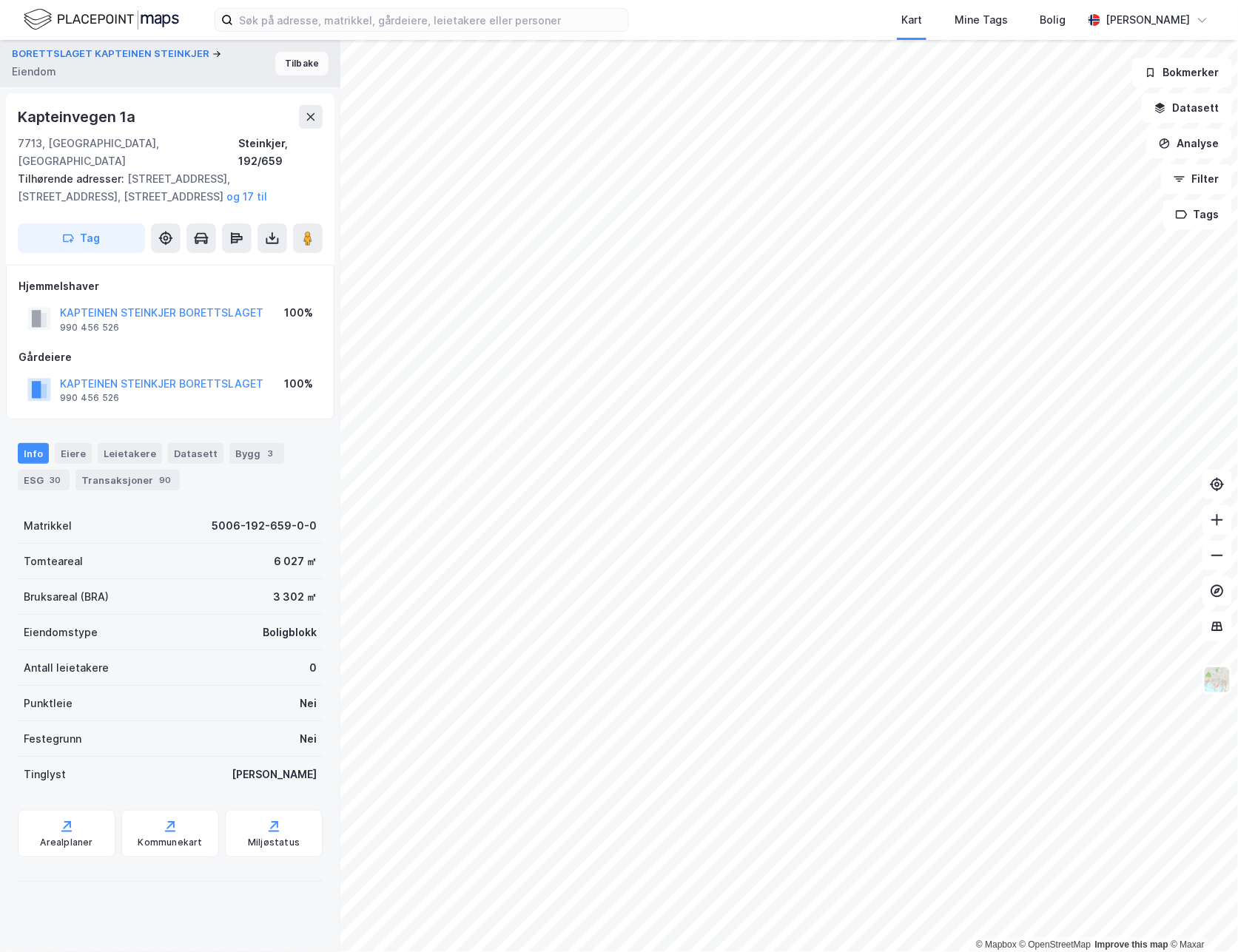
click at [288, 64] on button "Tilbake" at bounding box center [301, 63] width 53 height 23
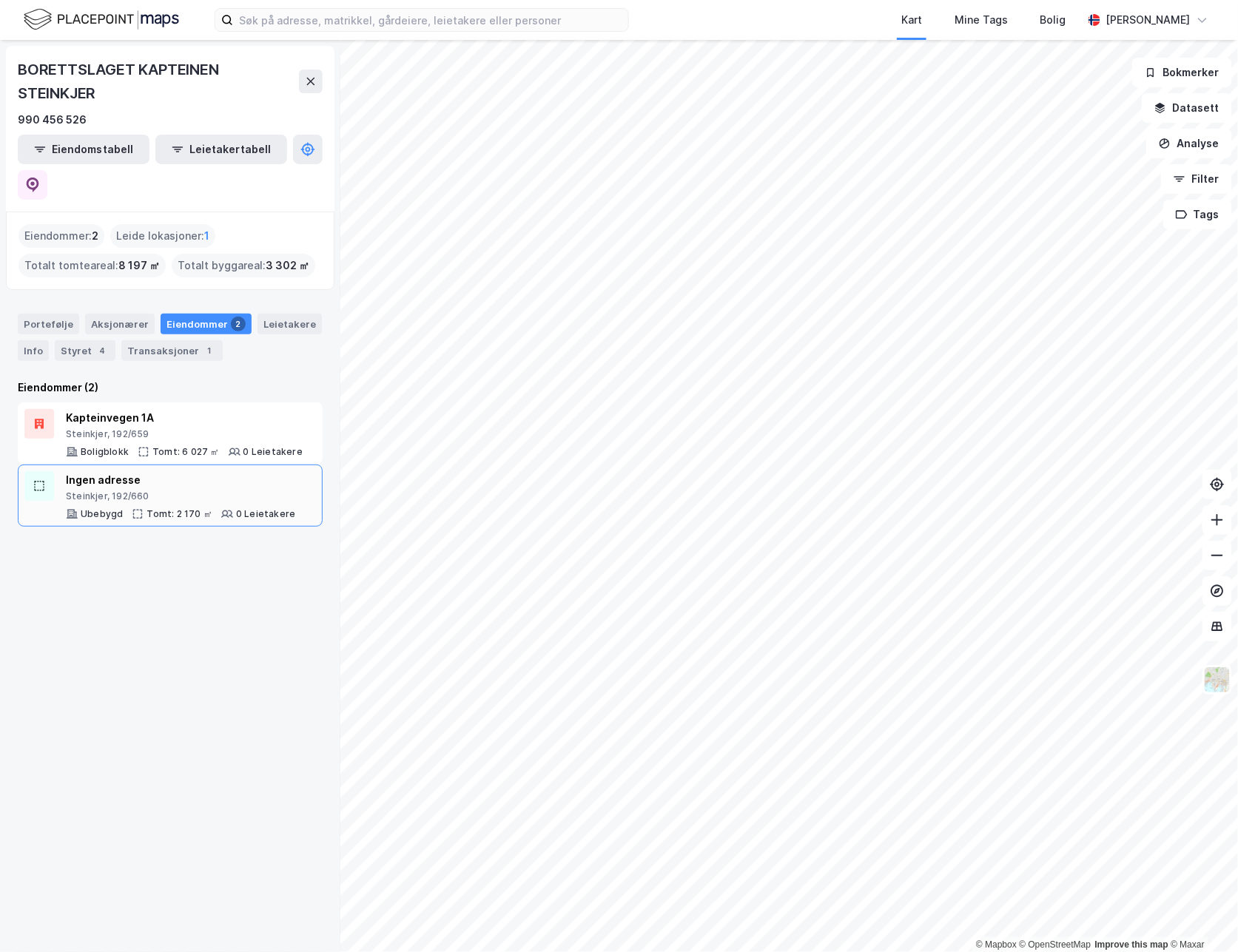
click at [179, 490] on div "Steinkjer, 192/660" at bounding box center [180, 496] width 229 height 12
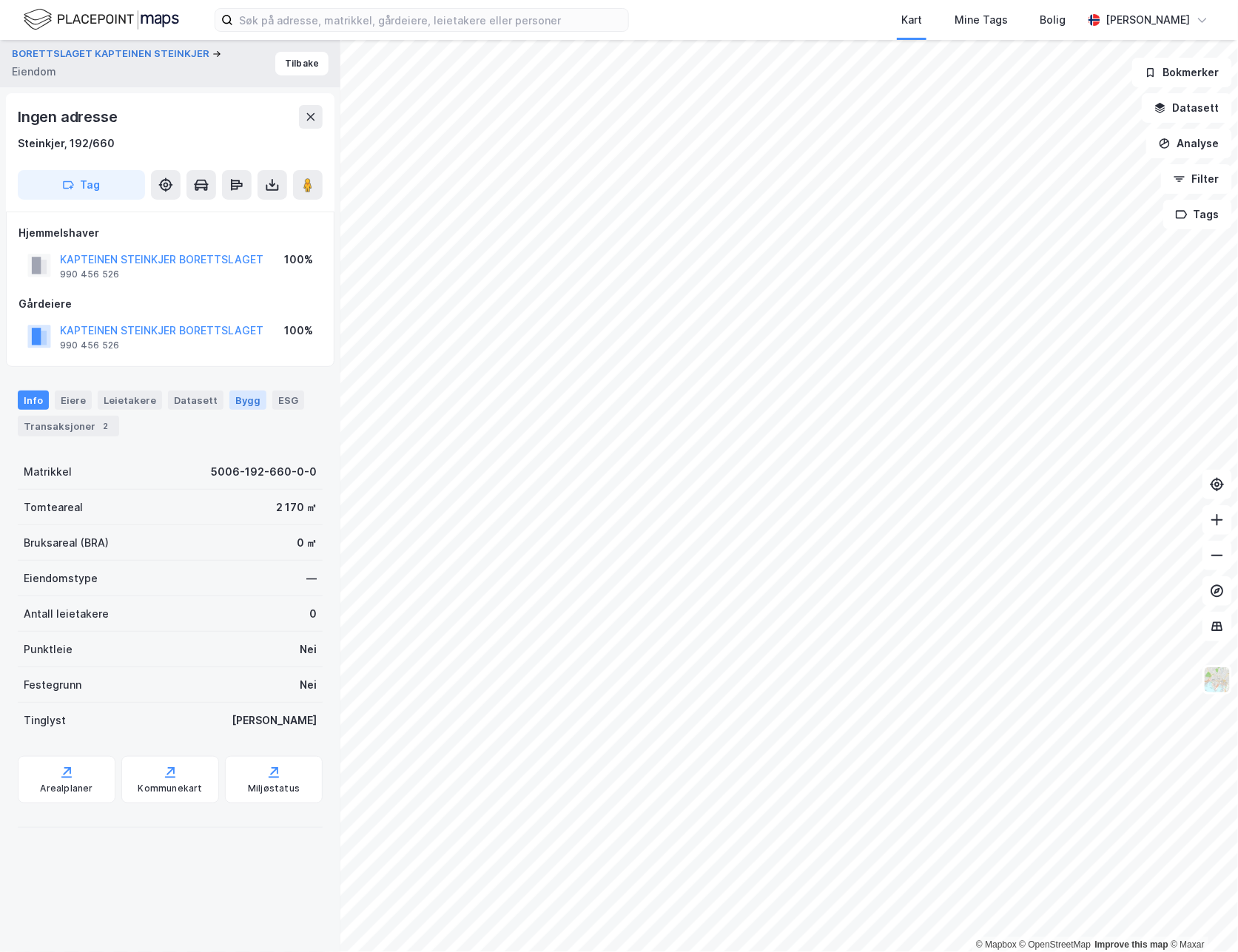
click at [229, 406] on div "Bygg" at bounding box center [248, 400] width 37 height 20
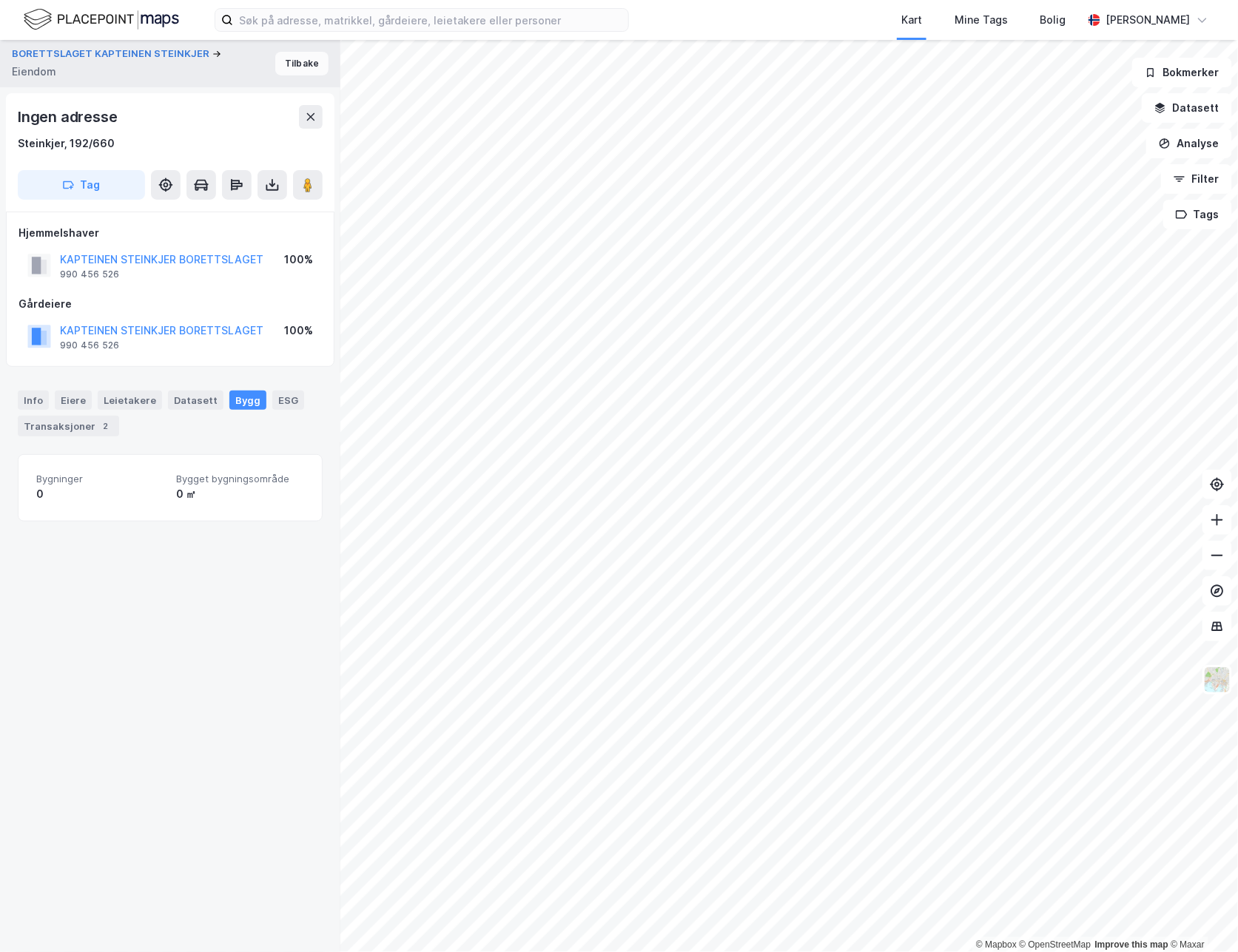
click at [300, 70] on button "Tilbake" at bounding box center [301, 63] width 53 height 23
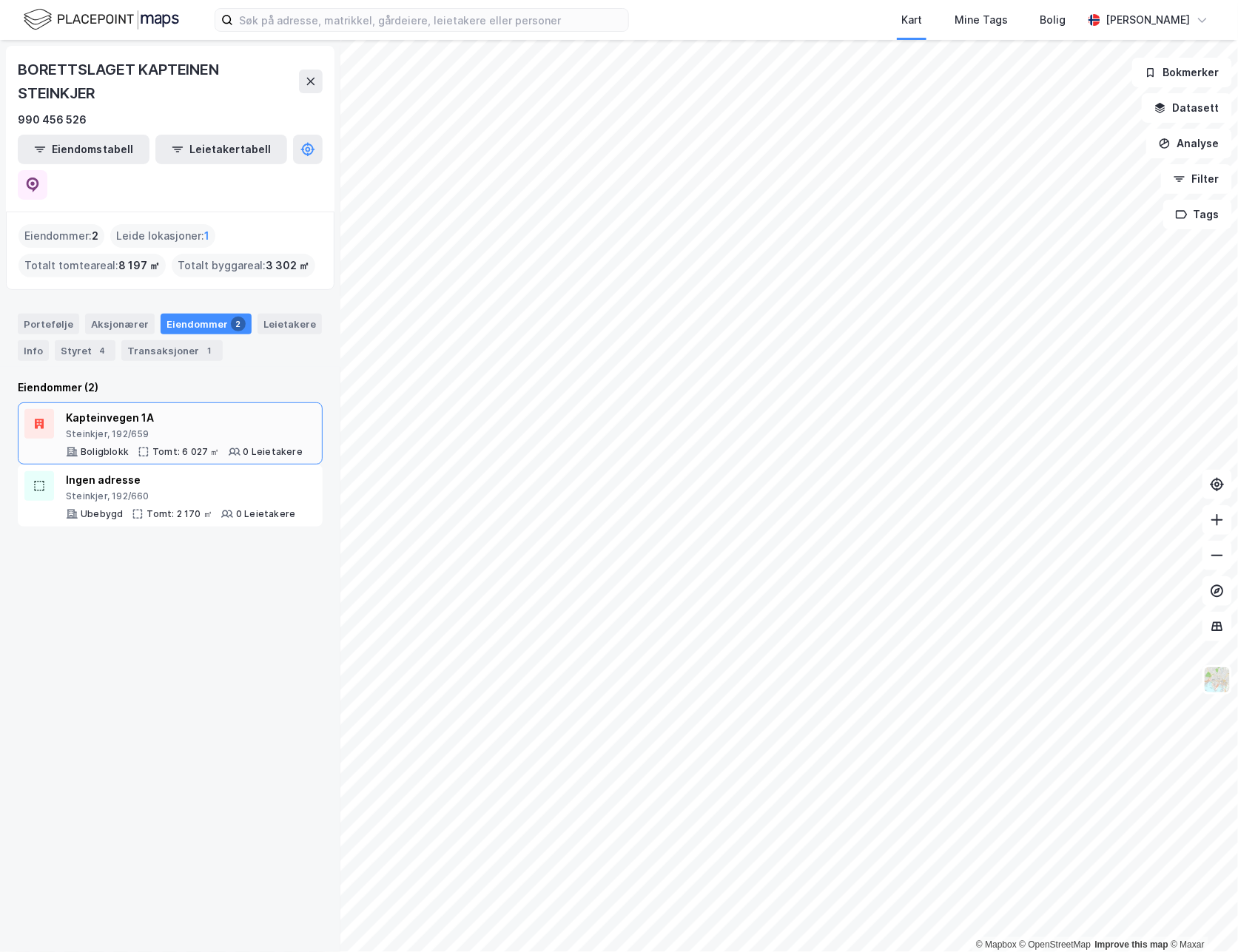
click at [155, 410] on div "Kapteinvegen 1A" at bounding box center [184, 418] width 237 height 18
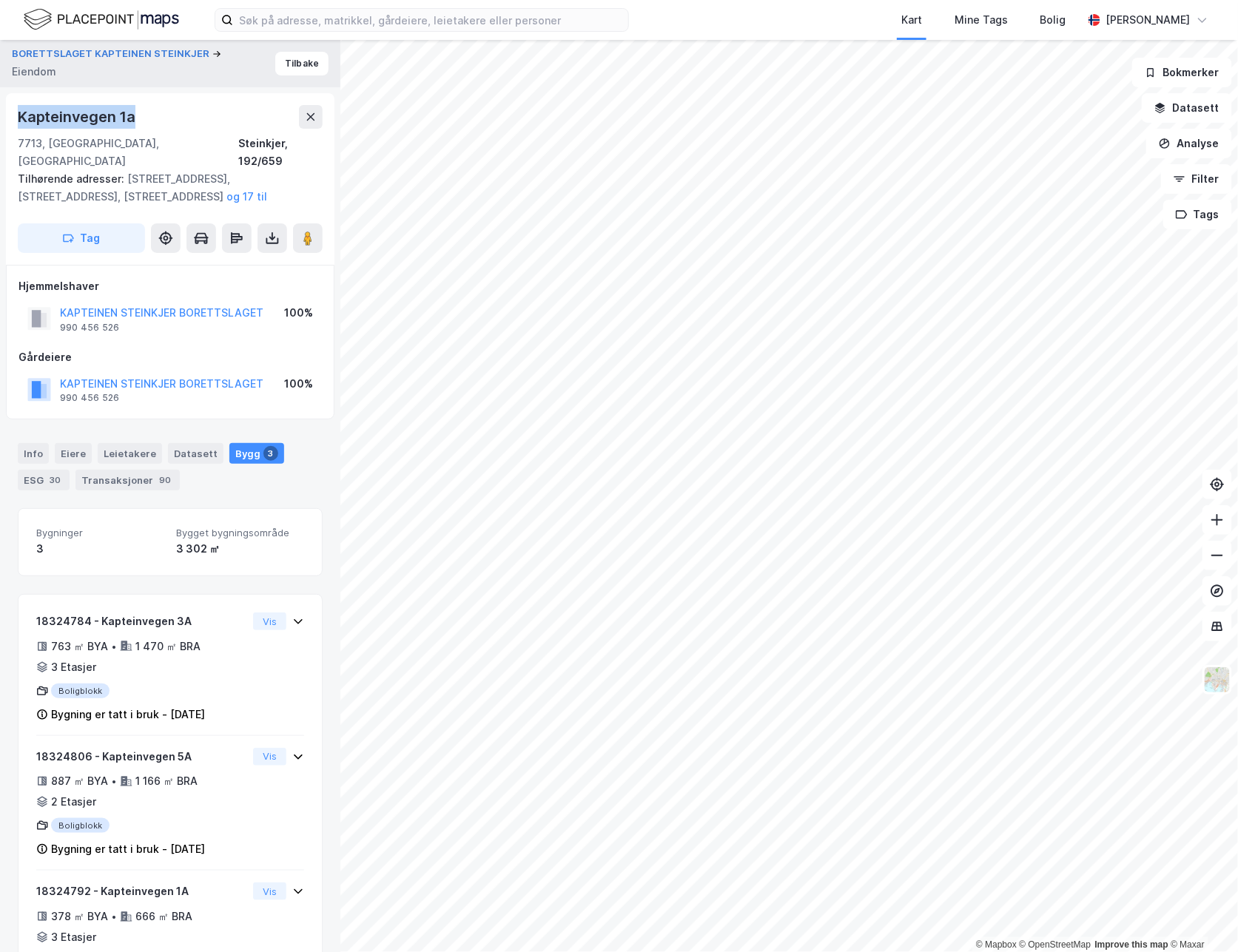
drag, startPoint x: 140, startPoint y: 125, endPoint x: 15, endPoint y: 116, distance: 125.3
click at [15, 116] on div "Kapteinvegen 1a 7713, Steinkjer, Trøndelag Steinkjer, 192/659 Tilhørende adress…" at bounding box center [170, 178] width 329 height 172
copy div "Kapteinvegen 1a"
